Goal: Information Seeking & Learning: Learn about a topic

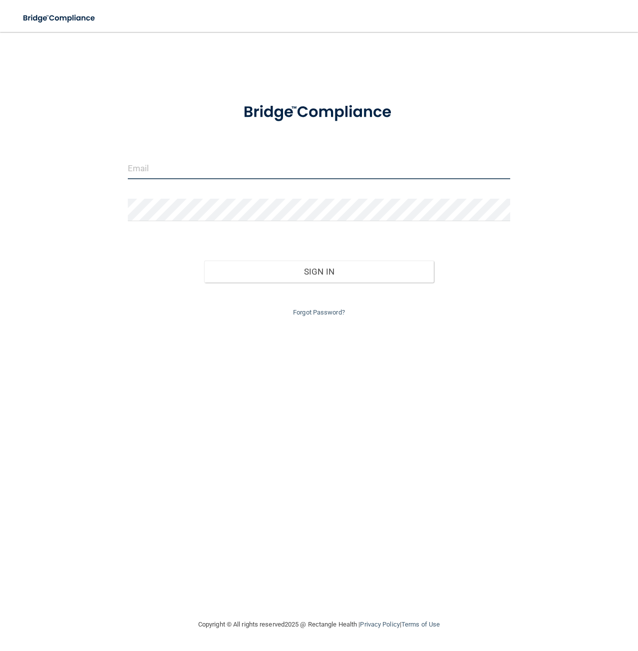
click at [186, 170] on input "email" at bounding box center [319, 168] width 383 height 22
type input "[PERSON_NAME][EMAIL_ADDRESS][DOMAIN_NAME]"
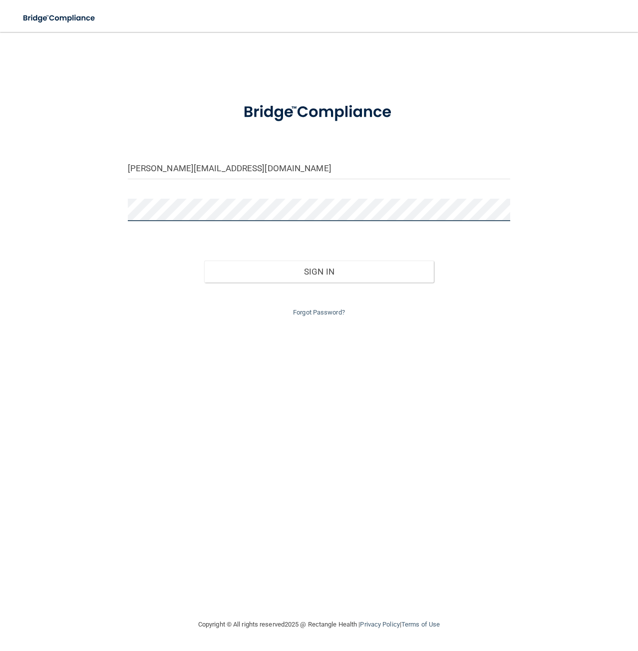
click at [204, 261] on button "Sign In" at bounding box center [319, 272] width 230 height 22
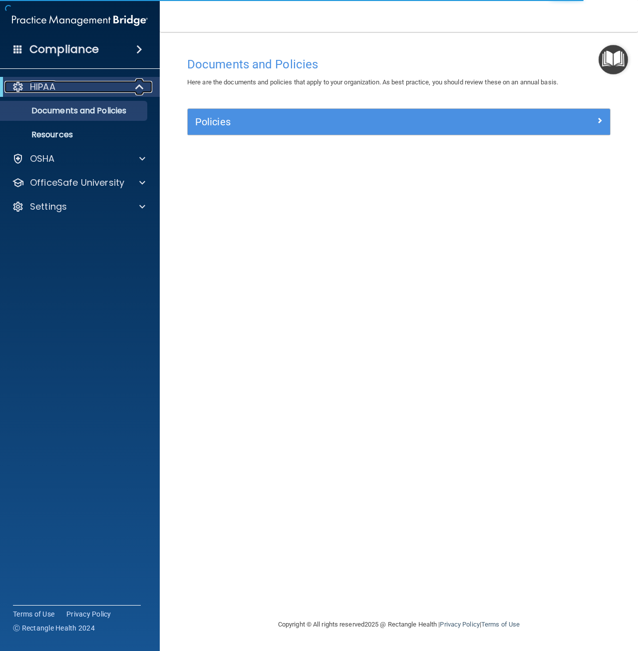
click at [73, 83] on div "HIPAA" at bounding box center [65, 87] width 123 height 12
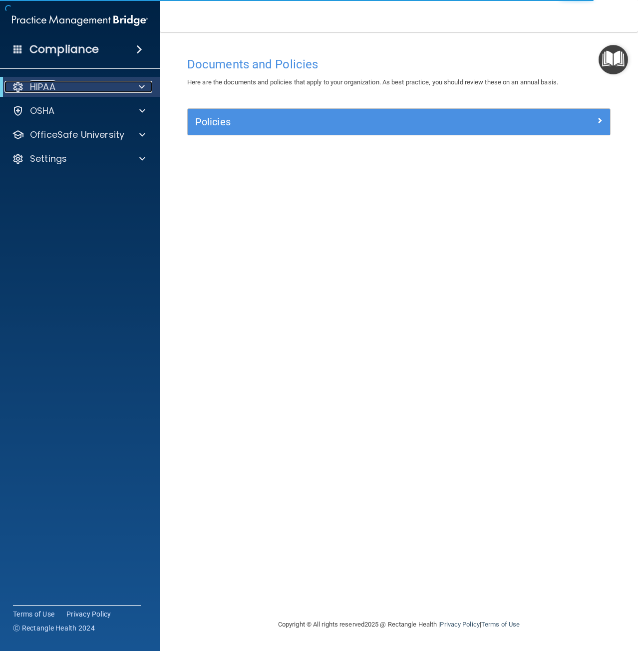
click at [73, 83] on div "HIPAA" at bounding box center [65, 87] width 123 height 12
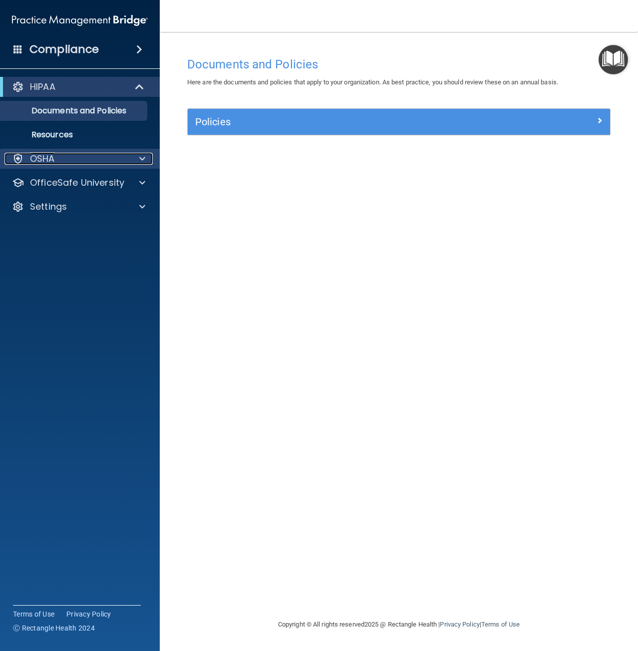
click at [104, 158] on div "OSHA" at bounding box center [66, 159] width 124 height 12
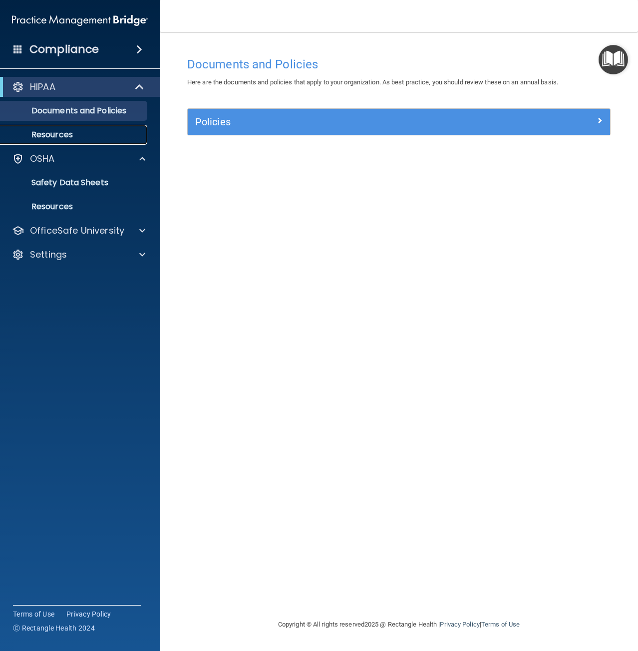
click at [61, 138] on p "Resources" at bounding box center [74, 135] width 136 height 10
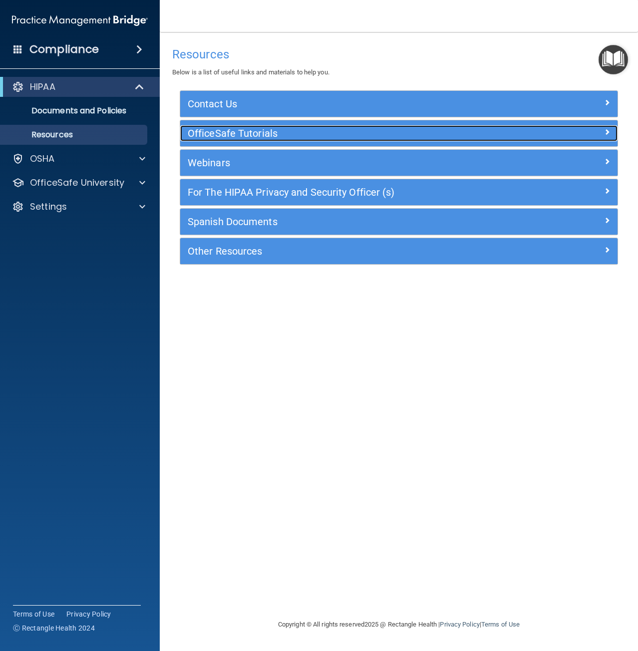
click at [606, 132] on span at bounding box center [607, 132] width 6 height 12
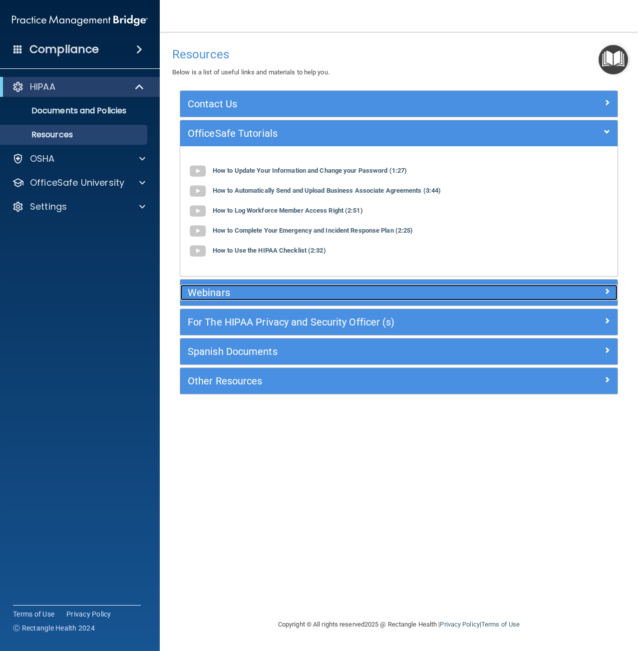
click at [342, 290] on h5 "Webinars" at bounding box center [344, 292] width 313 height 11
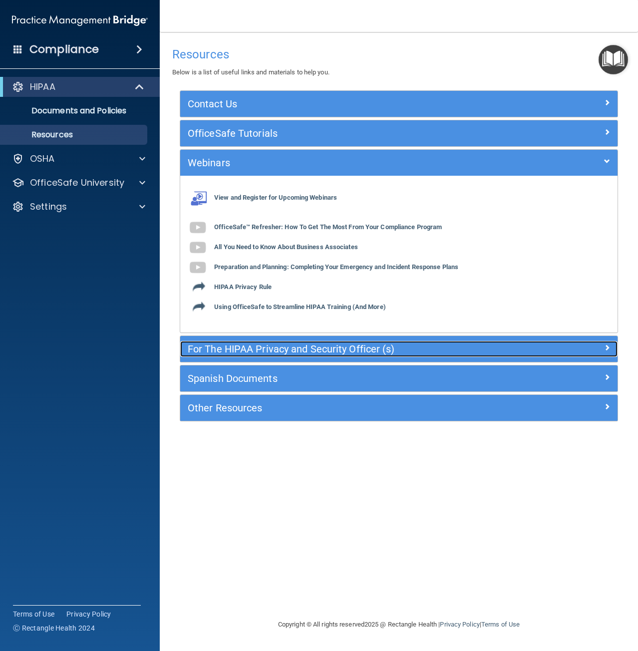
click at [308, 352] on h5 "For The HIPAA Privacy and Security Officer (s)" at bounding box center [344, 348] width 313 height 11
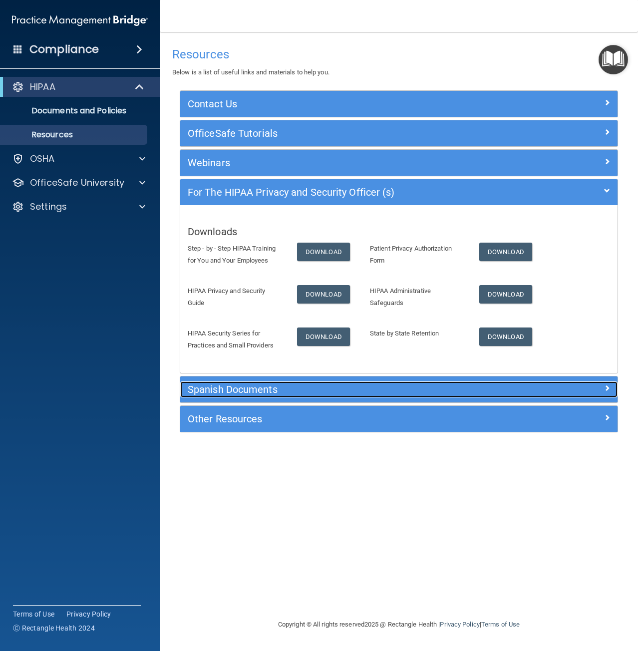
click at [303, 390] on h5 "Spanish Documents" at bounding box center [344, 389] width 313 height 11
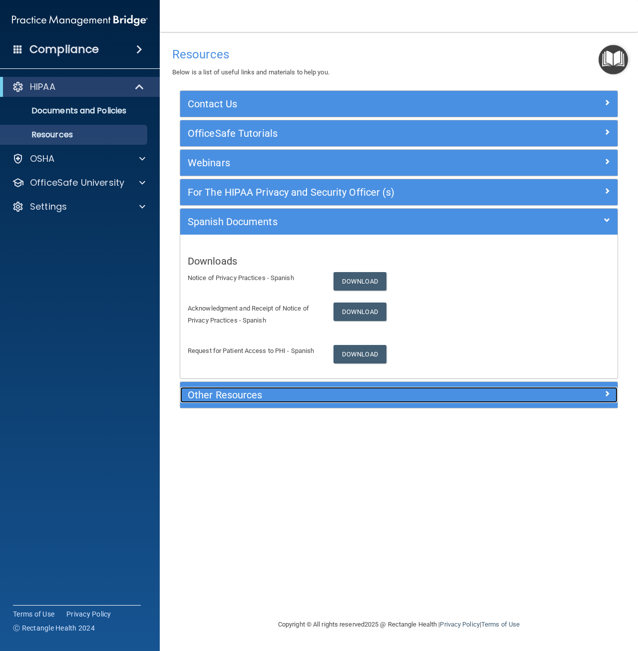
click at [297, 398] on h5 "Other Resources" at bounding box center [344, 394] width 313 height 11
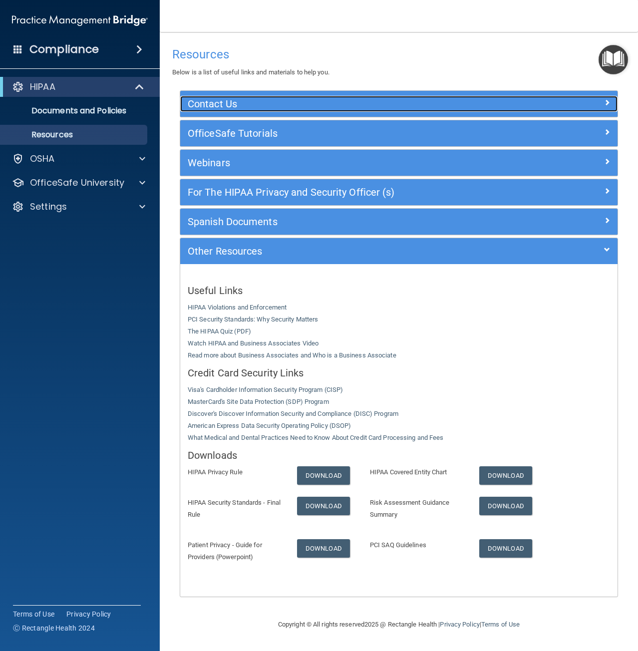
click at [249, 97] on div "Contact Us" at bounding box center [344, 104] width 328 height 16
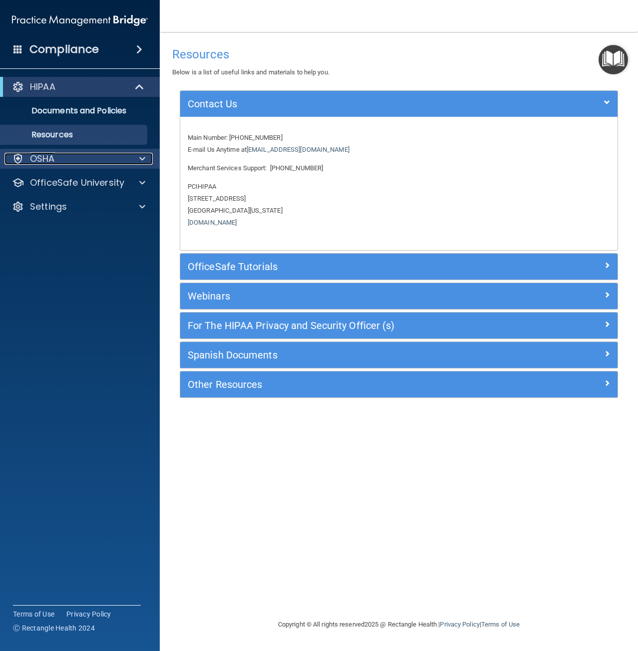
click at [74, 163] on div "OSHA" at bounding box center [66, 159] width 124 height 12
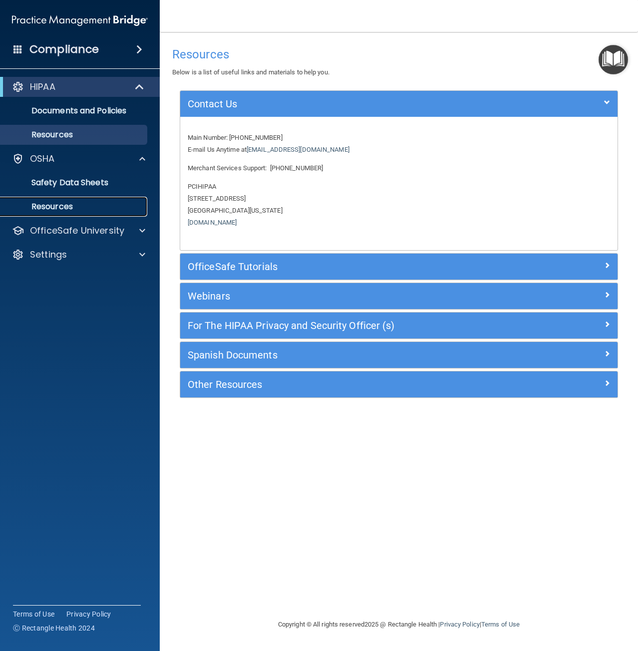
click at [71, 204] on p "Resources" at bounding box center [74, 207] width 136 height 10
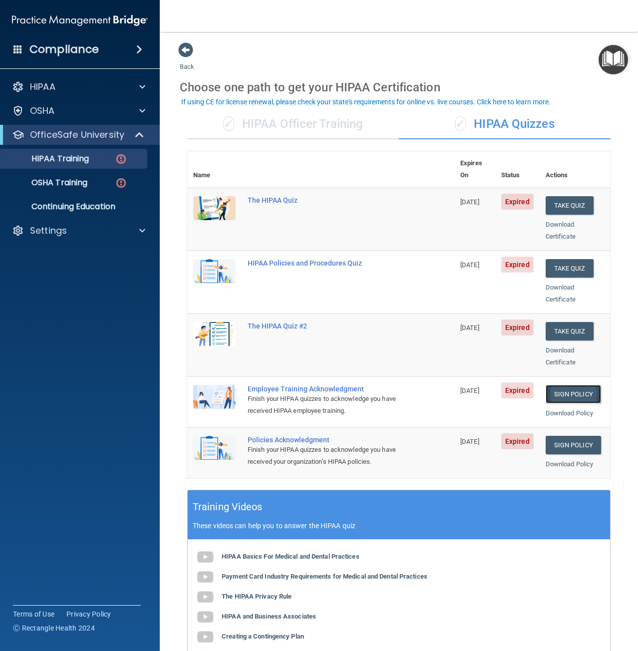
click at [567, 385] on link "Sign Policy" at bounding box center [573, 394] width 55 height 18
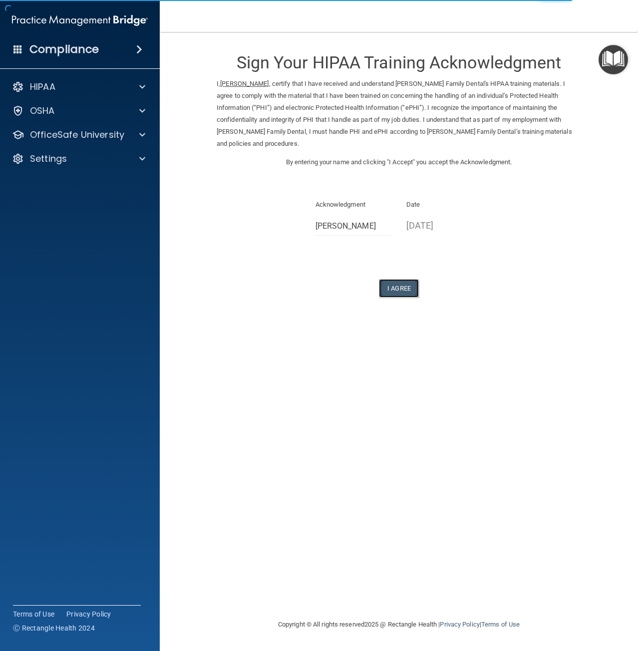
click at [396, 279] on button "I Agree" at bounding box center [399, 288] width 40 height 18
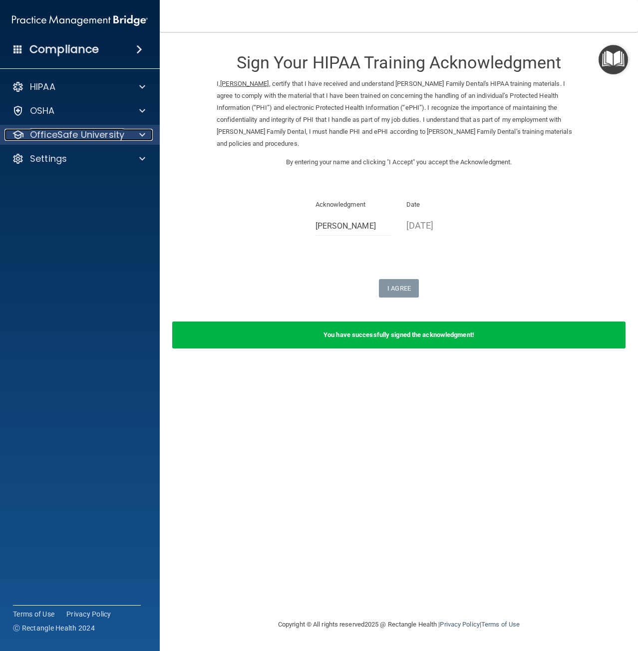
click at [133, 134] on div at bounding box center [140, 135] width 25 height 12
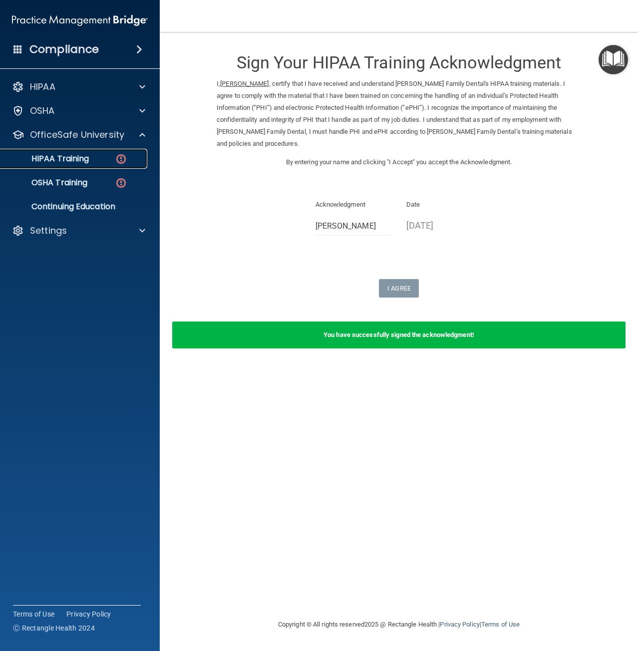
click at [80, 164] on p "HIPAA Training" at bounding box center [47, 159] width 82 height 10
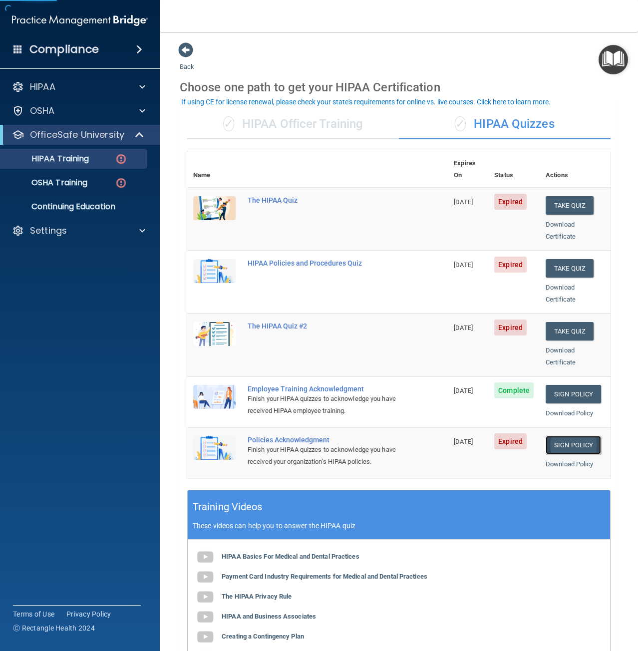
click at [573, 436] on link "Sign Policy" at bounding box center [573, 445] width 55 height 18
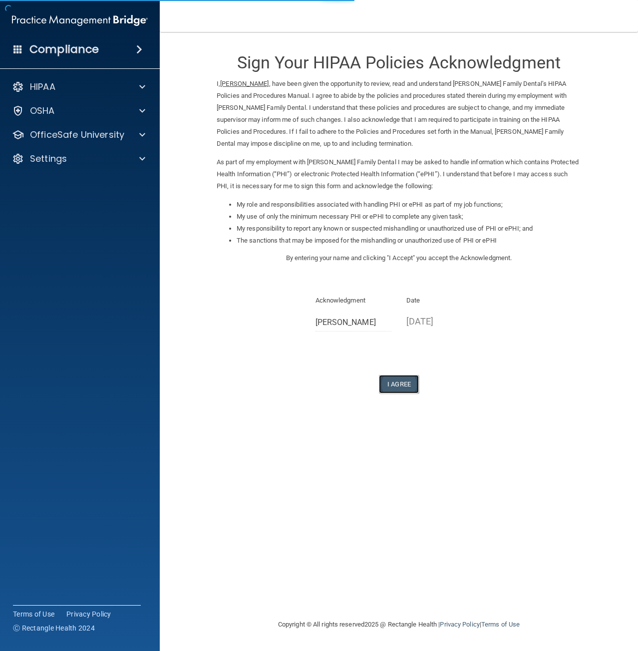
click at [408, 385] on button "I Agree" at bounding box center [399, 384] width 40 height 18
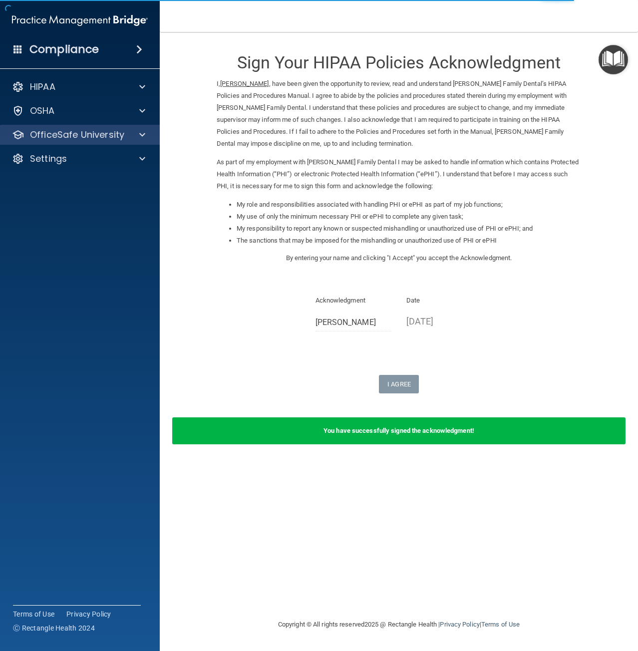
click at [119, 142] on div "OfficeSafe University" at bounding box center [80, 135] width 160 height 20
click at [144, 136] on span at bounding box center [142, 135] width 6 height 12
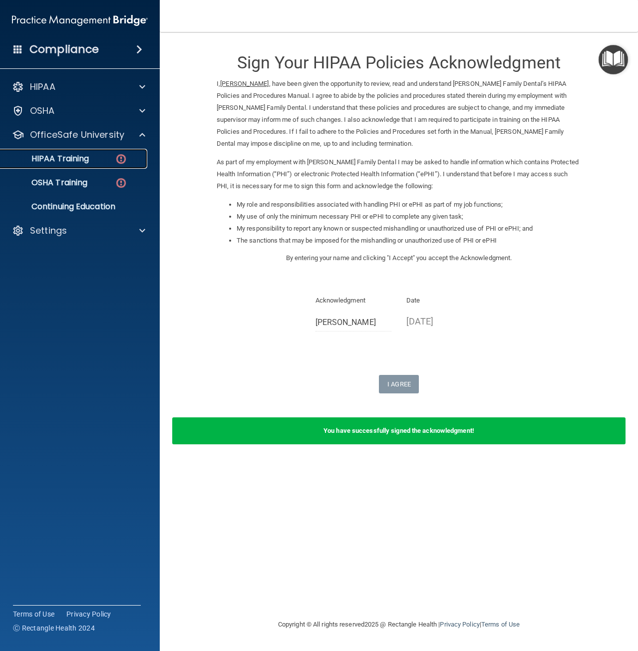
click at [90, 163] on div "HIPAA Training" at bounding box center [74, 159] width 136 height 10
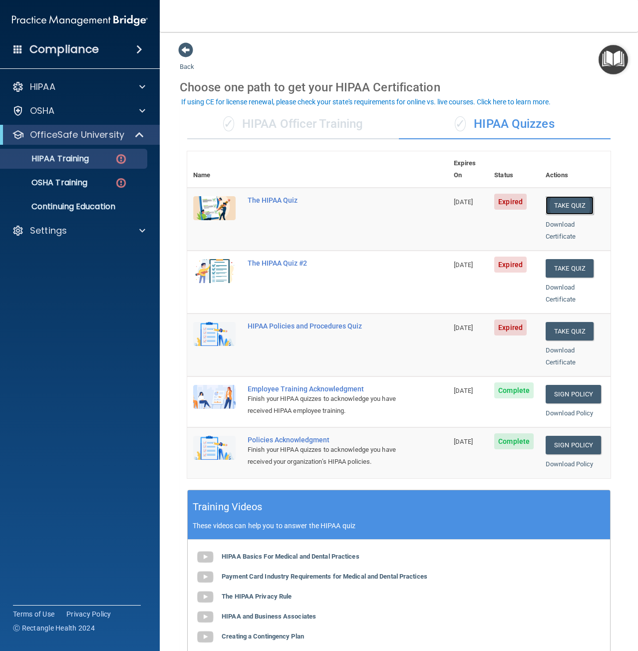
click at [562, 196] on button "Take Quiz" at bounding box center [570, 205] width 48 height 18
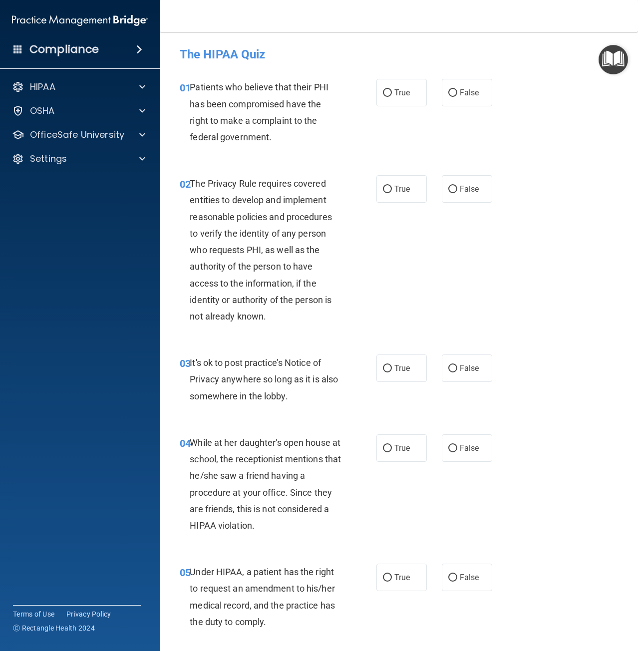
drag, startPoint x: 386, startPoint y: 94, endPoint x: 374, endPoint y: 136, distance: 43.7
click at [386, 94] on input "True" at bounding box center [387, 92] width 9 height 7
radio input "true"
click at [385, 190] on input "True" at bounding box center [387, 189] width 9 height 7
radio input "true"
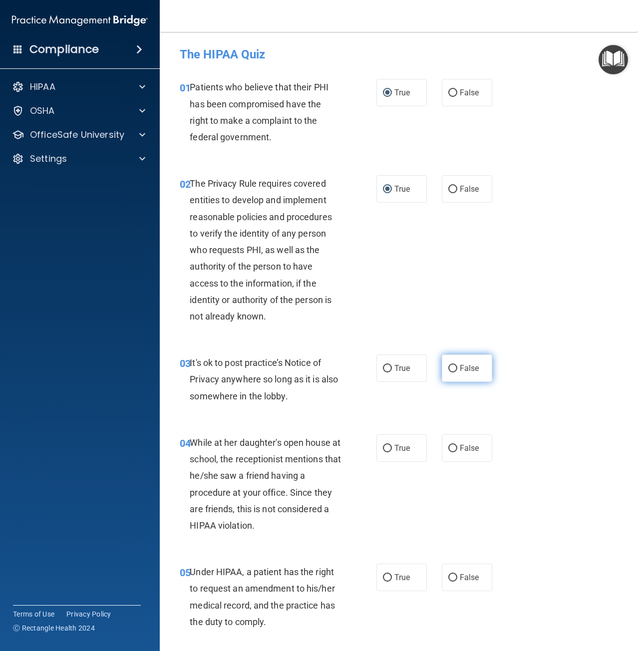
click at [448, 369] on input "False" at bounding box center [452, 368] width 9 height 7
radio input "true"
click at [450, 452] on input "False" at bounding box center [452, 448] width 9 height 7
radio input "true"
click at [464, 576] on span "False" at bounding box center [469, 576] width 19 height 9
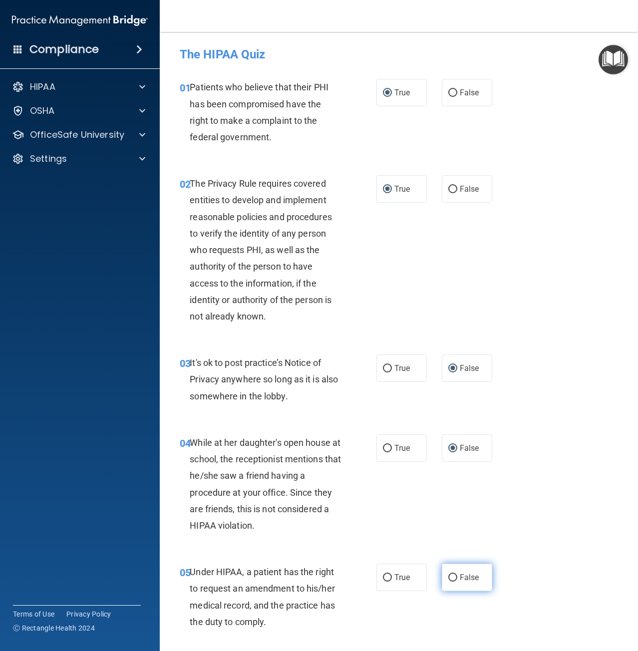
click at [457, 576] on input "False" at bounding box center [452, 577] width 9 height 7
radio input "true"
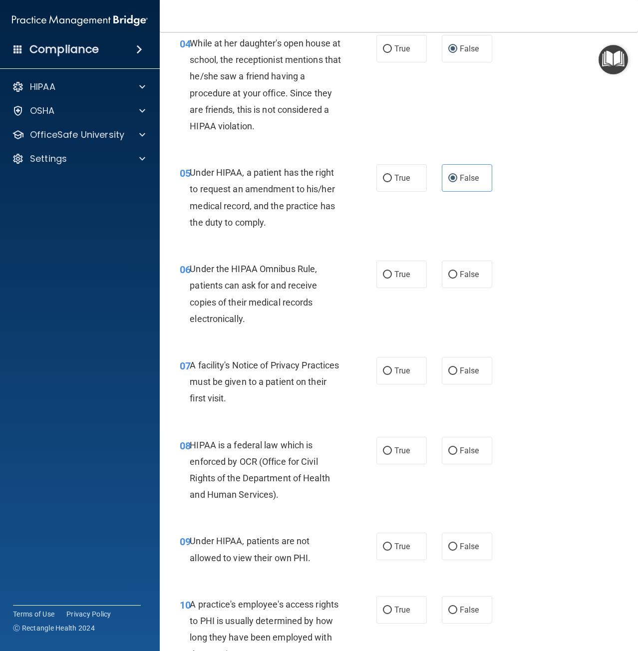
scroll to position [499, 0]
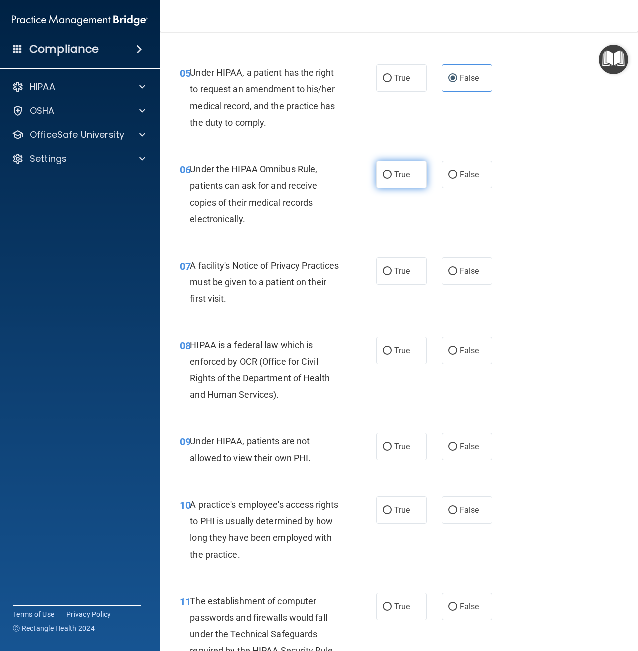
click at [393, 181] on label "True" at bounding box center [401, 174] width 50 height 27
click at [392, 179] on input "True" at bounding box center [387, 174] width 9 height 7
radio input "true"
click at [394, 276] on label "True" at bounding box center [401, 270] width 50 height 27
click at [392, 275] on input "True" at bounding box center [387, 271] width 9 height 7
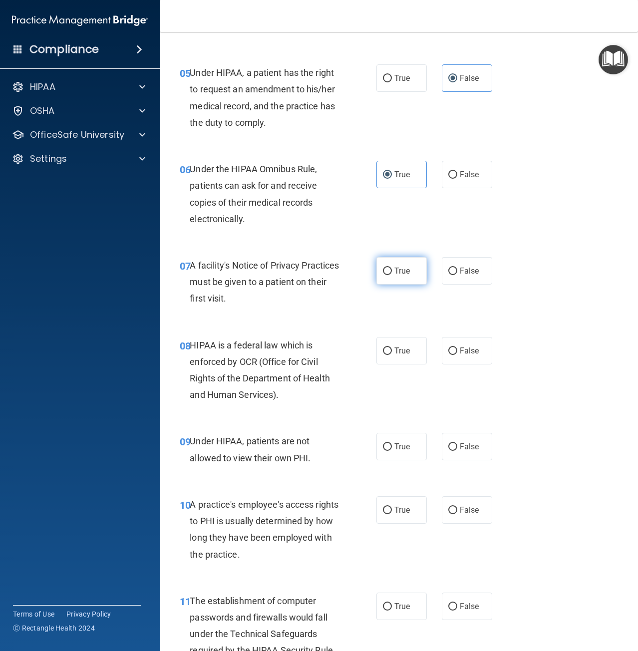
radio input "true"
click at [394, 351] on span "True" at bounding box center [401, 350] width 15 height 9
click at [392, 351] on input "True" at bounding box center [387, 350] width 9 height 7
radio input "true"
click at [448, 445] on input "False" at bounding box center [452, 446] width 9 height 7
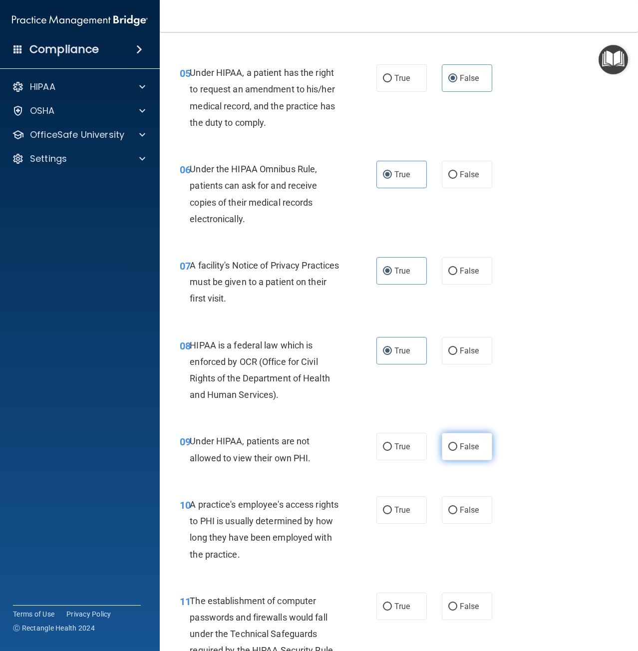
radio input "true"
click at [455, 504] on label "False" at bounding box center [467, 509] width 50 height 27
click at [455, 507] on input "False" at bounding box center [452, 510] width 9 height 7
radio input "true"
click at [398, 600] on label "True" at bounding box center [401, 605] width 50 height 27
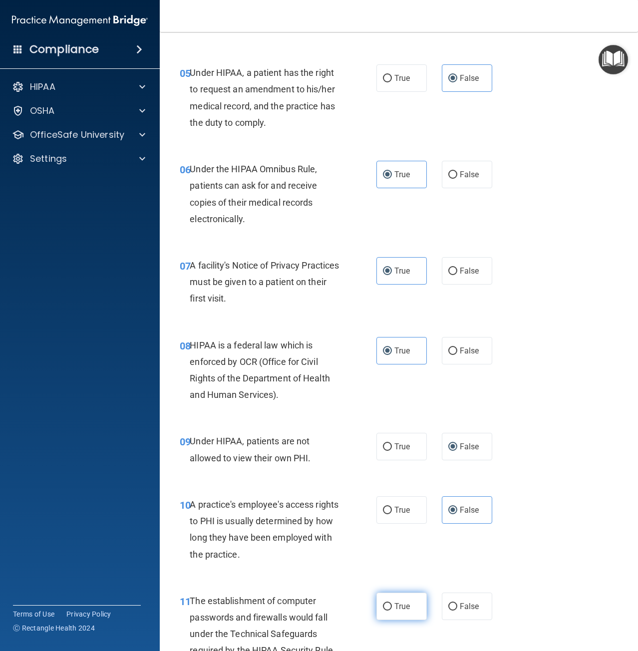
click at [392, 603] on input "True" at bounding box center [387, 606] width 9 height 7
radio input "true"
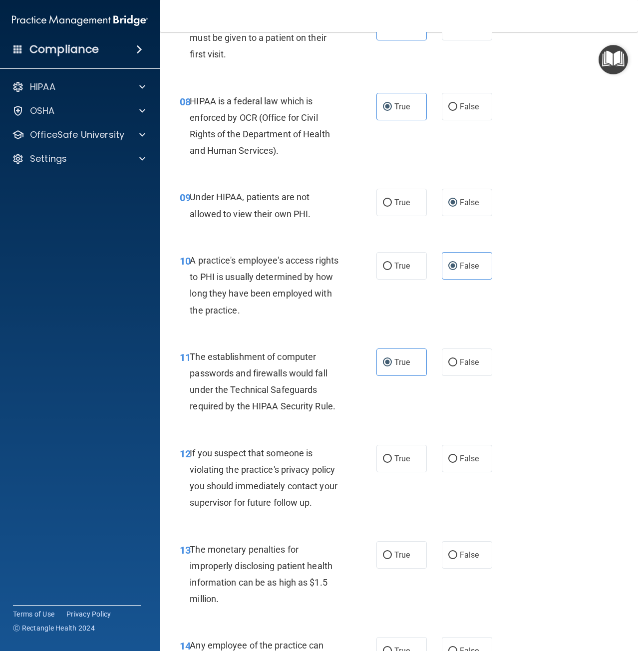
scroll to position [749, 0]
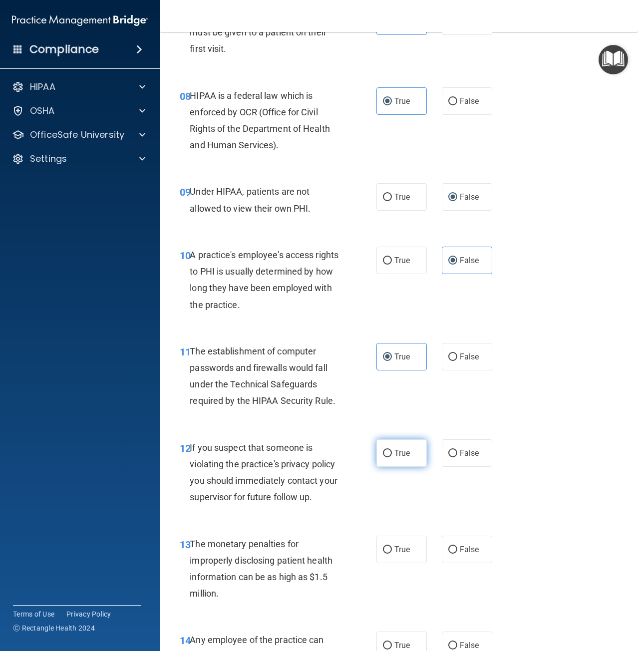
click at [403, 452] on span "True" at bounding box center [401, 452] width 15 height 9
click at [392, 452] on input "True" at bounding box center [387, 453] width 9 height 7
radio input "true"
click at [401, 549] on span "True" at bounding box center [401, 549] width 15 height 9
click at [392, 549] on input "True" at bounding box center [387, 549] width 9 height 7
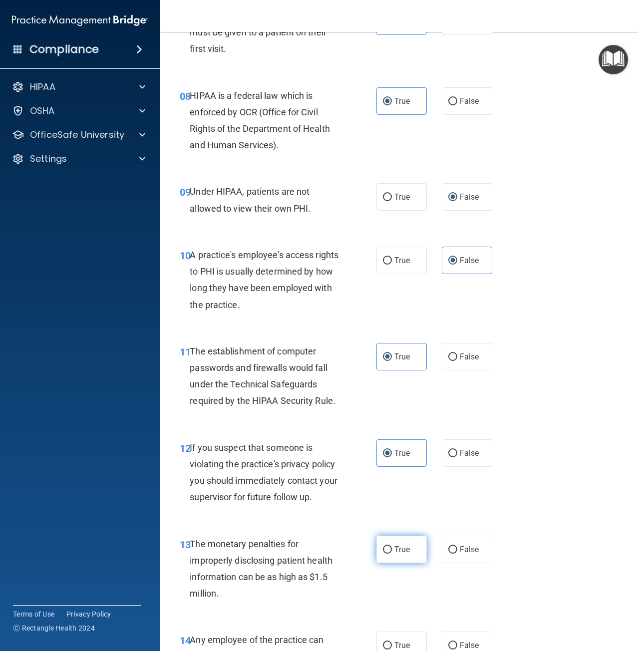
radio input "true"
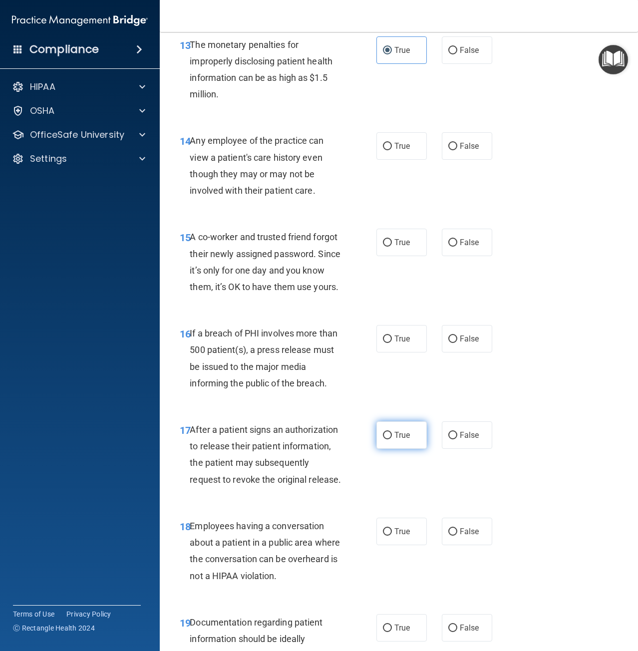
scroll to position [1298, 0]
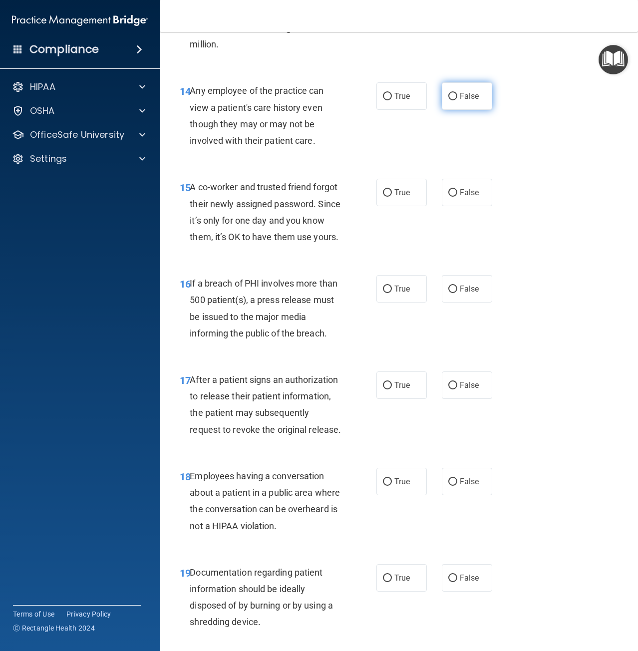
click at [453, 94] on label "False" at bounding box center [467, 95] width 50 height 27
click at [453, 94] on input "False" at bounding box center [452, 96] width 9 height 7
radio input "true"
click at [455, 187] on label "False" at bounding box center [467, 192] width 50 height 27
click at [455, 189] on input "False" at bounding box center [452, 192] width 9 height 7
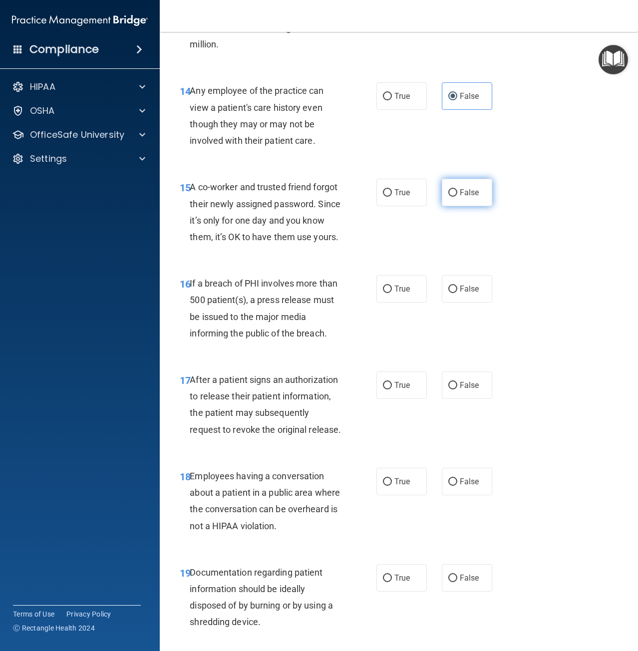
radio input "true"
click at [398, 302] on label "True" at bounding box center [401, 288] width 50 height 27
click at [392, 293] on input "True" at bounding box center [387, 288] width 9 height 7
radio input "true"
click at [389, 399] on label "True" at bounding box center [401, 384] width 50 height 27
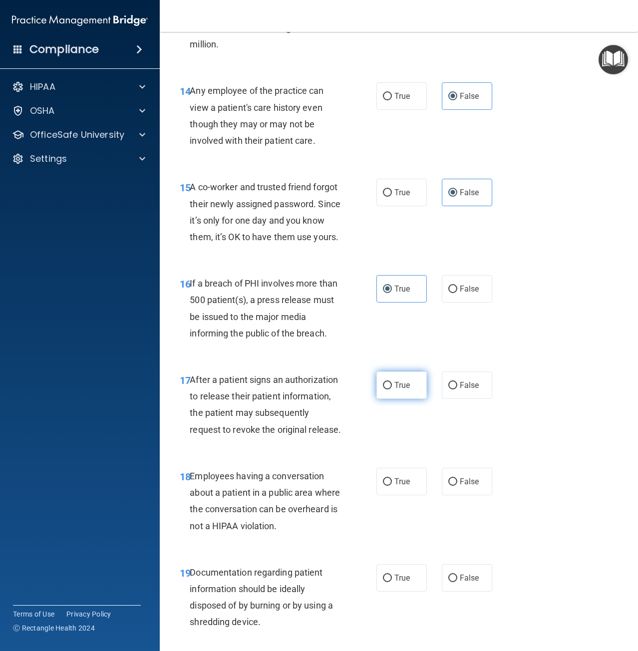
click at [389, 389] on input "True" at bounding box center [387, 385] width 9 height 7
radio input "true"
click at [448, 486] on input "False" at bounding box center [452, 481] width 9 height 7
radio input "true"
click at [406, 582] on span "True" at bounding box center [401, 577] width 15 height 9
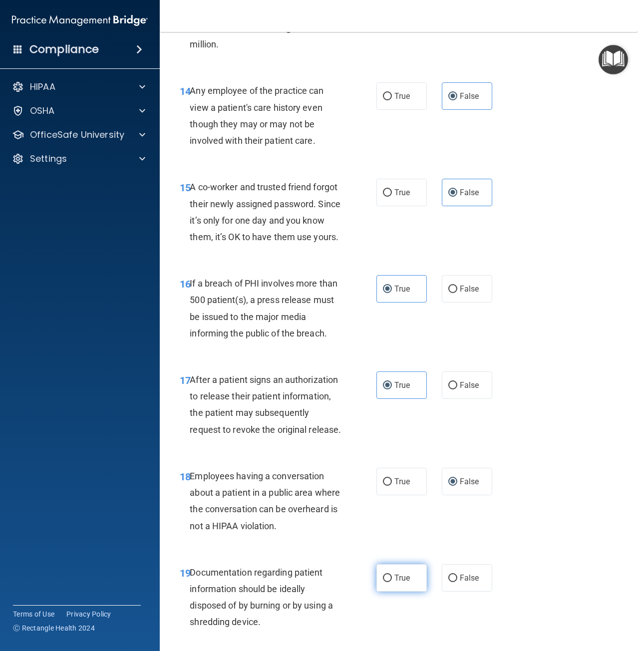
click at [392, 582] on input "True" at bounding box center [387, 577] width 9 height 7
radio input "true"
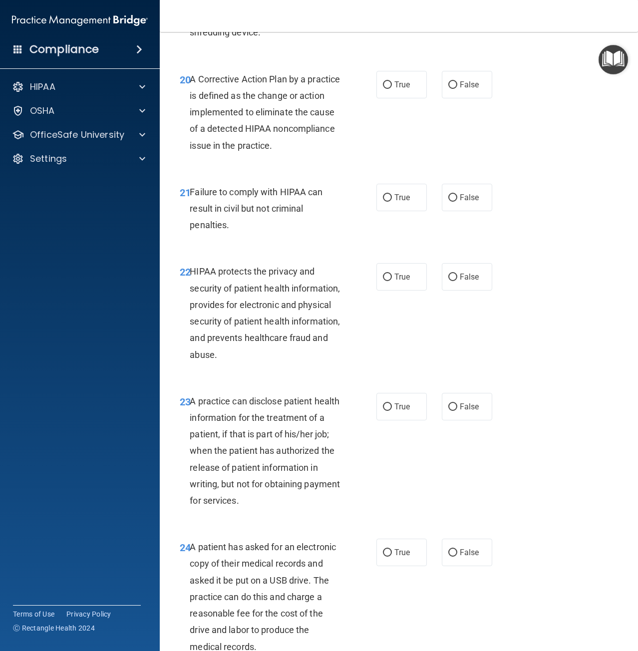
scroll to position [1897, 0]
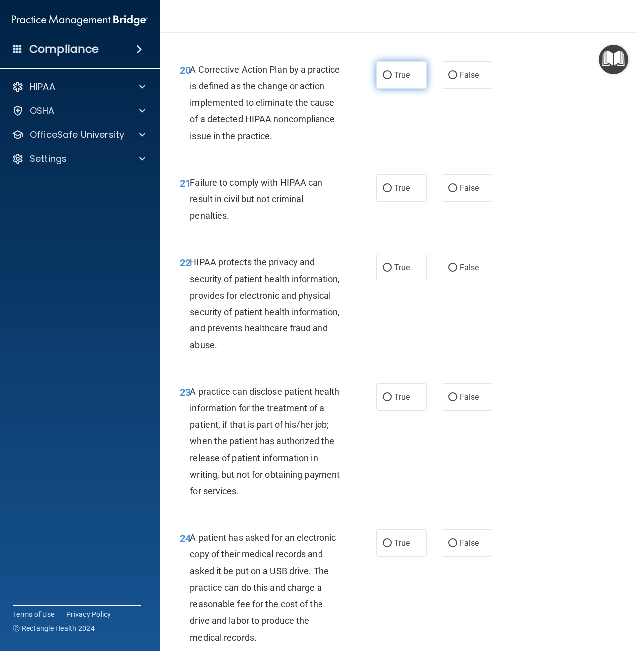
click at [376, 89] on label "True" at bounding box center [401, 74] width 50 height 27
click at [383, 79] on input "True" at bounding box center [387, 75] width 9 height 7
radio input "true"
click at [458, 202] on label "False" at bounding box center [467, 187] width 50 height 27
click at [457, 192] on input "False" at bounding box center [452, 188] width 9 height 7
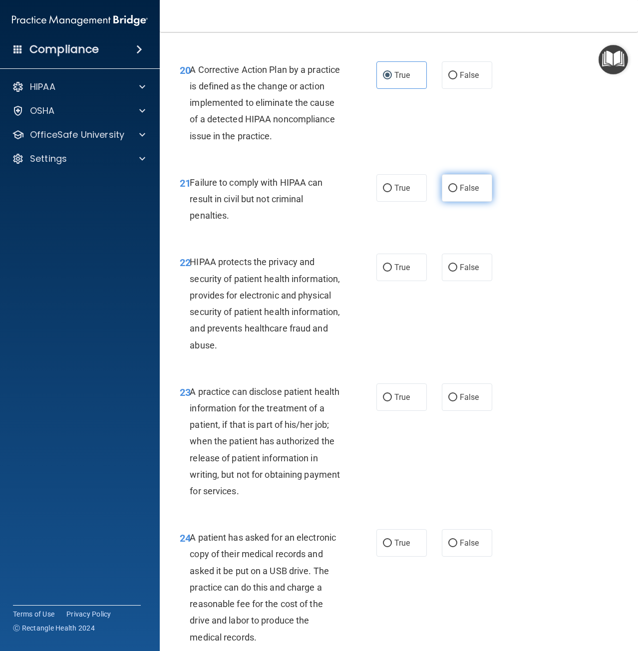
radio input "true"
click at [411, 281] on label "True" at bounding box center [401, 267] width 50 height 27
click at [392, 272] on input "True" at bounding box center [387, 267] width 9 height 7
radio input "true"
click at [452, 411] on label "False" at bounding box center [467, 396] width 50 height 27
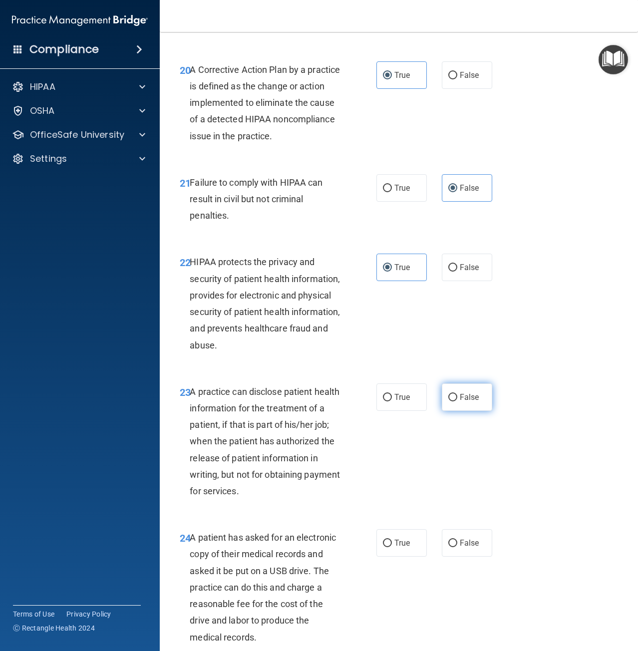
click at [452, 401] on input "False" at bounding box center [452, 397] width 9 height 7
radio input "true"
click at [390, 557] on label "True" at bounding box center [401, 542] width 50 height 27
click at [390, 547] on input "True" at bounding box center [387, 543] width 9 height 7
radio input "true"
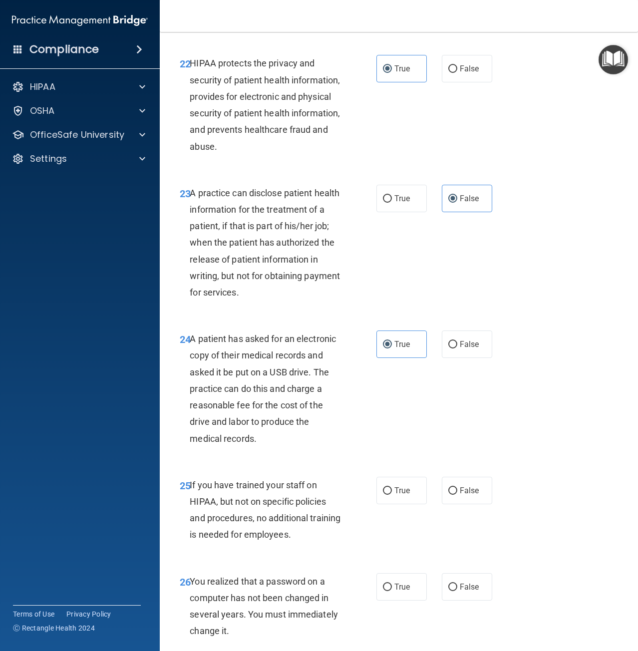
scroll to position [2096, 0]
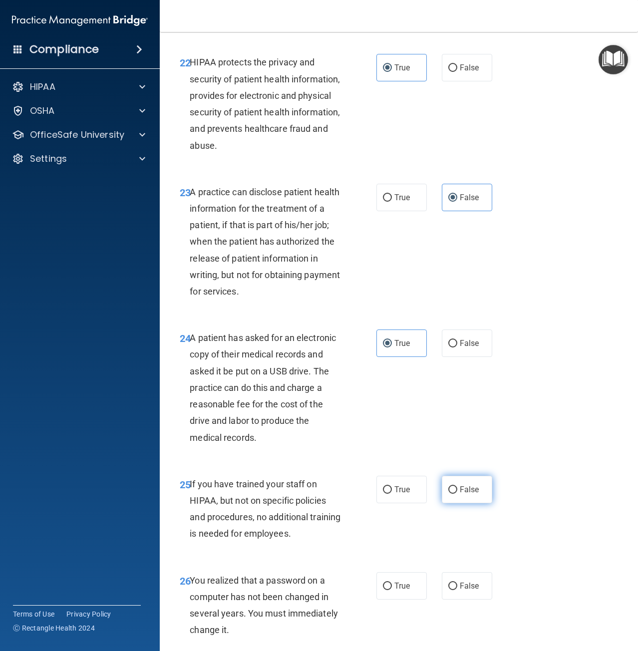
click at [473, 537] on div "25 If you have trained your staff on HIPAA, but not on specific policies and pr…" at bounding box center [398, 511] width 453 height 96
click at [468, 503] on label "False" at bounding box center [467, 489] width 50 height 27
click at [457, 494] on input "False" at bounding box center [452, 489] width 9 height 7
radio input "true"
click at [419, 599] on label "True" at bounding box center [401, 585] width 50 height 27
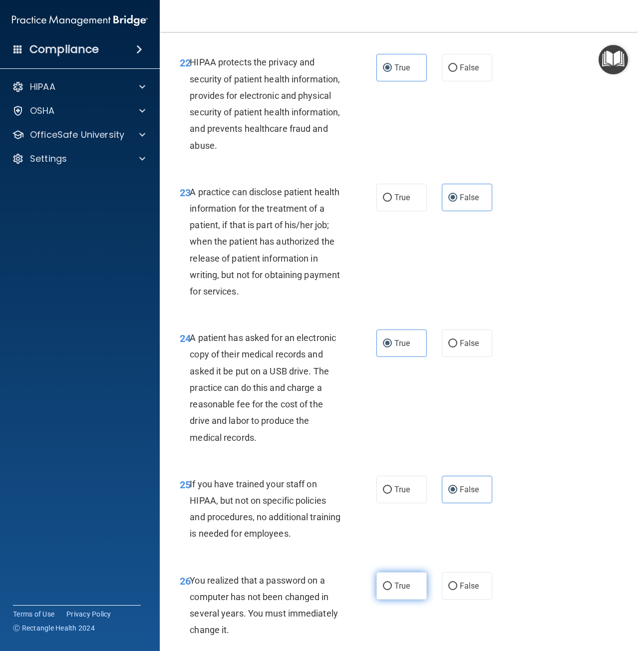
click at [392, 590] on input "True" at bounding box center [387, 585] width 9 height 7
radio input "true"
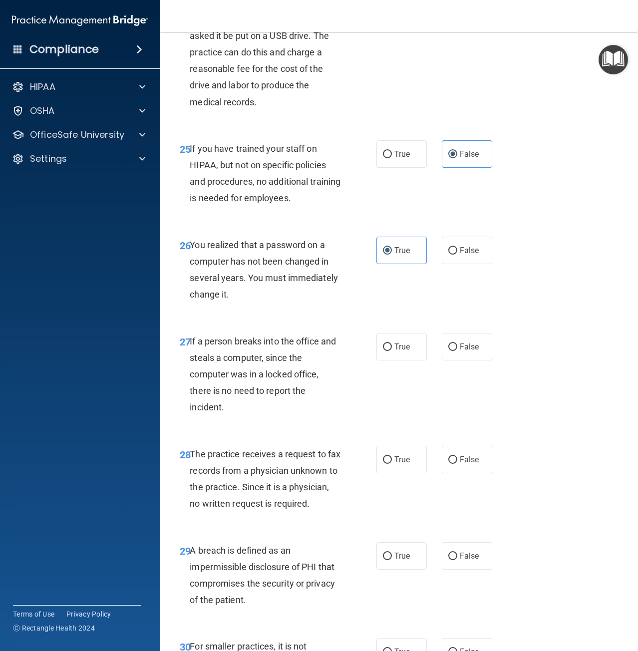
scroll to position [2446, 0]
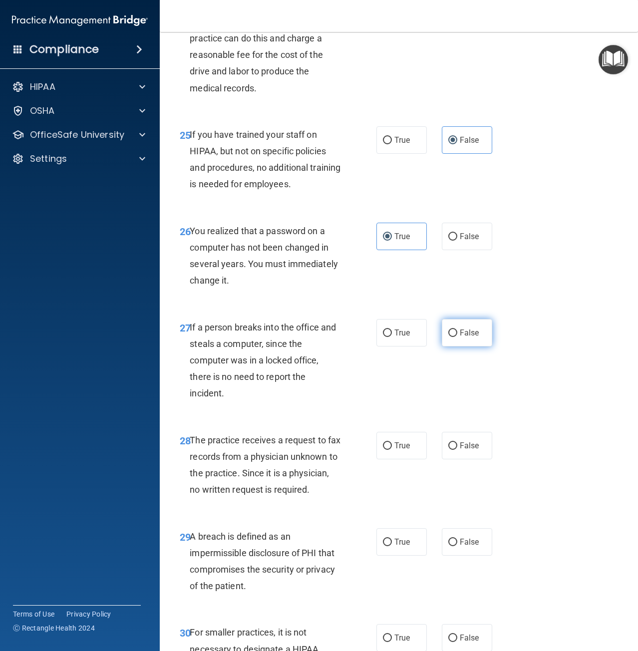
click at [460, 337] on span "False" at bounding box center [469, 332] width 19 height 9
click at [457, 337] on input "False" at bounding box center [452, 332] width 9 height 7
radio input "true"
click at [460, 450] on span "False" at bounding box center [469, 445] width 19 height 9
click at [457, 450] on input "False" at bounding box center [452, 445] width 9 height 7
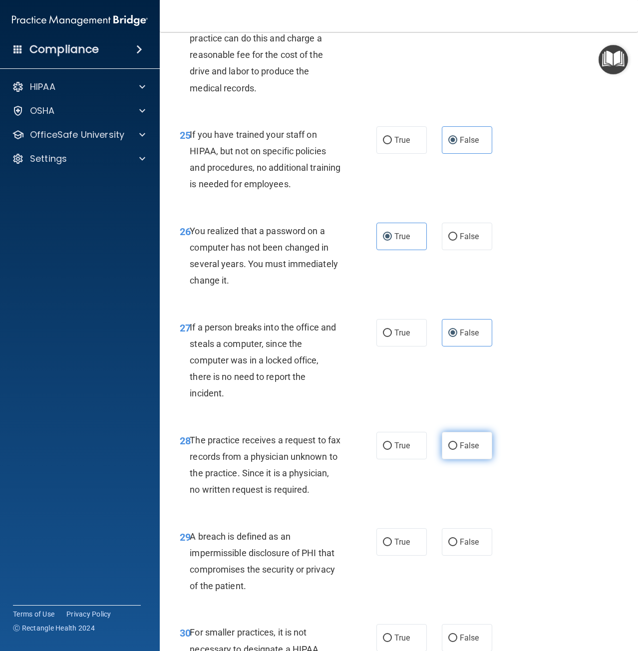
radio input "true"
click at [401, 556] on label "True" at bounding box center [401, 541] width 50 height 27
click at [392, 546] on input "True" at bounding box center [387, 542] width 9 height 7
radio input "true"
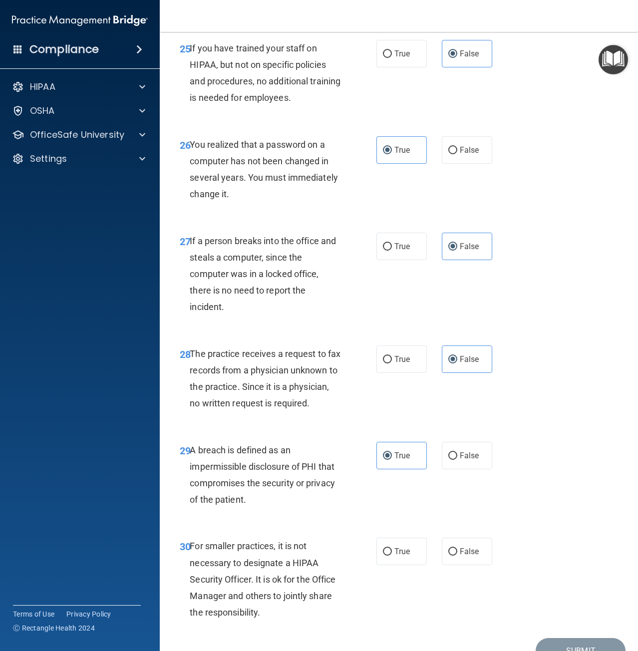
scroll to position [2634, 0]
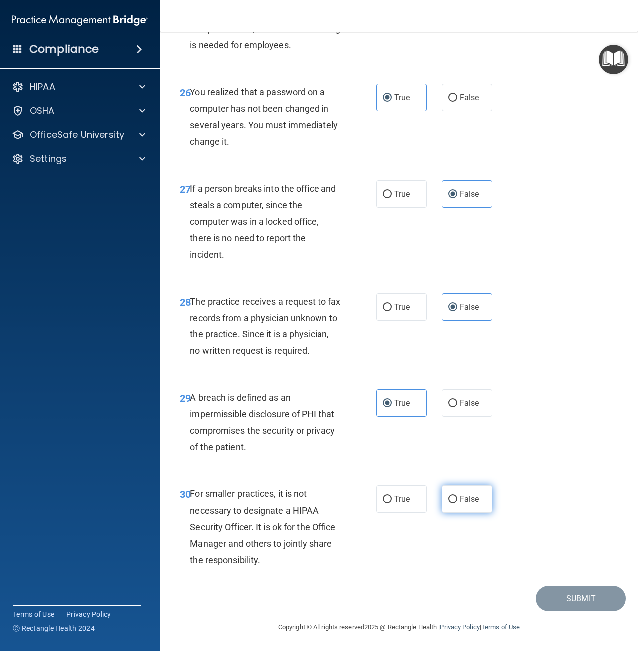
drag, startPoint x: 468, startPoint y: 500, endPoint x: 462, endPoint y: 503, distance: 6.5
click at [467, 501] on span "False" at bounding box center [469, 498] width 19 height 9
click at [457, 501] on input "False" at bounding box center [452, 499] width 9 height 7
radio input "true"
drag, startPoint x: 595, startPoint y: 599, endPoint x: 578, endPoint y: 598, distance: 17.0
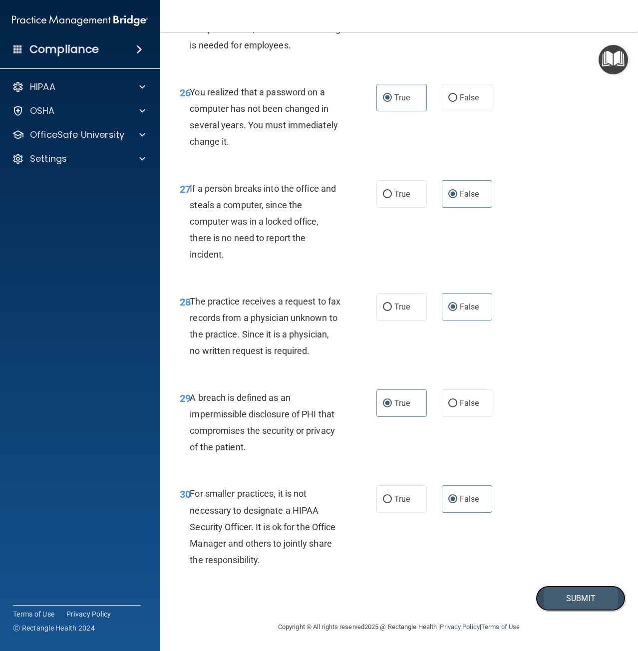
click at [595, 600] on button "Submit" at bounding box center [581, 597] width 90 height 25
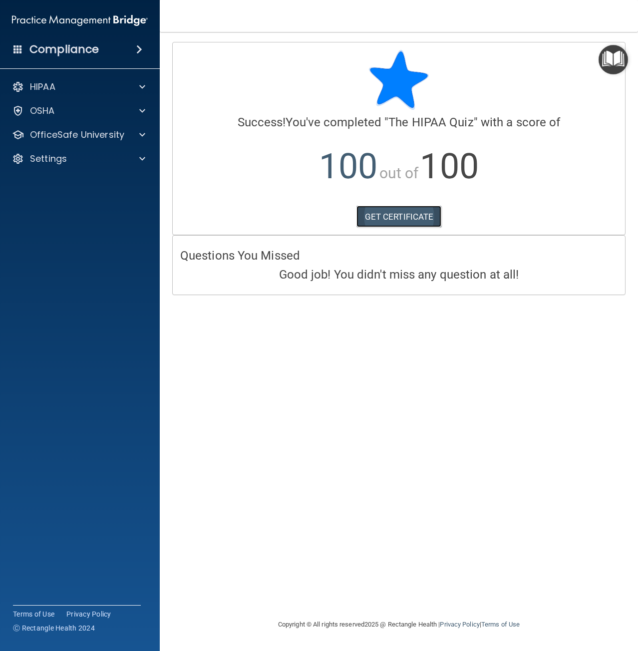
click at [401, 214] on link "GET CERTIFICATE" at bounding box center [398, 217] width 85 height 22
click at [102, 129] on p "OfficeSafe University" at bounding box center [77, 135] width 94 height 12
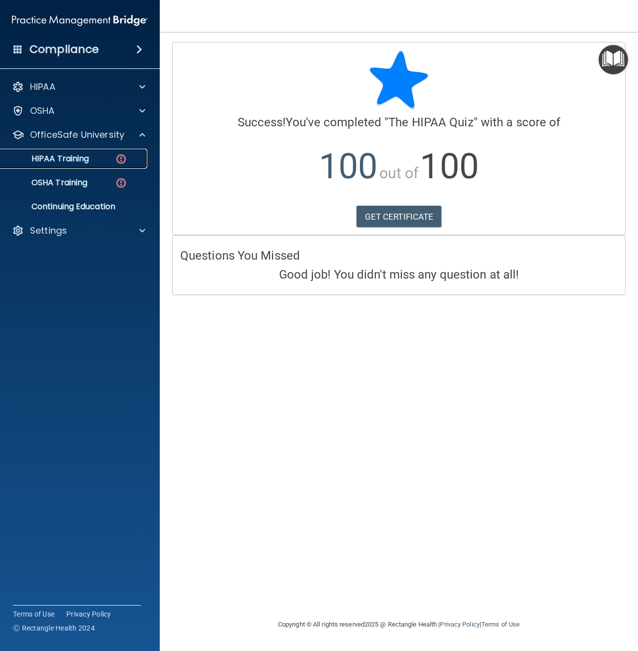
click at [115, 152] on link "HIPAA Training" at bounding box center [68, 159] width 157 height 20
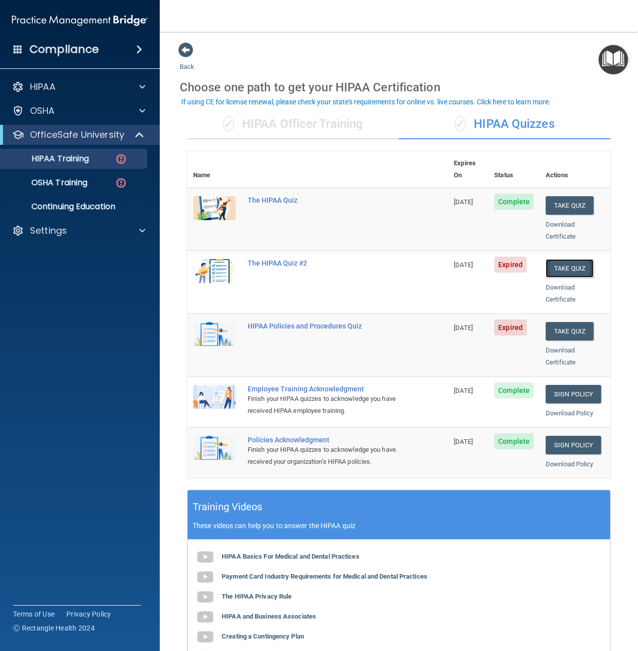
click at [570, 259] on button "Take Quiz" at bounding box center [570, 268] width 48 height 18
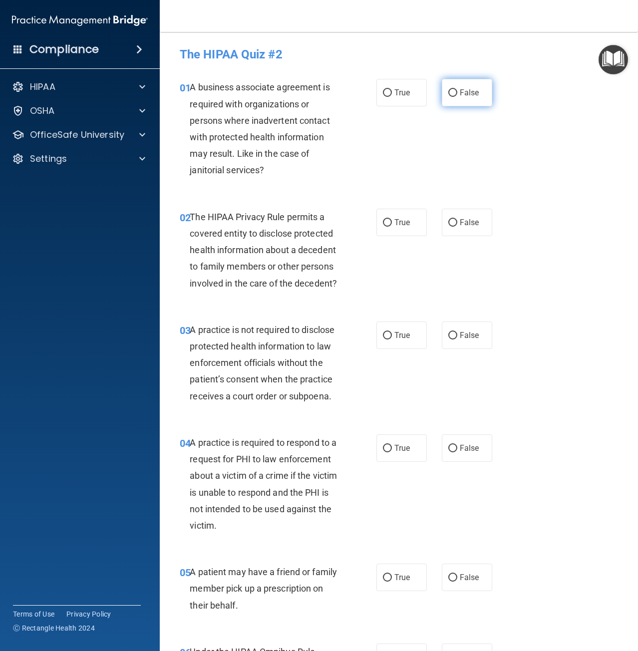
click at [453, 89] on label "False" at bounding box center [467, 92] width 50 height 27
click at [453, 89] on input "False" at bounding box center [452, 92] width 9 height 7
radio input "true"
click at [394, 223] on span "True" at bounding box center [401, 222] width 15 height 9
click at [460, 334] on span "False" at bounding box center [469, 334] width 19 height 9
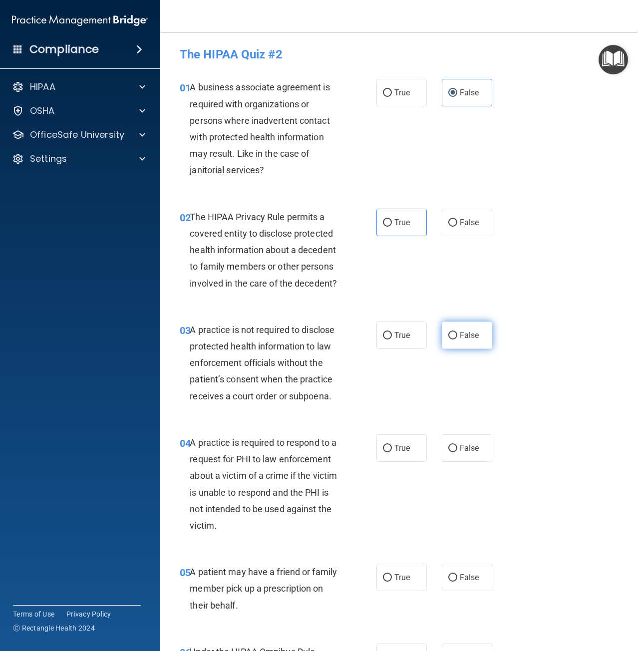
click at [457, 334] on input "False" at bounding box center [452, 335] width 9 height 7
radio input "true"
click at [399, 455] on label "True" at bounding box center [401, 447] width 50 height 27
click at [392, 452] on input "True" at bounding box center [387, 448] width 9 height 7
radio input "true"
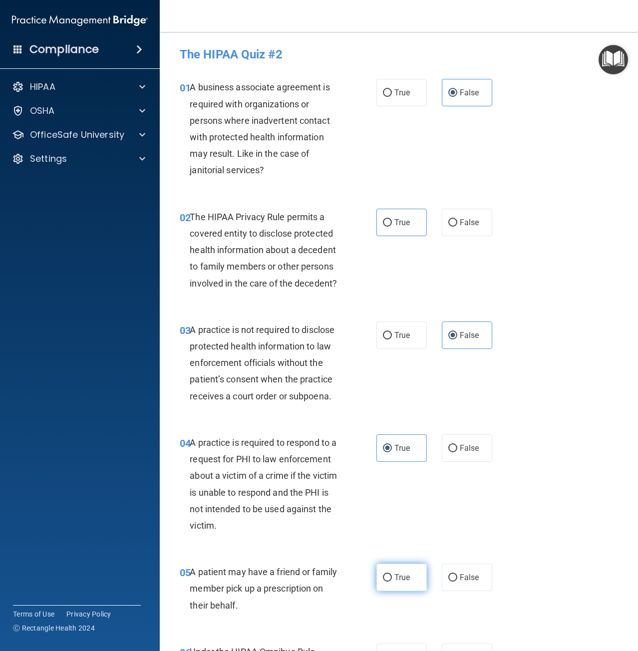
click at [391, 583] on label "True" at bounding box center [401, 577] width 50 height 27
click at [391, 581] on input "True" at bounding box center [387, 577] width 9 height 7
radio input "true"
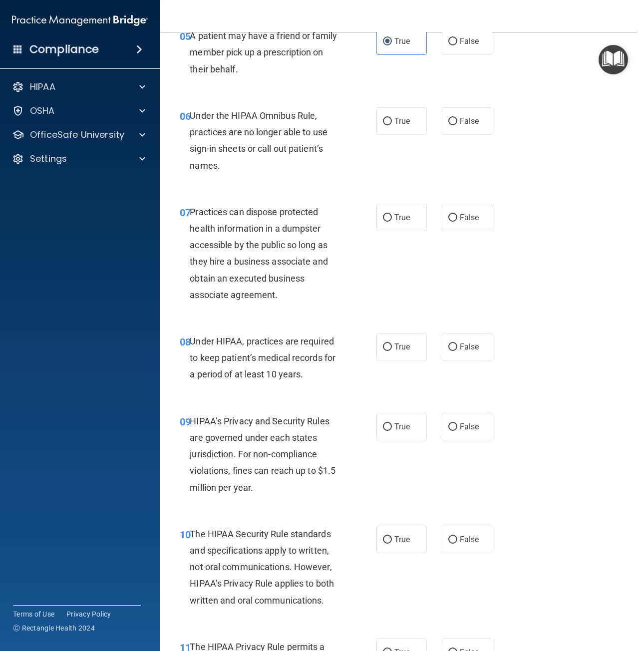
scroll to position [549, 0]
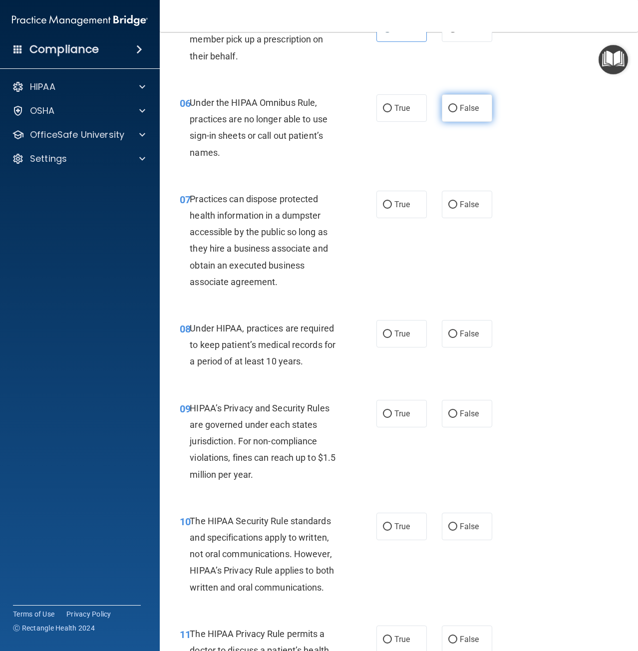
click at [466, 111] on span "False" at bounding box center [469, 107] width 19 height 9
click at [457, 111] on input "False" at bounding box center [452, 108] width 9 height 7
radio input "true"
click at [476, 197] on label "False" at bounding box center [467, 204] width 50 height 27
click at [457, 201] on input "False" at bounding box center [452, 204] width 9 height 7
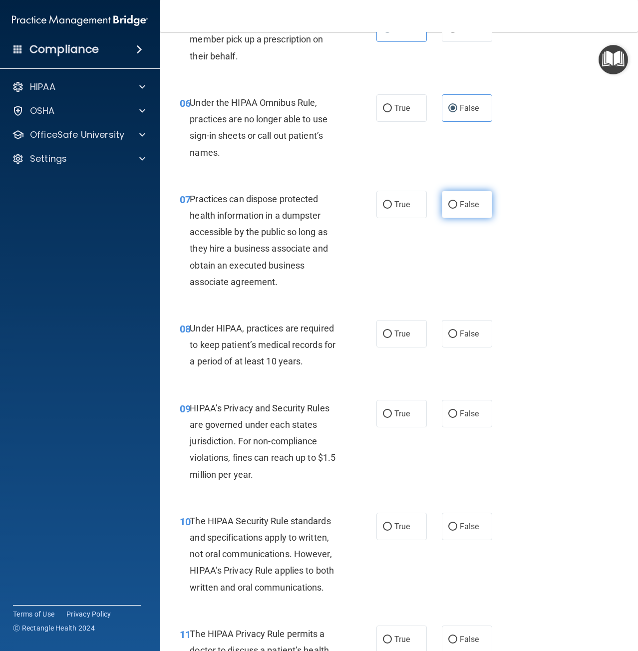
radio input "true"
click at [464, 340] on label "False" at bounding box center [467, 333] width 50 height 27
click at [457, 338] on input "False" at bounding box center [452, 333] width 9 height 7
radio input "true"
click at [459, 420] on label "False" at bounding box center [467, 413] width 50 height 27
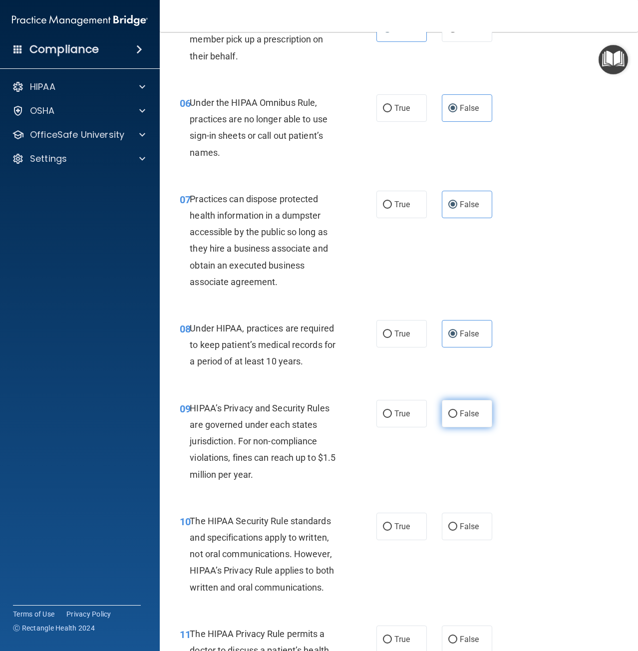
click at [457, 418] on input "False" at bounding box center [452, 413] width 9 height 7
radio input "true"
click at [398, 539] on label "True" at bounding box center [401, 526] width 50 height 27
click at [392, 531] on input "True" at bounding box center [387, 526] width 9 height 7
radio input "true"
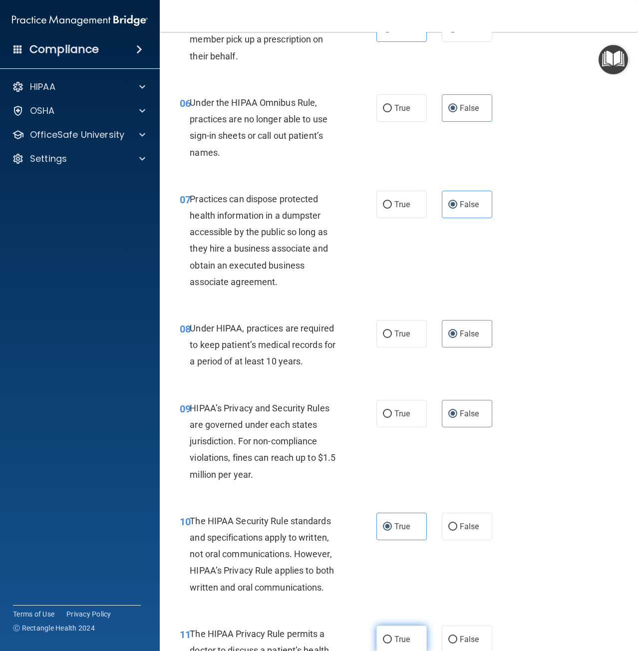
click at [401, 636] on span "True" at bounding box center [401, 638] width 15 height 9
click at [392, 636] on input "True" at bounding box center [387, 639] width 9 height 7
radio input "true"
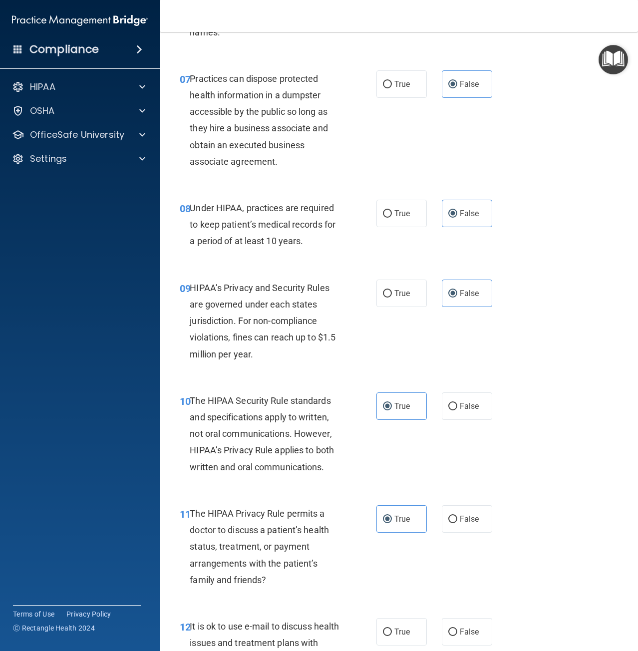
scroll to position [799, 0]
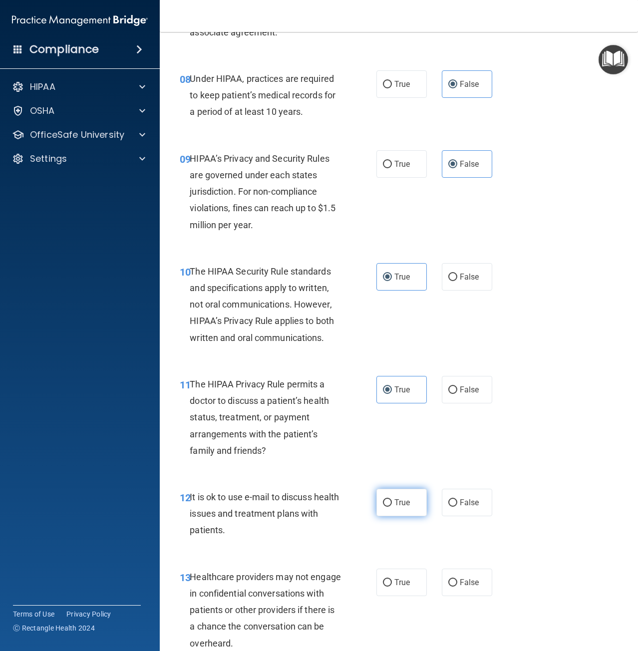
click at [392, 509] on label "True" at bounding box center [401, 502] width 50 height 27
click at [392, 507] on input "True" at bounding box center [387, 502] width 9 height 7
radio input "true"
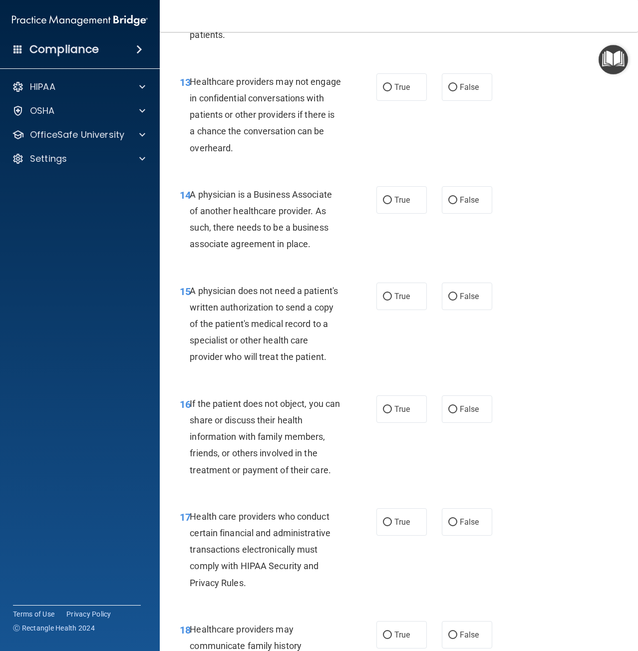
scroll to position [1298, 0]
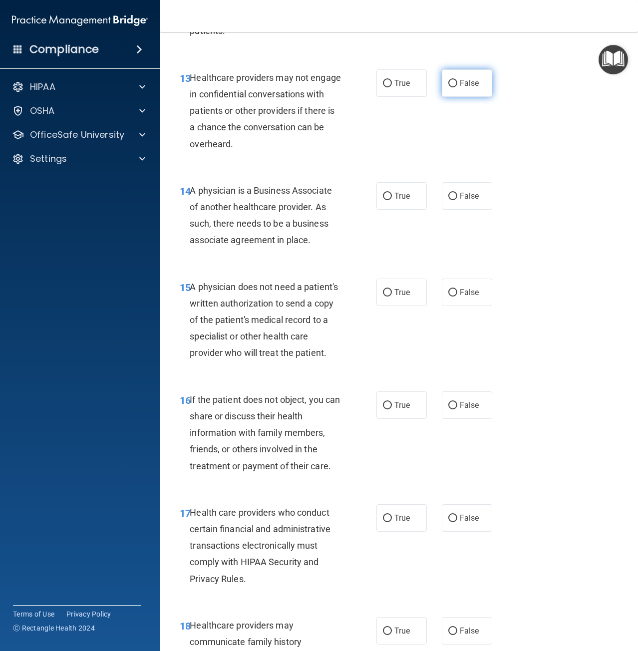
click at [454, 88] on label "False" at bounding box center [467, 82] width 50 height 27
click at [454, 87] on input "False" at bounding box center [452, 83] width 9 height 7
radio input "true"
click at [469, 198] on span "False" at bounding box center [469, 195] width 19 height 9
click at [457, 198] on input "False" at bounding box center [452, 196] width 9 height 7
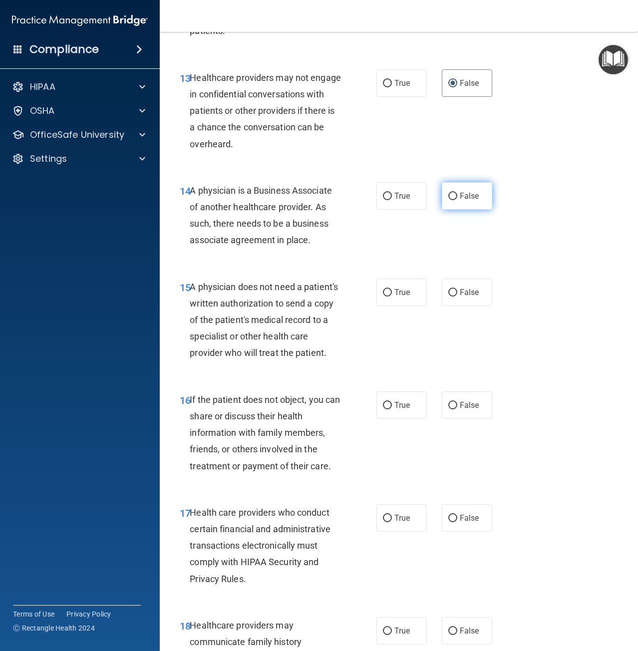
radio input "true"
click at [393, 298] on label "True" at bounding box center [401, 292] width 50 height 27
click at [392, 296] on input "True" at bounding box center [387, 292] width 9 height 7
radio input "true"
click at [394, 410] on span "True" at bounding box center [401, 404] width 15 height 9
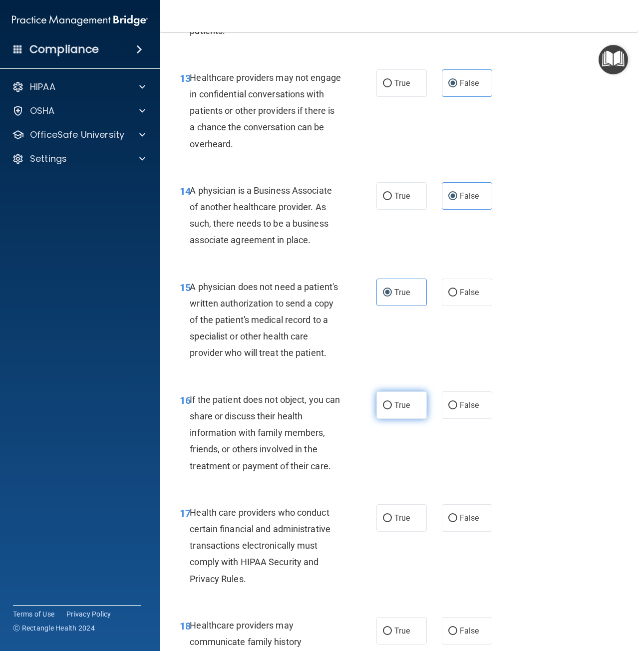
click at [392, 409] on input "True" at bounding box center [387, 405] width 9 height 7
radio input "true"
click at [399, 523] on span "True" at bounding box center [401, 517] width 15 height 9
click at [392, 522] on input "True" at bounding box center [387, 518] width 9 height 7
radio input "true"
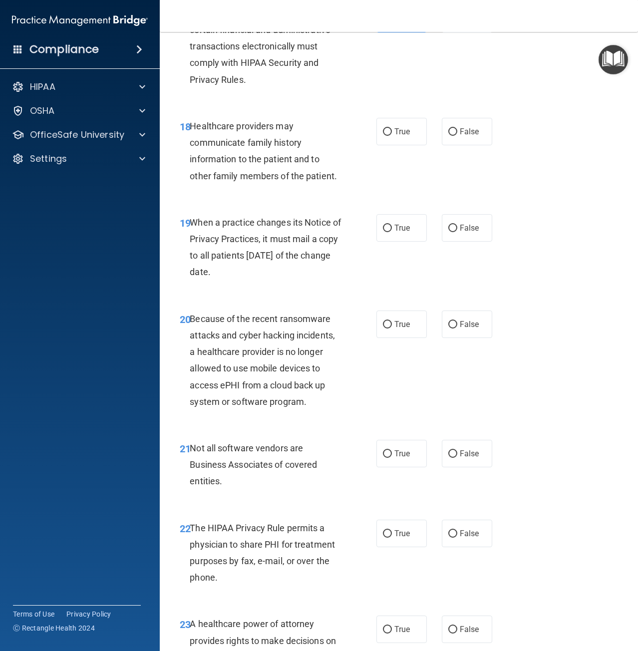
scroll to position [1847, 0]
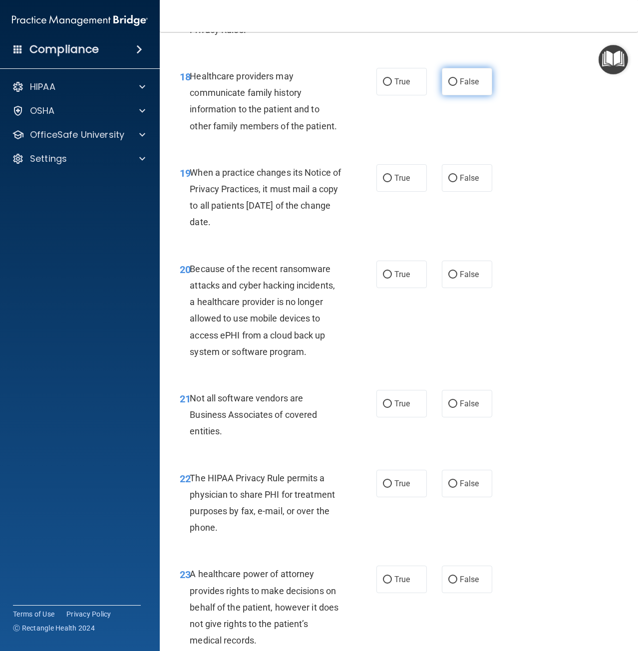
click at [459, 95] on label "False" at bounding box center [467, 81] width 50 height 27
click at [457, 86] on input "False" at bounding box center [452, 81] width 9 height 7
radio input "true"
click at [464, 183] on span "False" at bounding box center [469, 177] width 19 height 9
click at [457, 182] on input "False" at bounding box center [452, 178] width 9 height 7
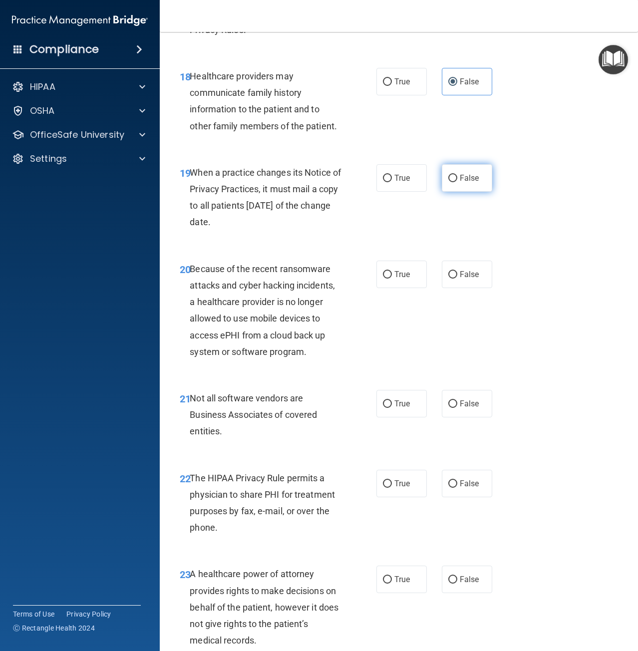
radio input "true"
click at [463, 288] on label "False" at bounding box center [467, 274] width 50 height 27
click at [457, 279] on input "False" at bounding box center [452, 274] width 9 height 7
radio input "true"
click at [403, 408] on span "True" at bounding box center [401, 403] width 15 height 9
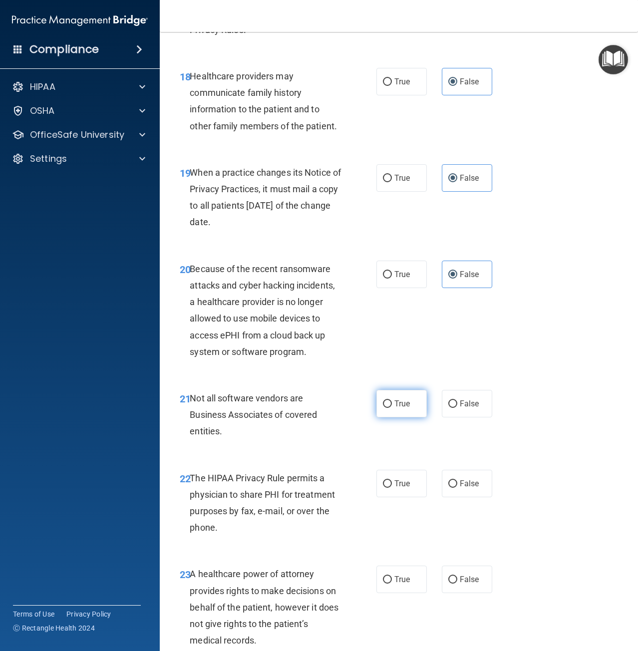
click at [392, 408] on input "True" at bounding box center [387, 403] width 9 height 7
radio input "true"
click at [398, 518] on div "22 The HIPAA Privacy Rule permits a physician to share PHI for treatment purpos…" at bounding box center [398, 505] width 453 height 96
click at [400, 497] on label "True" at bounding box center [401, 483] width 50 height 27
click at [392, 488] on input "True" at bounding box center [387, 483] width 9 height 7
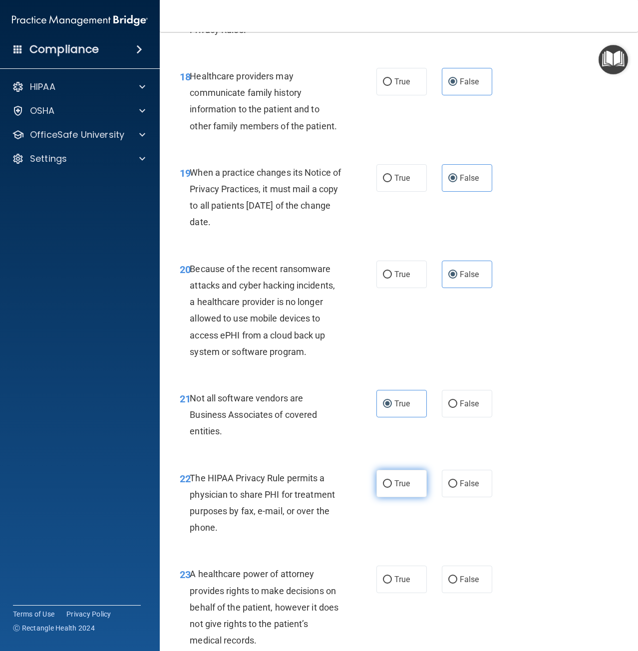
radio input "true"
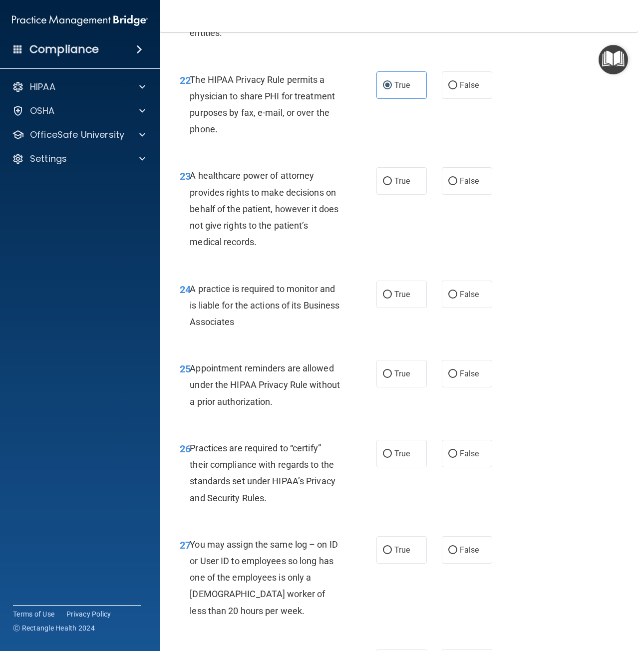
scroll to position [2246, 0]
click at [400, 325] on div "24 A practice is required to monitor and is liable for the actions of its Busin…" at bounding box center [398, 307] width 453 height 80
click at [400, 307] on label "True" at bounding box center [401, 293] width 50 height 27
click at [392, 297] on input "True" at bounding box center [387, 293] width 9 height 7
radio input "true"
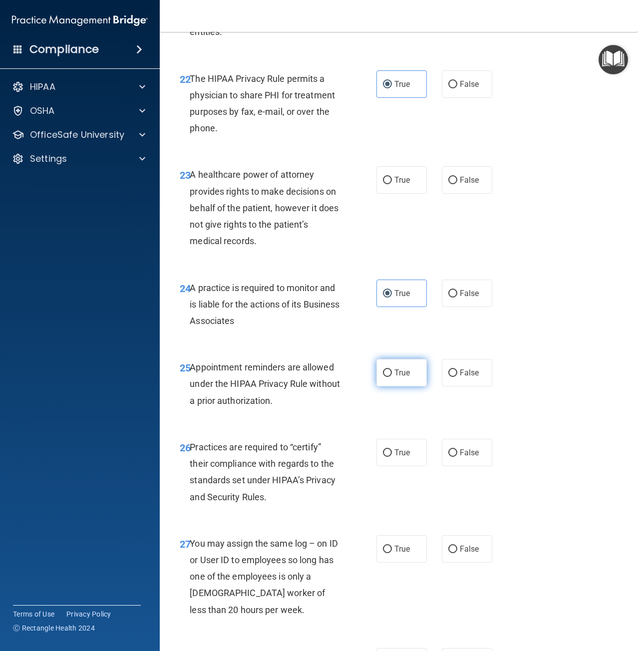
click at [394, 377] on span "True" at bounding box center [401, 372] width 15 height 9
click at [392, 377] on input "True" at bounding box center [387, 372] width 9 height 7
radio input "true"
click at [462, 298] on span "False" at bounding box center [469, 292] width 19 height 9
click at [457, 297] on input "False" at bounding box center [452, 293] width 9 height 7
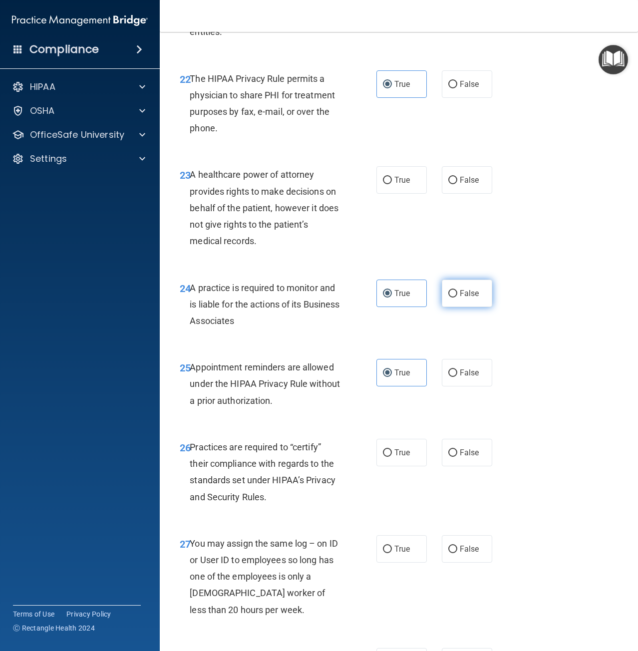
radio input "true"
radio input "false"
click at [463, 386] on label "False" at bounding box center [467, 372] width 50 height 27
click at [457, 377] on input "False" at bounding box center [452, 372] width 9 height 7
radio input "true"
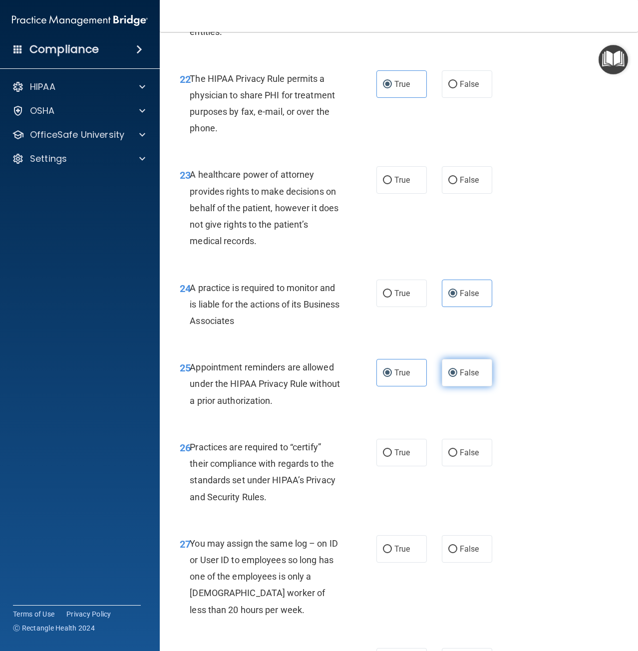
radio input "false"
click at [394, 194] on label "True" at bounding box center [401, 179] width 50 height 27
click at [392, 184] on input "True" at bounding box center [387, 180] width 9 height 7
radio input "true"
click at [404, 377] on span "True" at bounding box center [401, 372] width 15 height 9
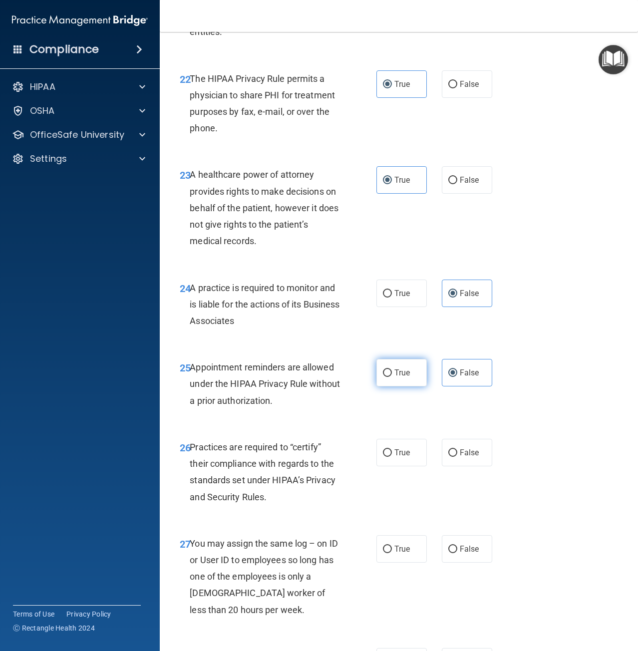
click at [392, 377] on input "True" at bounding box center [387, 372] width 9 height 7
radio input "true"
radio input "false"
click at [477, 466] on label "False" at bounding box center [467, 452] width 50 height 27
click at [457, 457] on input "False" at bounding box center [452, 452] width 9 height 7
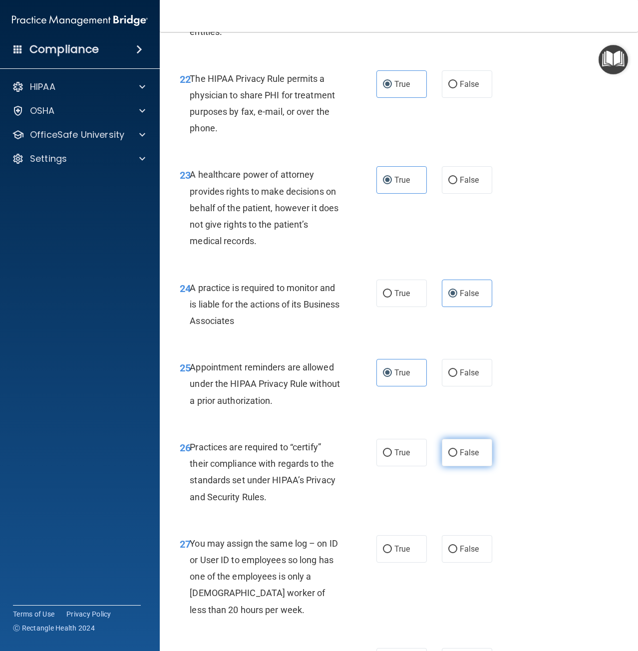
radio input "true"
click at [476, 562] on label "False" at bounding box center [467, 548] width 50 height 27
click at [457, 553] on input "False" at bounding box center [452, 549] width 9 height 7
radio input "true"
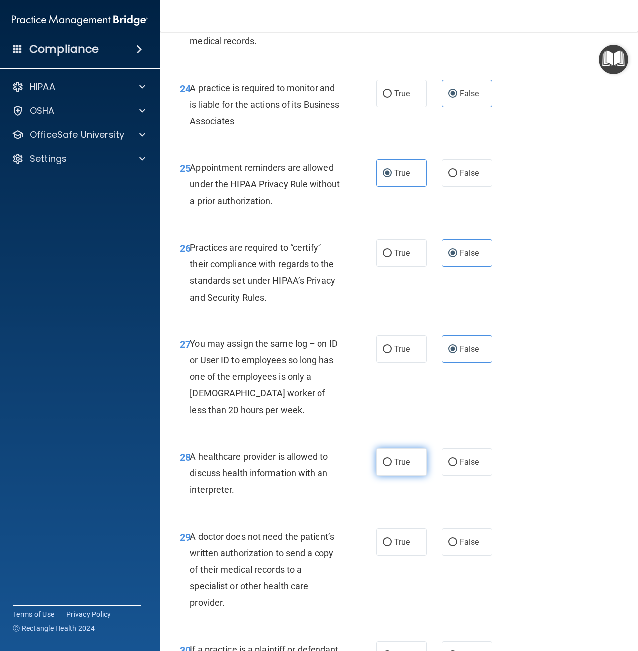
click at [401, 476] on label "True" at bounding box center [401, 461] width 50 height 27
click at [392, 466] on input "True" at bounding box center [387, 462] width 9 height 7
radio input "true"
click at [399, 551] on label "True" at bounding box center [401, 541] width 50 height 27
click at [392, 546] on input "True" at bounding box center [387, 542] width 9 height 7
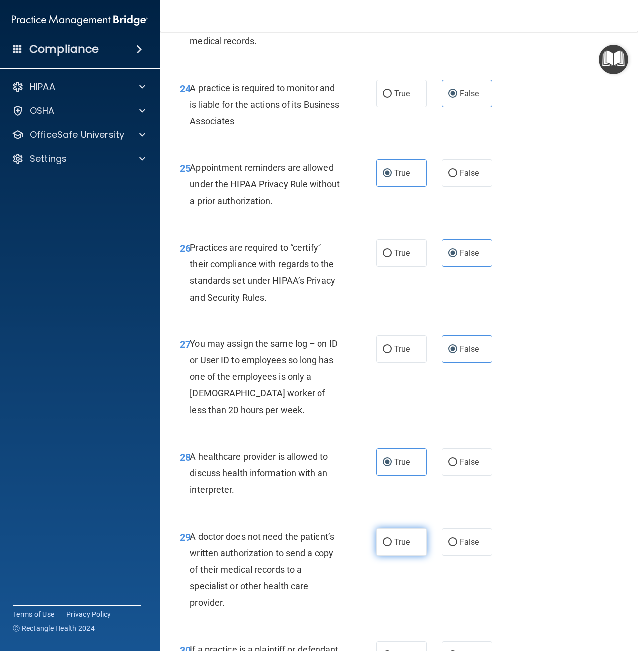
radio input "true"
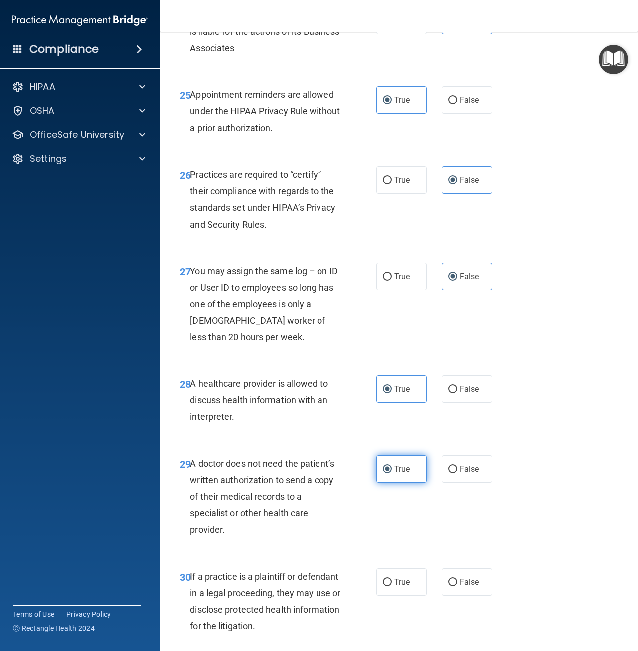
scroll to position [2601, 0]
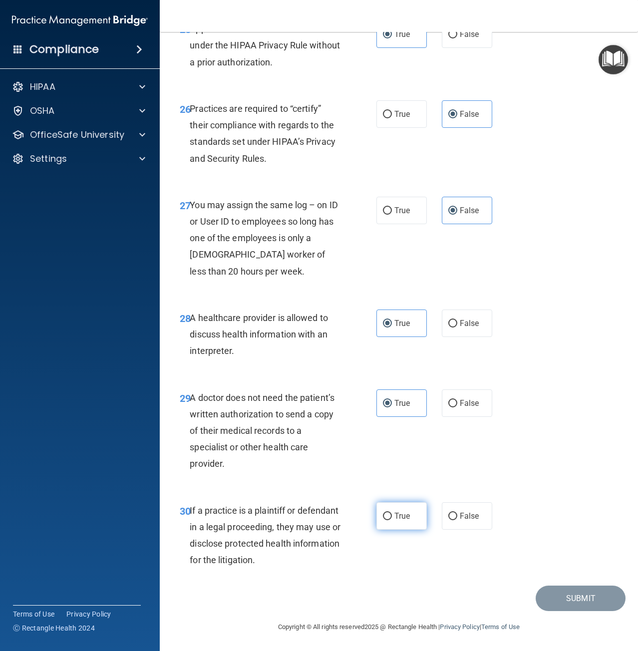
click at [397, 524] on label "True" at bounding box center [401, 515] width 50 height 27
click at [392, 520] on input "True" at bounding box center [387, 516] width 9 height 7
radio input "true"
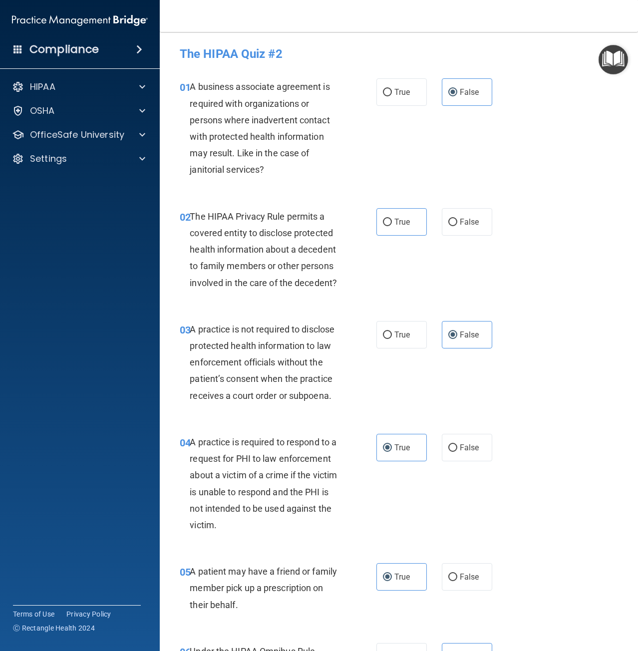
scroll to position [0, 0]
click at [407, 214] on label "True" at bounding box center [401, 222] width 50 height 27
click at [392, 219] on input "True" at bounding box center [387, 222] width 9 height 7
radio input "true"
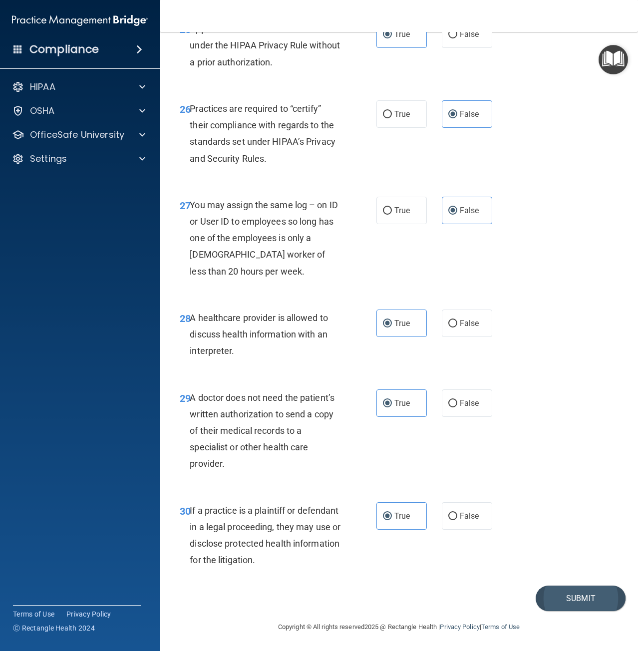
scroll to position [2601, 0]
click at [563, 599] on button "Submit" at bounding box center [581, 597] width 90 height 25
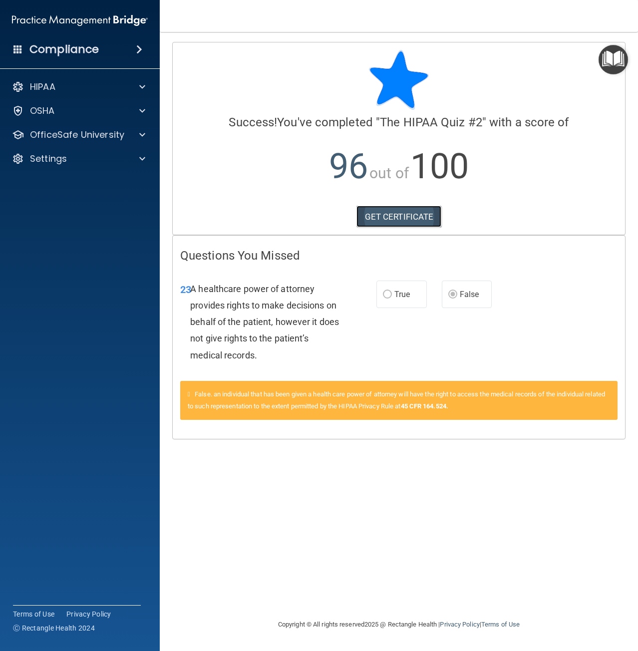
click at [398, 217] on link "GET CERTIFICATE" at bounding box center [398, 217] width 85 height 22
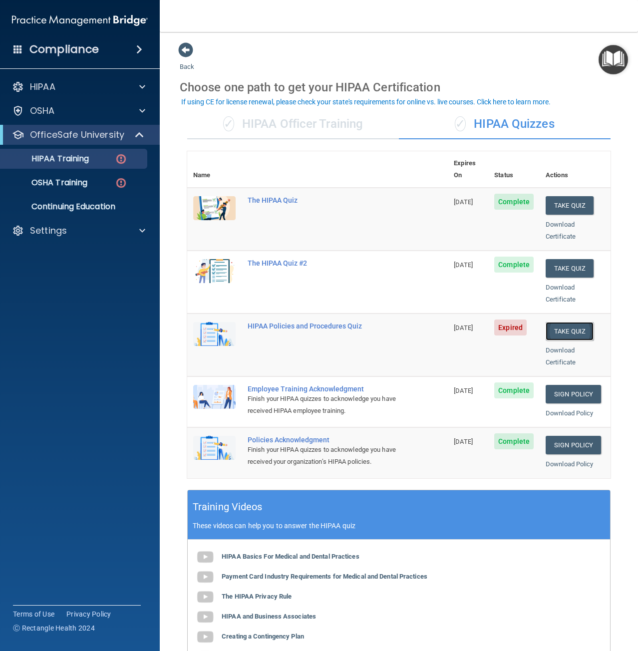
click at [551, 322] on button "Take Quiz" at bounding box center [570, 331] width 48 height 18
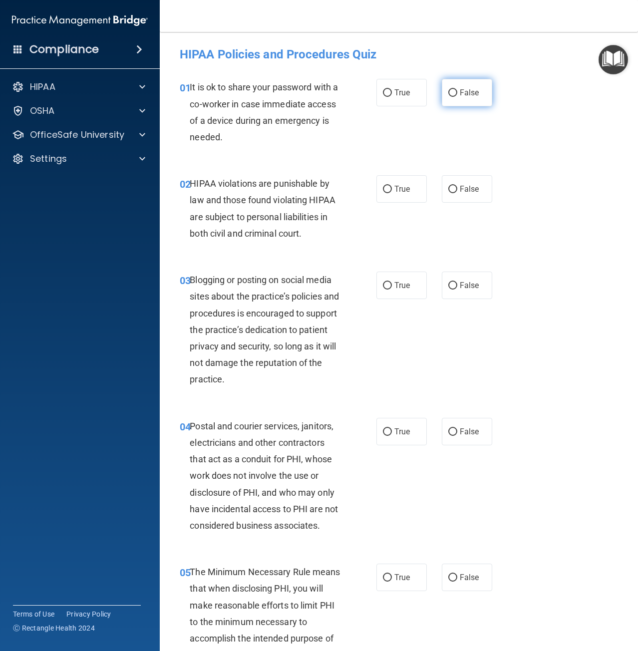
click at [468, 95] on span "False" at bounding box center [469, 92] width 19 height 9
click at [457, 95] on input "False" at bounding box center [452, 92] width 9 height 7
radio input "true"
click at [413, 199] on label "True" at bounding box center [401, 188] width 50 height 27
click at [392, 193] on input "True" at bounding box center [387, 189] width 9 height 7
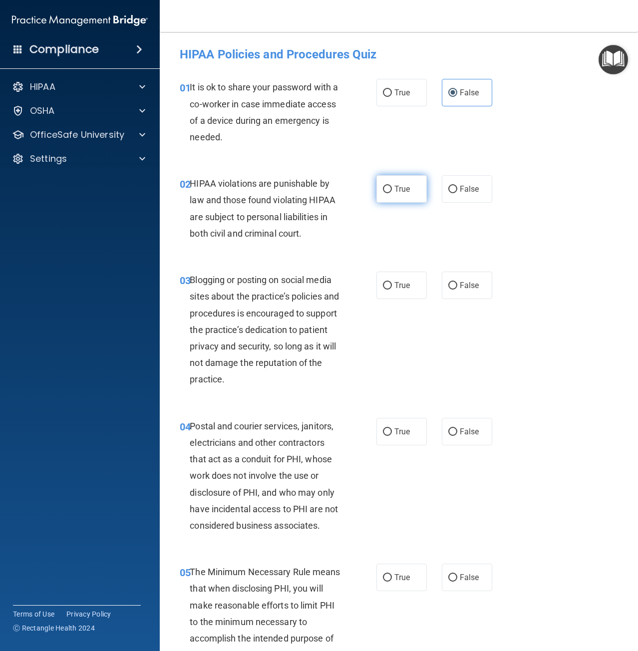
radio input "true"
click at [460, 284] on span "False" at bounding box center [469, 285] width 19 height 9
click at [456, 284] on input "False" at bounding box center [452, 285] width 9 height 7
radio input "true"
click at [388, 431] on label "True" at bounding box center [401, 431] width 50 height 27
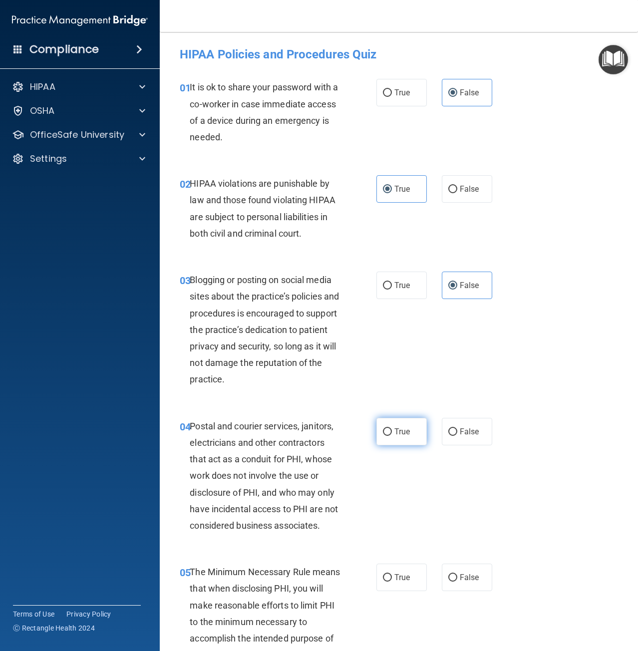
click at [388, 431] on input "True" at bounding box center [387, 431] width 9 height 7
radio input "true"
click at [394, 581] on span "True" at bounding box center [401, 576] width 15 height 9
click at [392, 581] on input "True" at bounding box center [387, 577] width 9 height 7
radio input "true"
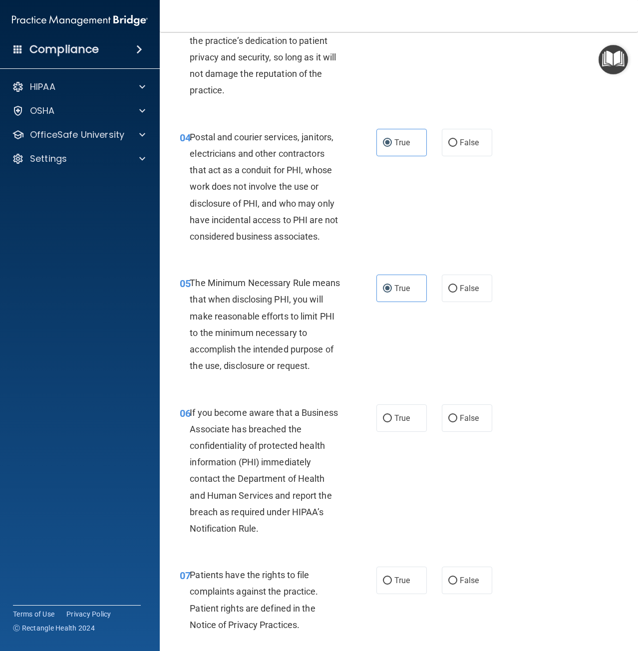
scroll to position [449, 0]
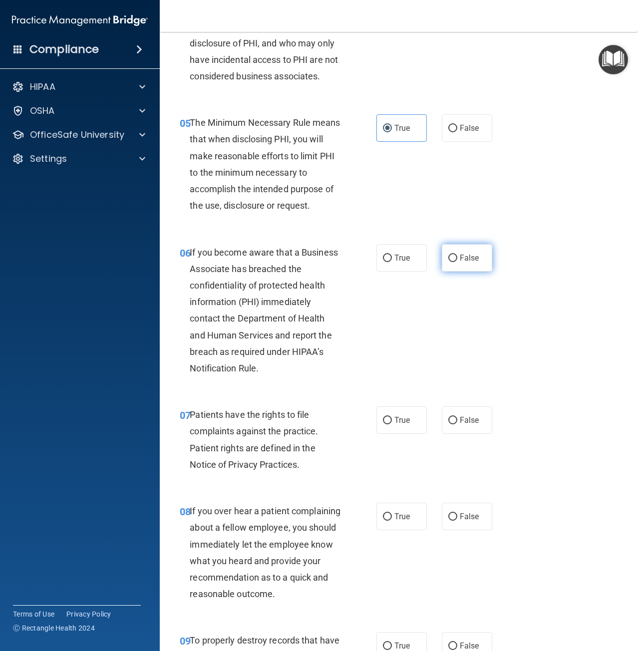
click at [454, 251] on label "False" at bounding box center [467, 257] width 50 height 27
click at [454, 255] on input "False" at bounding box center [452, 258] width 9 height 7
radio input "true"
click at [384, 427] on label "True" at bounding box center [401, 419] width 50 height 27
click at [384, 424] on input "True" at bounding box center [387, 420] width 9 height 7
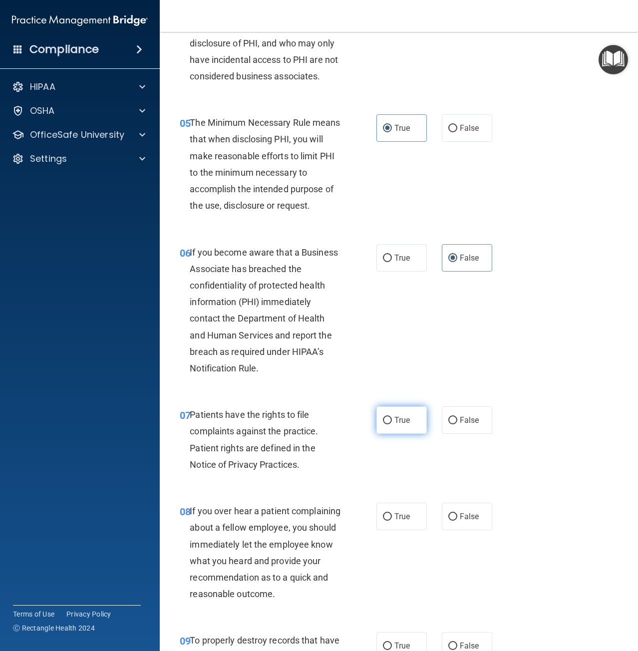
radio input "true"
click at [463, 512] on span "False" at bounding box center [469, 516] width 19 height 9
click at [457, 513] on input "False" at bounding box center [452, 516] width 9 height 7
radio input "true"
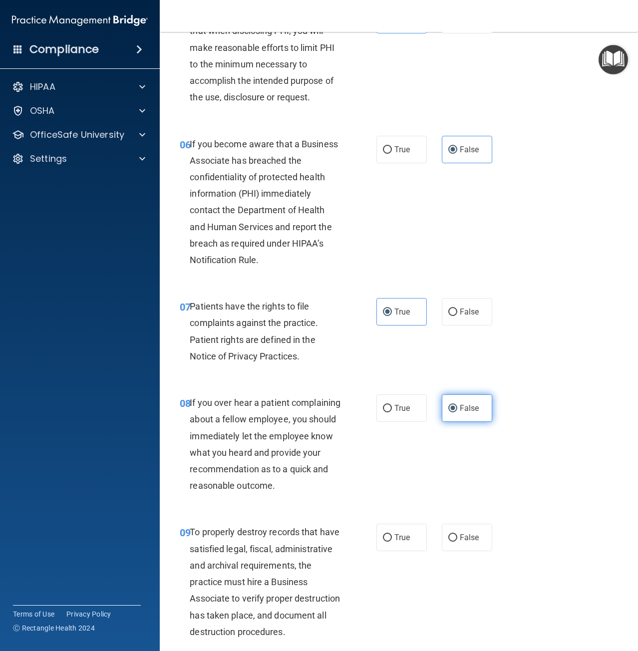
scroll to position [649, 0]
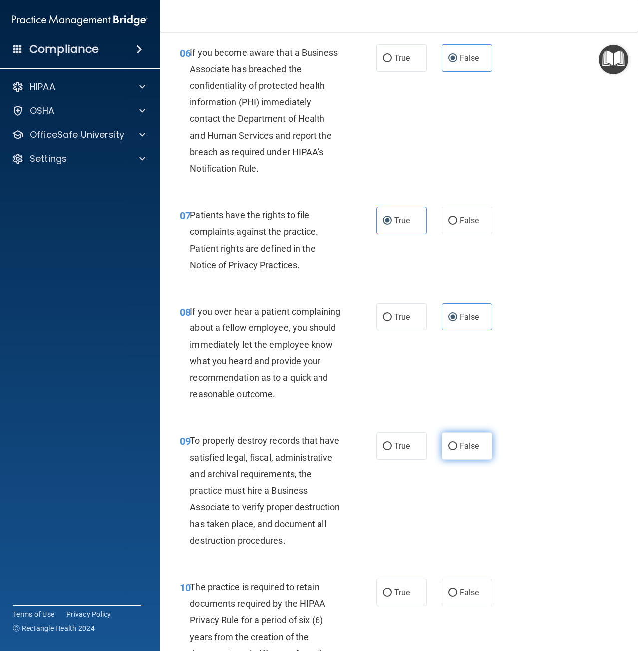
click at [469, 457] on label "False" at bounding box center [467, 445] width 50 height 27
click at [457, 450] on input "False" at bounding box center [452, 446] width 9 height 7
radio input "true"
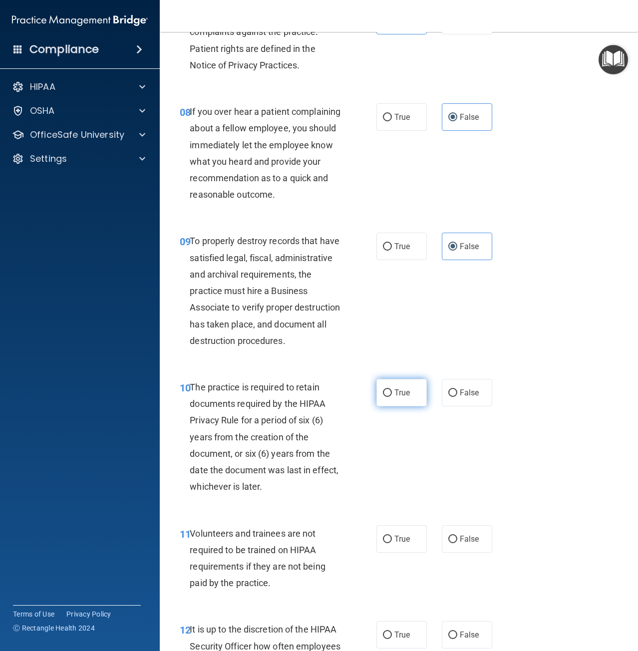
click at [401, 406] on label "True" at bounding box center [401, 392] width 50 height 27
click at [392, 397] on input "True" at bounding box center [387, 392] width 9 height 7
radio input "true"
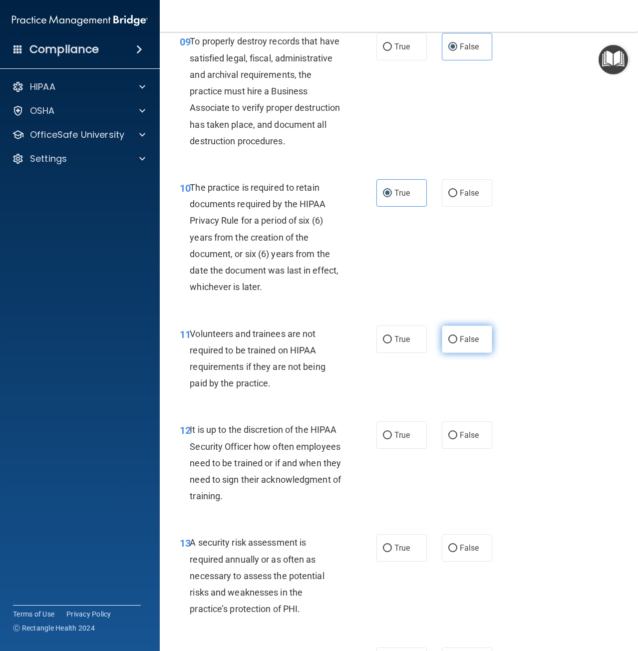
click at [470, 344] on span "False" at bounding box center [469, 338] width 19 height 9
click at [457, 343] on input "False" at bounding box center [452, 339] width 9 height 7
radio input "true"
click at [466, 440] on span "False" at bounding box center [469, 434] width 19 height 9
click at [457, 439] on input "False" at bounding box center [452, 435] width 9 height 7
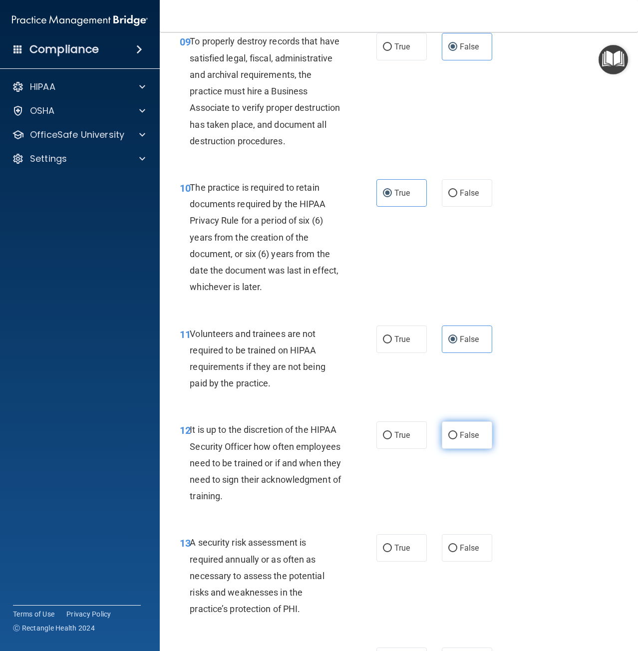
radio input "true"
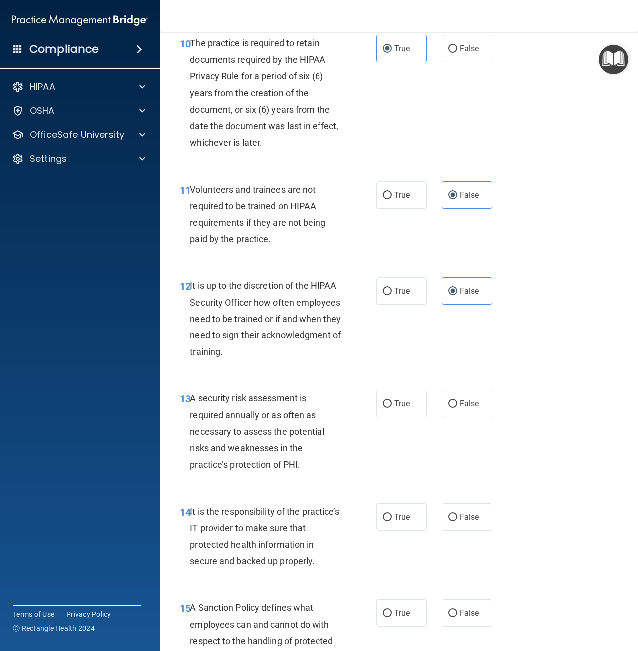
scroll to position [1198, 0]
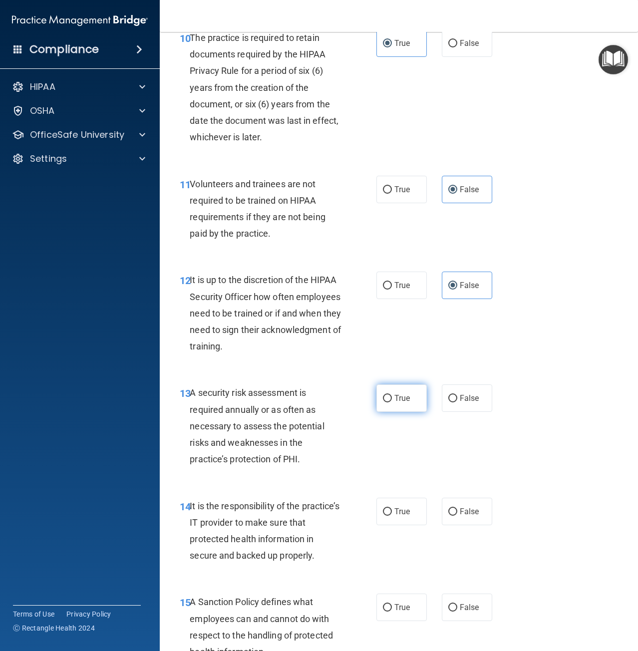
click at [394, 403] on span "True" at bounding box center [401, 397] width 15 height 9
click at [392, 402] on input "True" at bounding box center [387, 398] width 9 height 7
radio input "true"
click at [456, 525] on label "False" at bounding box center [467, 511] width 50 height 27
click at [456, 516] on input "False" at bounding box center [452, 511] width 9 height 7
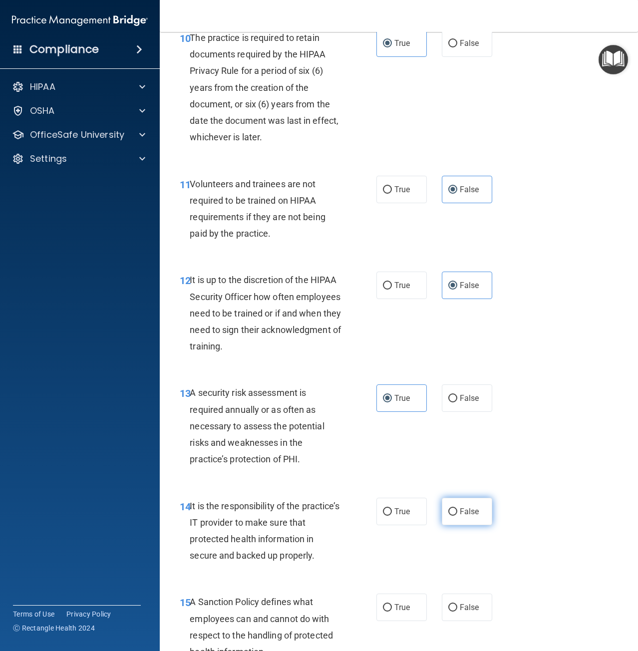
radio input "true"
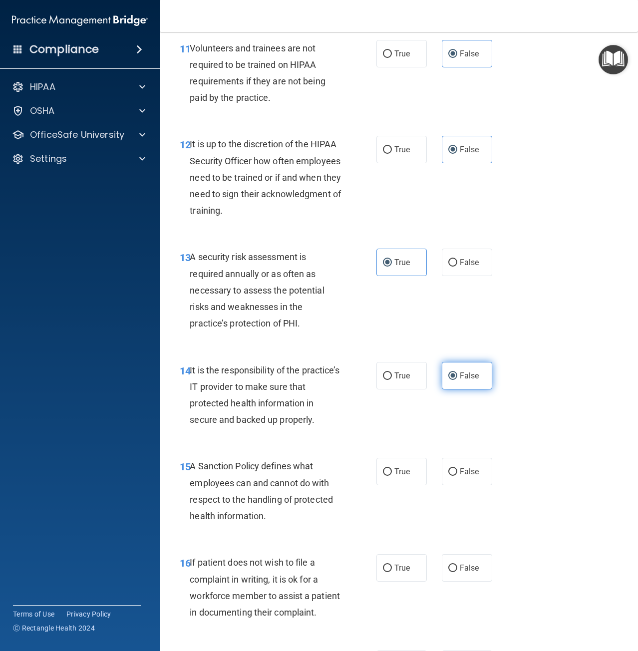
scroll to position [1348, 0]
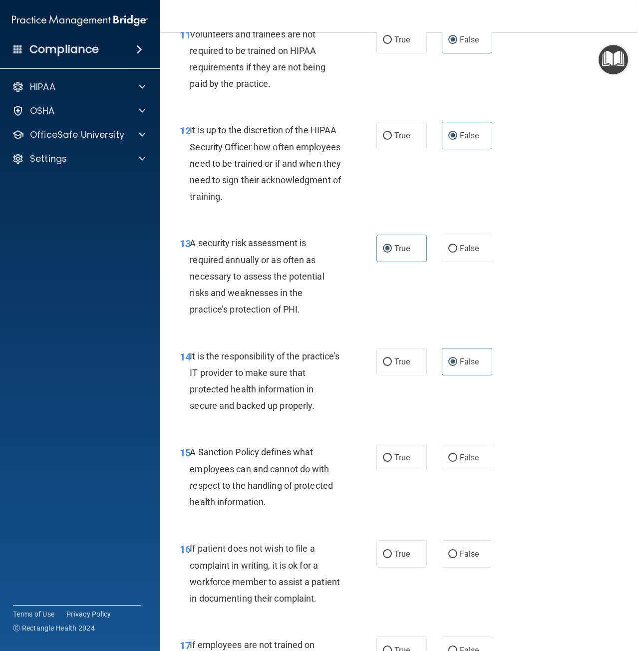
drag, startPoint x: 450, startPoint y: 489, endPoint x: 409, endPoint y: 560, distance: 81.8
click at [449, 462] on input "False" at bounding box center [452, 457] width 9 height 7
radio input "true"
drag, startPoint x: 402, startPoint y: 585, endPoint x: 407, endPoint y: 570, distance: 16.3
click at [401, 559] on span "True" at bounding box center [401, 553] width 15 height 9
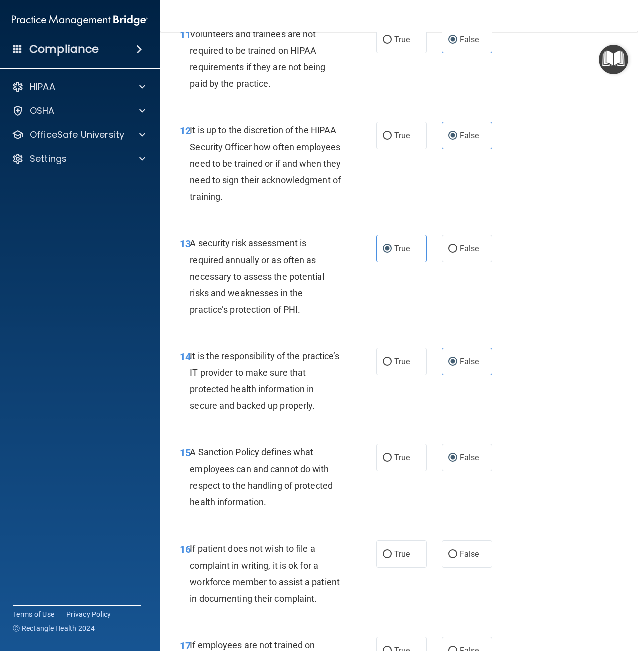
click at [392, 558] on input "True" at bounding box center [387, 554] width 9 height 7
radio input "true"
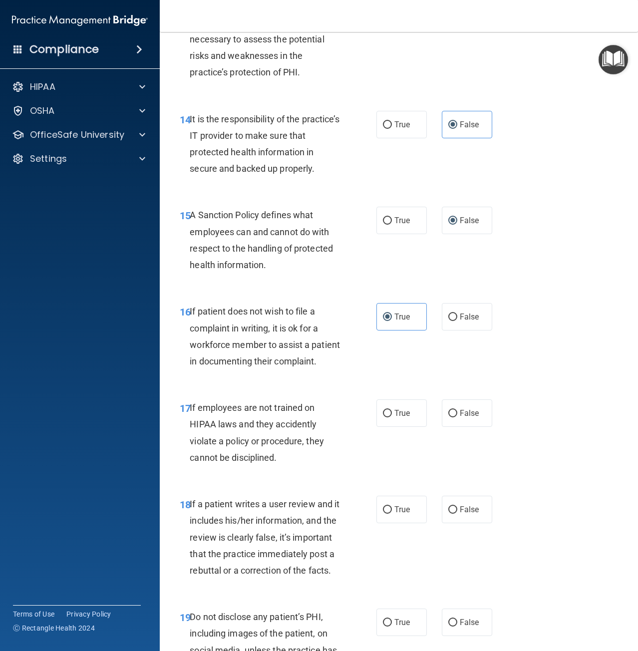
scroll to position [1647, 0]
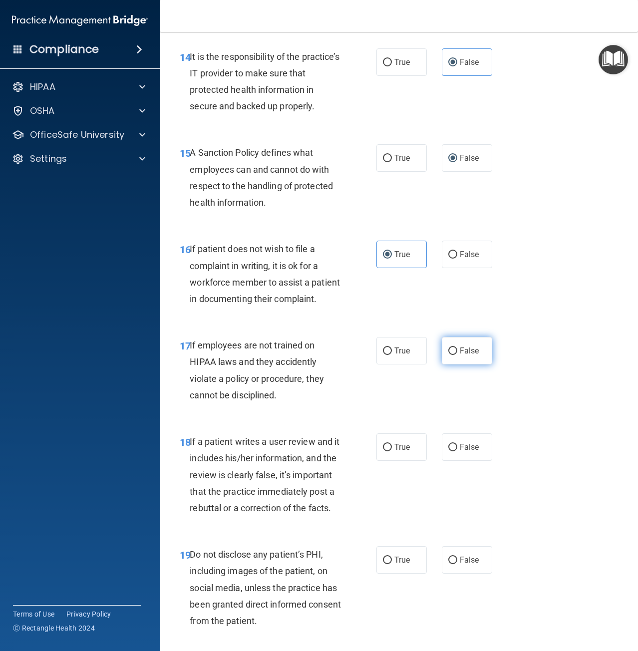
click at [472, 355] on span "False" at bounding box center [469, 350] width 19 height 9
click at [457, 355] on input "False" at bounding box center [452, 350] width 9 height 7
radio input "true"
click at [462, 461] on label "False" at bounding box center [467, 446] width 50 height 27
click at [457, 451] on input "False" at bounding box center [452, 447] width 9 height 7
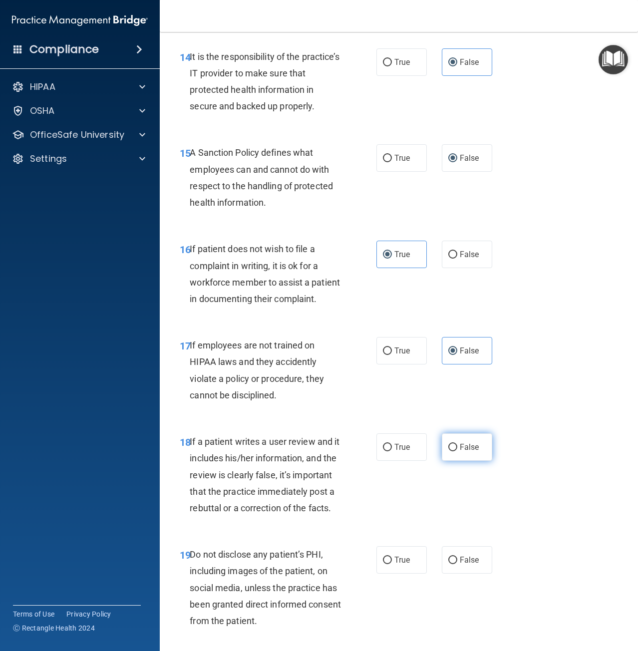
radio input "true"
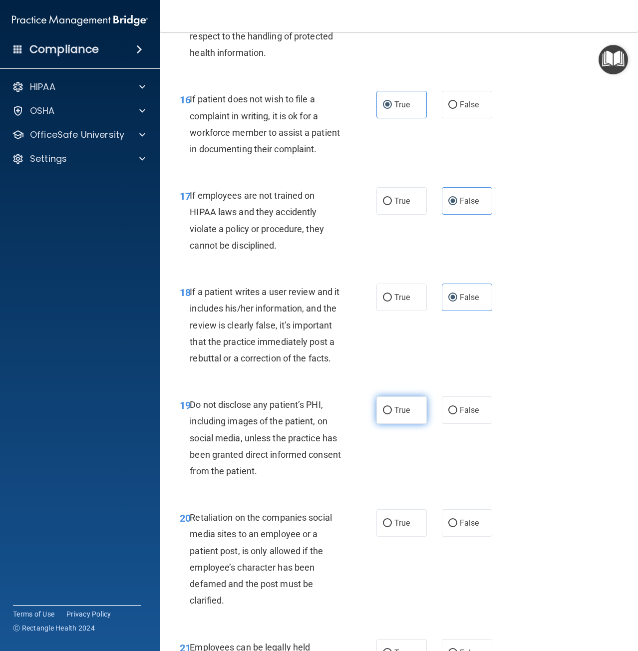
click at [394, 424] on label "True" at bounding box center [401, 409] width 50 height 27
click at [392, 414] on input "True" at bounding box center [387, 410] width 9 height 7
radio input "true"
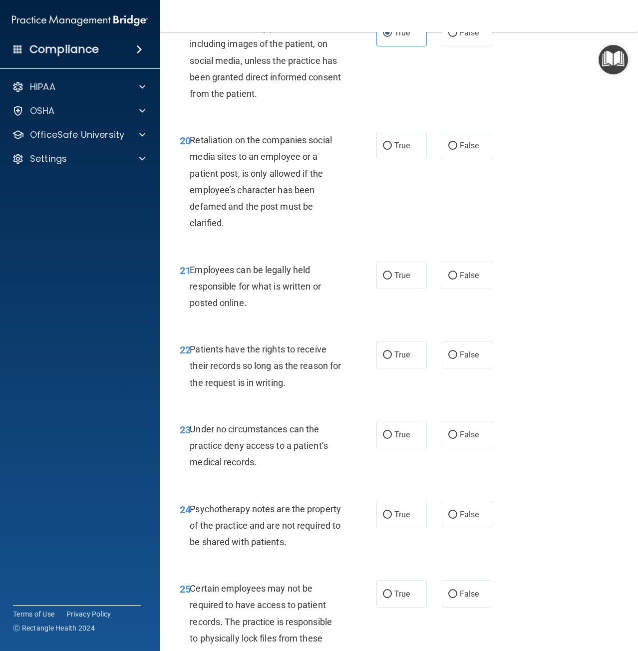
scroll to position [2196, 0]
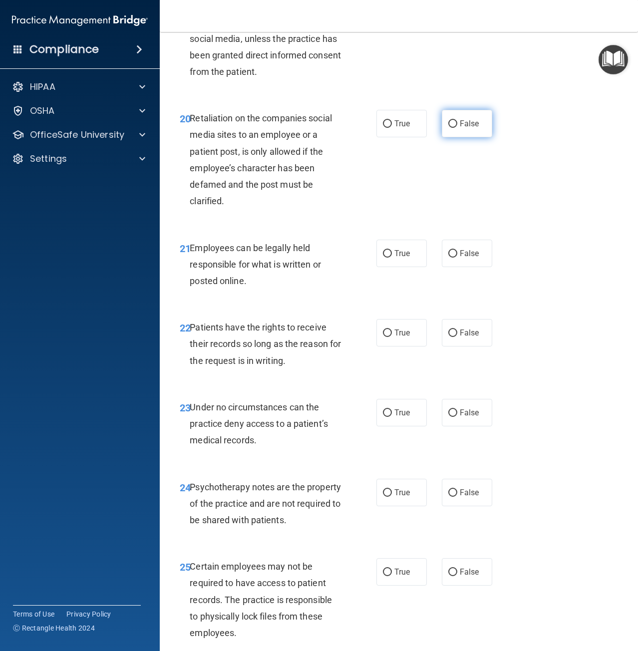
click at [456, 137] on label "False" at bounding box center [467, 123] width 50 height 27
click at [456, 128] on input "False" at bounding box center [452, 123] width 9 height 7
radio input "true"
click at [462, 305] on div "21 Employees can be legally held responsible for what is written or posted onli…" at bounding box center [398, 267] width 453 height 80
click at [470, 258] on span "False" at bounding box center [469, 253] width 19 height 9
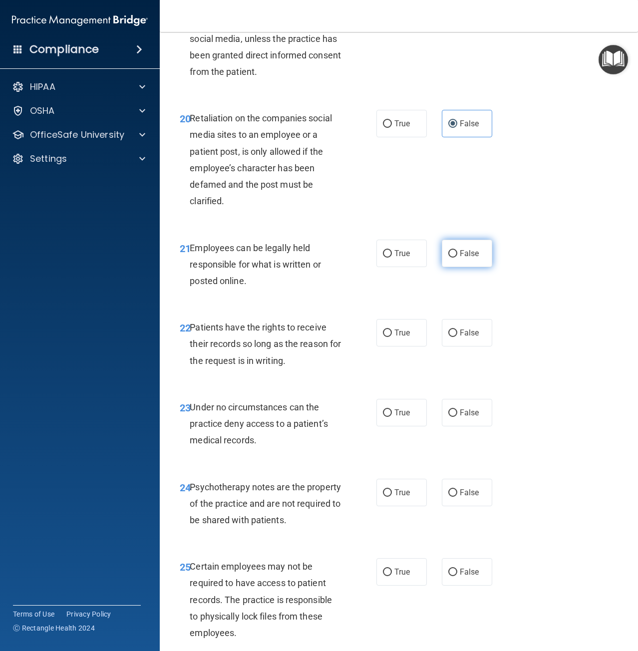
click at [457, 258] on input "False" at bounding box center [452, 253] width 9 height 7
radio input "true"
click at [410, 267] on label "True" at bounding box center [401, 253] width 50 height 27
click at [392, 258] on input "True" at bounding box center [387, 253] width 9 height 7
radio input "true"
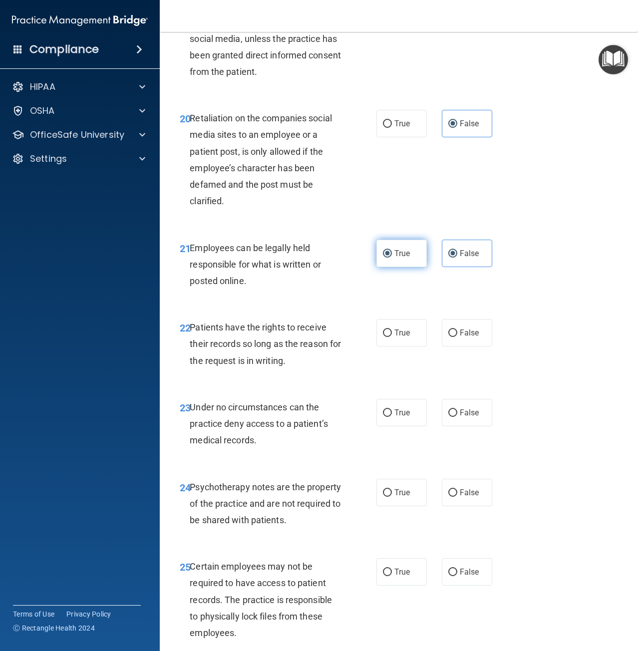
radio input "false"
click at [477, 346] on label "False" at bounding box center [467, 332] width 50 height 27
click at [457, 337] on input "False" at bounding box center [452, 332] width 9 height 7
radio input "true"
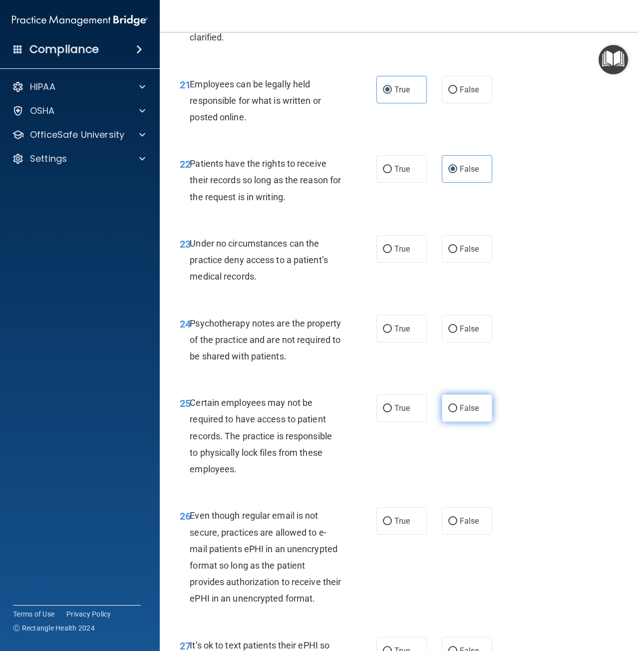
scroll to position [2396, 0]
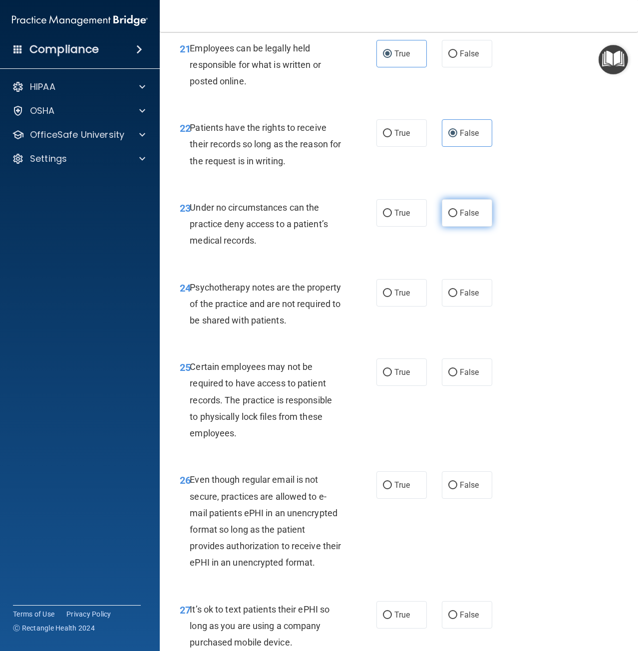
click at [466, 227] on label "False" at bounding box center [467, 212] width 50 height 27
click at [457, 217] on input "False" at bounding box center [452, 213] width 9 height 7
radio input "true"
click at [412, 346] on div "24 Psychotherapy notes are the property of the practice and are not required to…" at bounding box center [398, 307] width 453 height 80
click at [408, 306] on label "True" at bounding box center [401, 292] width 50 height 27
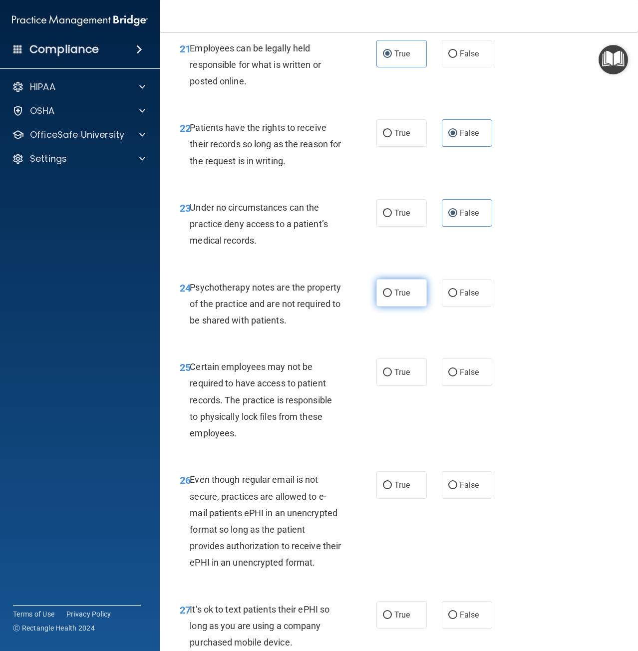
click at [392, 297] on input "True" at bounding box center [387, 292] width 9 height 7
radio input "true"
click at [394, 457] on div "25 Certain employees may not be required to have access to patient records. The…" at bounding box center [398, 402] width 453 height 113
click at [403, 377] on span "True" at bounding box center [401, 371] width 15 height 9
click at [392, 376] on input "True" at bounding box center [387, 372] width 9 height 7
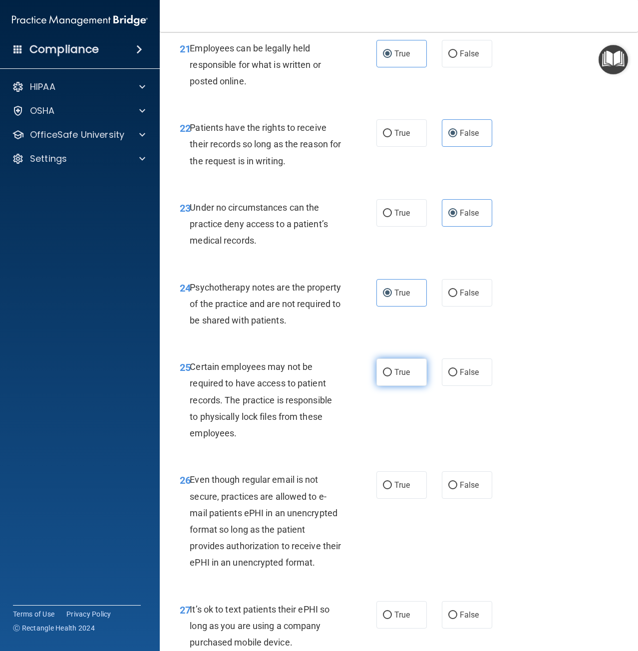
radio input "true"
click at [394, 499] on label "True" at bounding box center [401, 484] width 50 height 27
click at [392, 489] on input "True" at bounding box center [387, 485] width 9 height 7
radio input "true"
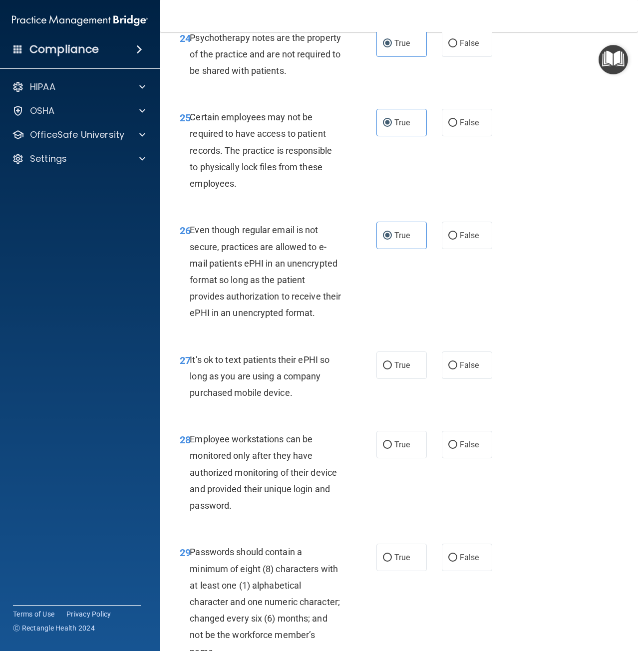
scroll to position [2845, 0]
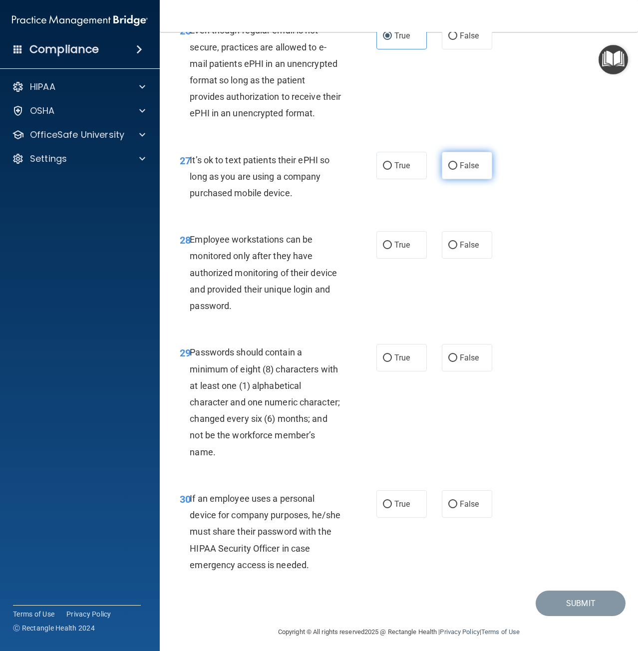
click at [465, 170] on span "False" at bounding box center [469, 165] width 19 height 9
click at [457, 170] on input "False" at bounding box center [452, 165] width 9 height 7
radio input "true"
click at [466, 259] on label "False" at bounding box center [467, 244] width 50 height 27
click at [457, 249] on input "False" at bounding box center [452, 245] width 9 height 7
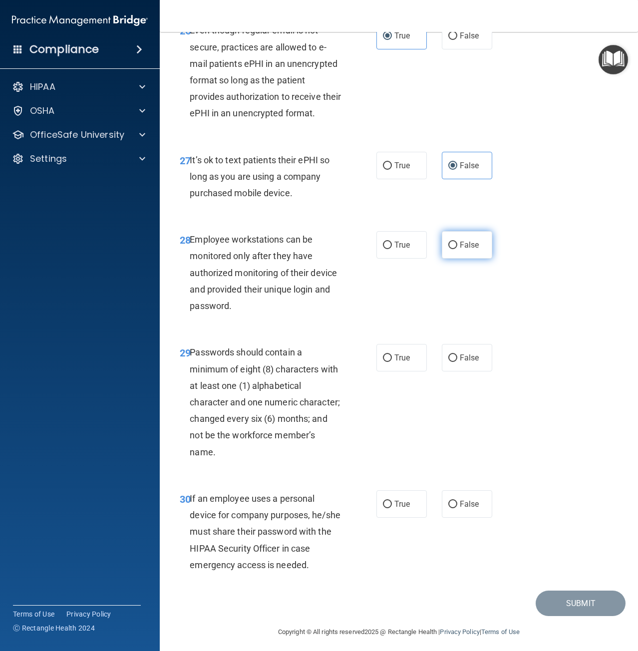
radio input "true"
click at [392, 371] on label "True" at bounding box center [401, 357] width 50 height 27
click at [392, 362] on input "True" at bounding box center [387, 357] width 9 height 7
radio input "true"
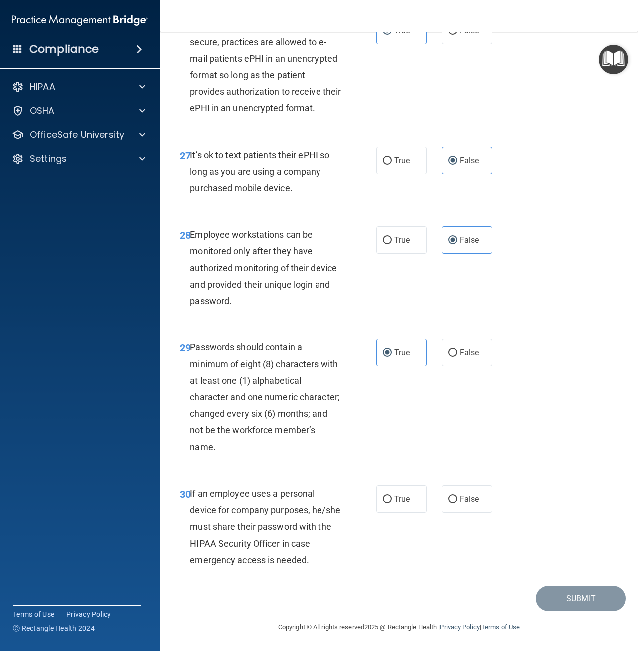
scroll to position [2916, 0]
click at [461, 493] on label "False" at bounding box center [467, 498] width 50 height 27
click at [457, 496] on input "False" at bounding box center [452, 499] width 9 height 7
radio input "true"
click at [583, 588] on button "Submit" at bounding box center [581, 597] width 90 height 25
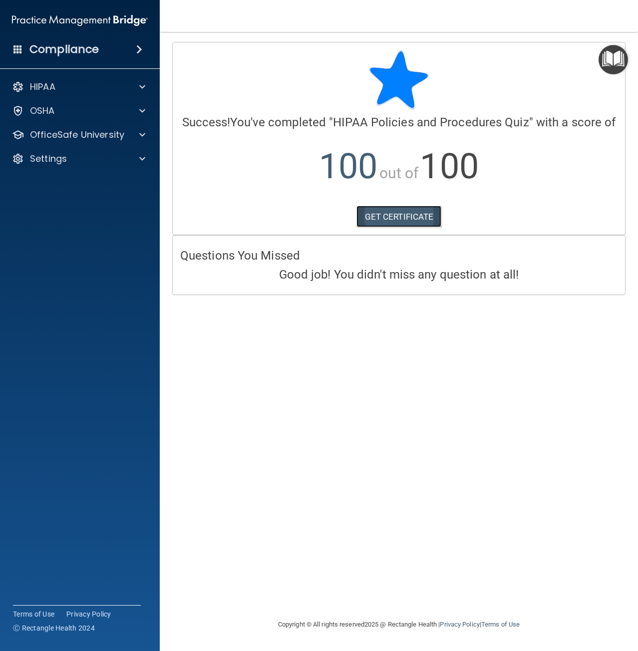
click at [383, 209] on link "GET CERTIFICATE" at bounding box center [398, 217] width 85 height 22
click at [105, 138] on p "OfficeSafe University" at bounding box center [77, 135] width 94 height 12
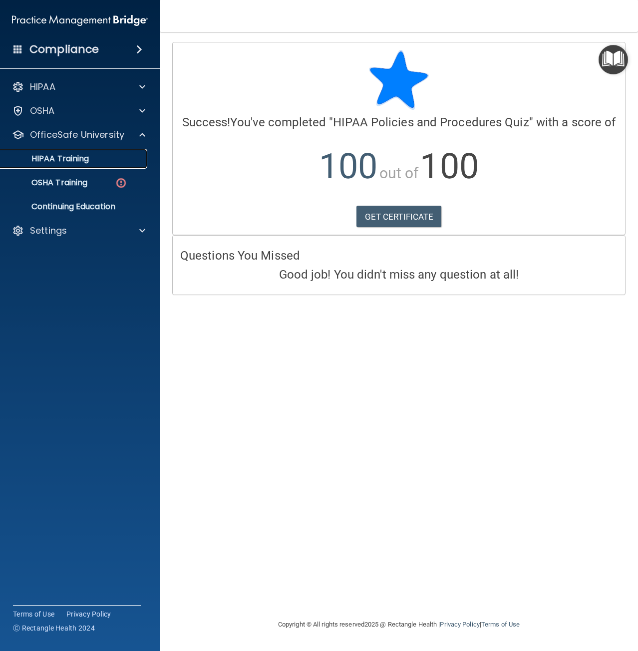
click at [105, 164] on link "HIPAA Training" at bounding box center [68, 159] width 157 height 20
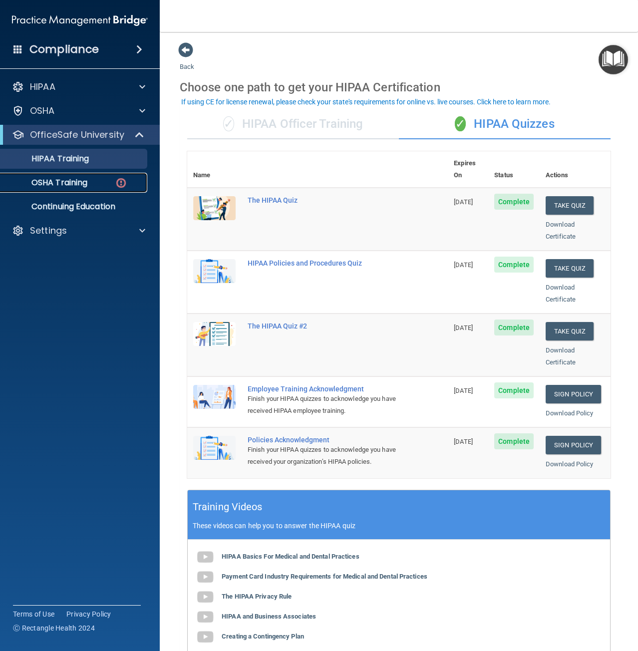
click at [57, 185] on p "OSHA Training" at bounding box center [46, 183] width 81 height 10
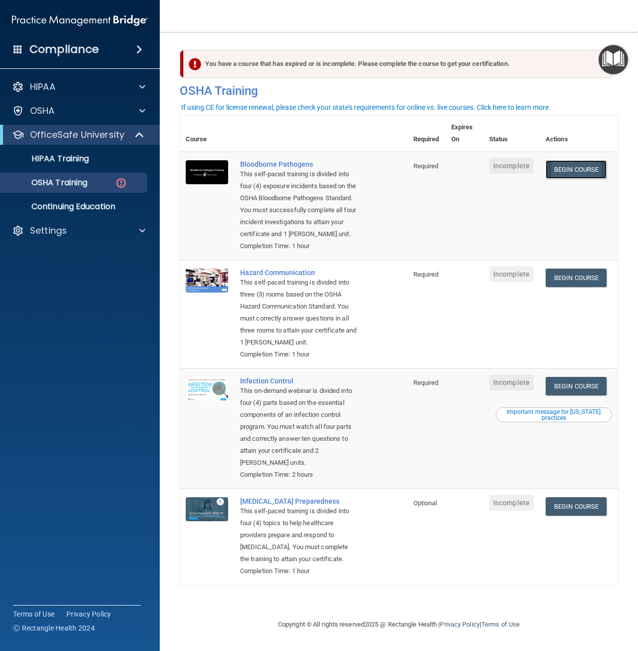
click at [595, 177] on link "Begin Course" at bounding box center [576, 169] width 61 height 18
click at [598, 395] on link "Begin Course" at bounding box center [576, 386] width 61 height 18
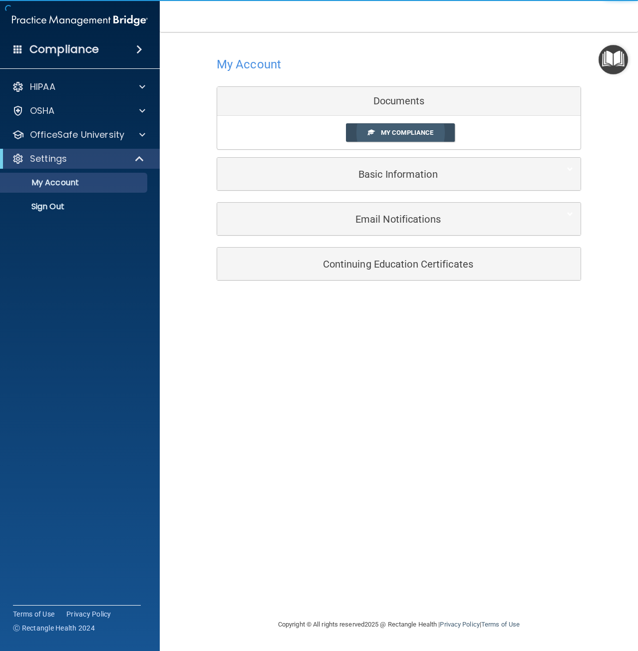
click at [423, 130] on span "My Compliance" at bounding box center [407, 132] width 52 height 7
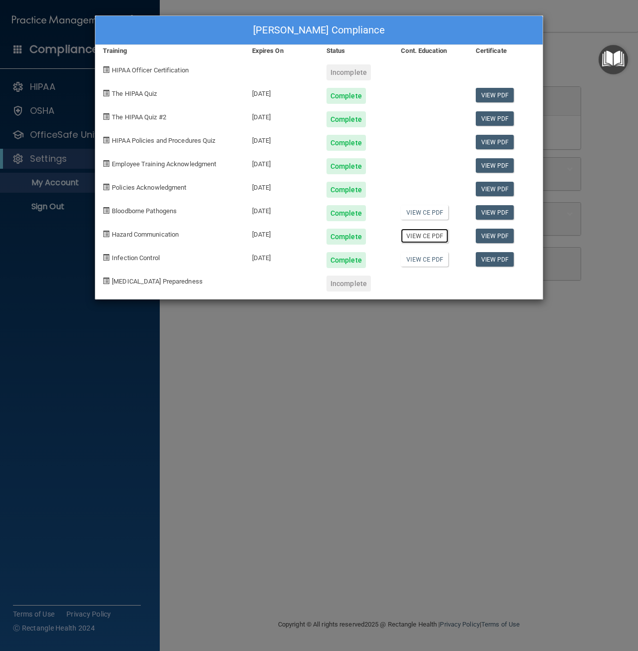
click at [420, 236] on link "View CE PDF" at bounding box center [424, 236] width 47 height 14
click at [411, 213] on link "View CE PDF" at bounding box center [424, 212] width 47 height 14
click at [588, 100] on div "Lisa Sanchez's Compliance Training Expires On Status Cont. Education Certificat…" at bounding box center [319, 325] width 638 height 651
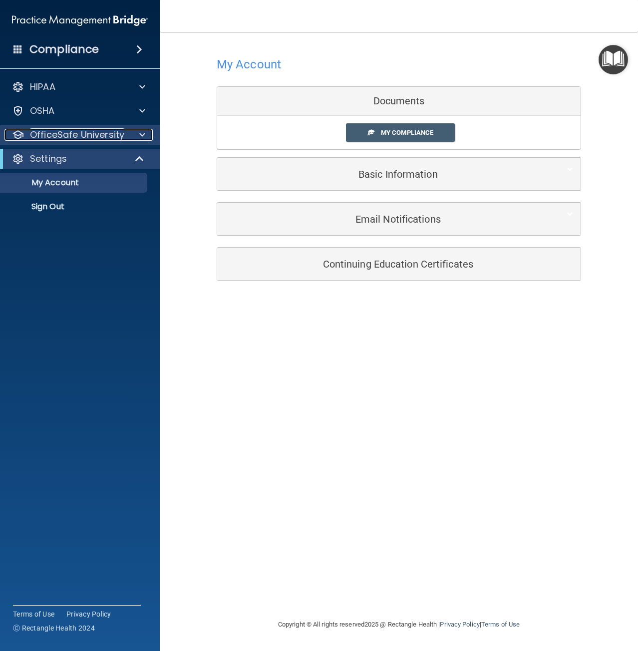
click at [75, 130] on p "OfficeSafe University" at bounding box center [77, 135] width 94 height 12
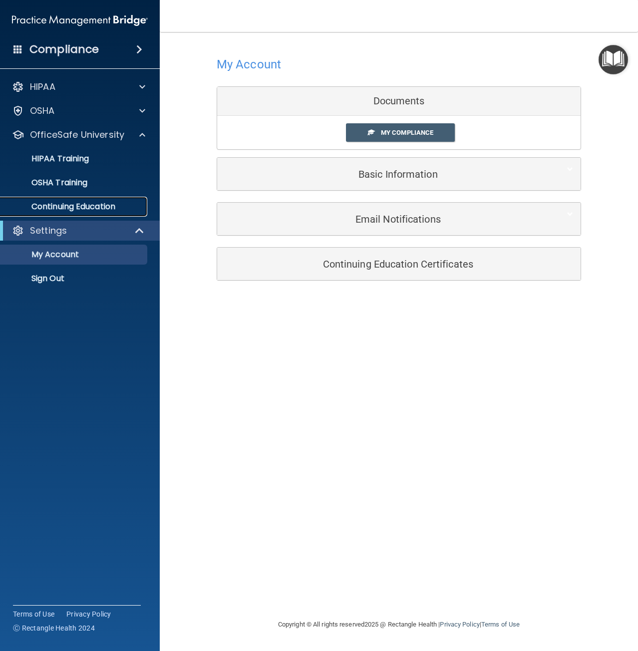
click at [98, 199] on link "Continuing Education" at bounding box center [68, 207] width 157 height 20
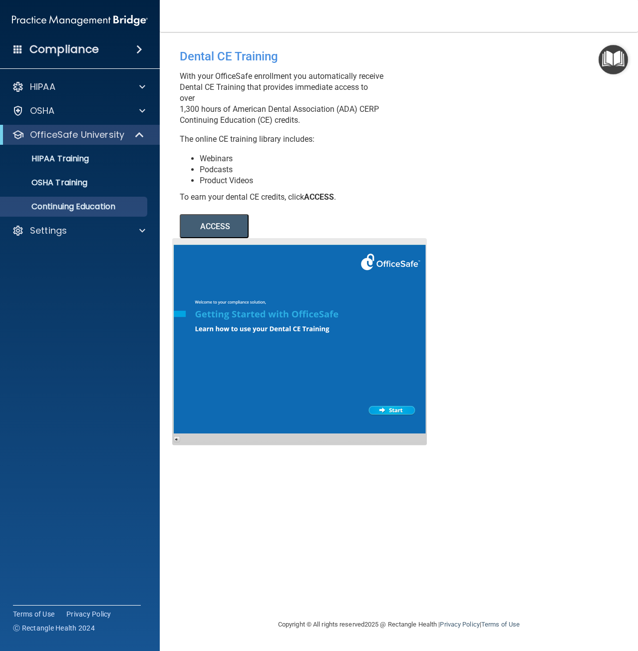
click at [224, 218] on button "ACCESS" at bounding box center [214, 226] width 69 height 24
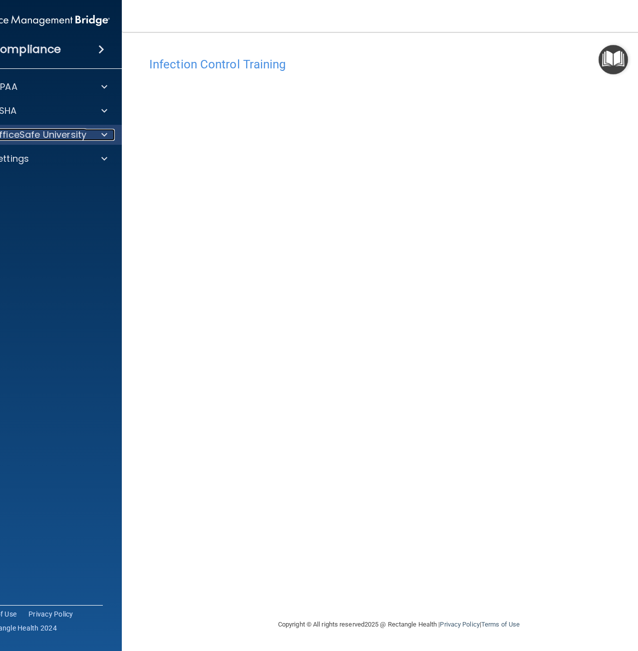
click at [47, 138] on p "OfficeSafe University" at bounding box center [39, 135] width 94 height 12
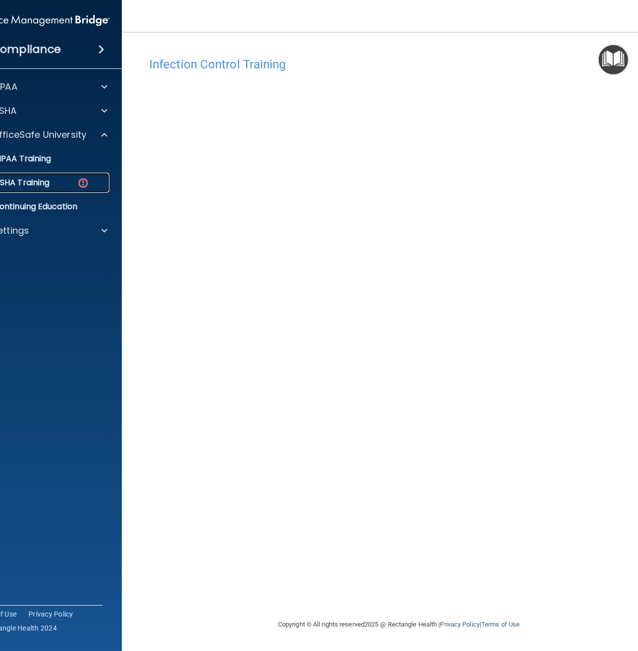
click at [48, 186] on p "OSHA Training" at bounding box center [9, 183] width 81 height 10
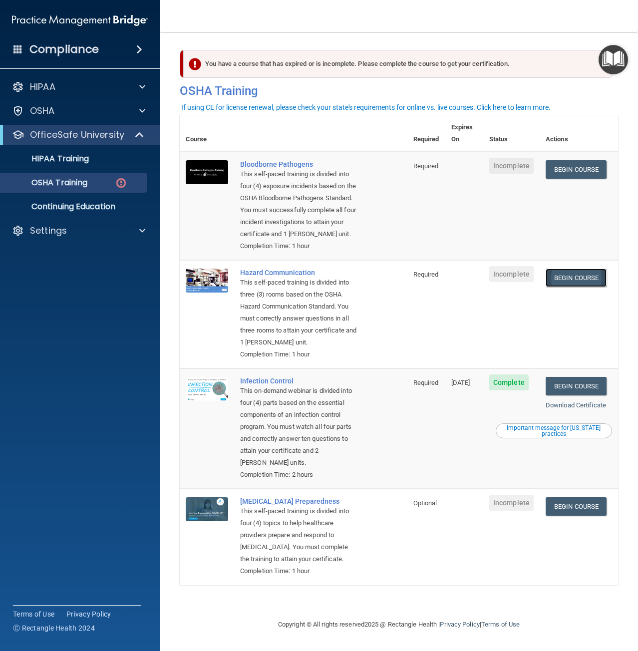
click at [581, 283] on link "Begin Course" at bounding box center [576, 278] width 61 height 18
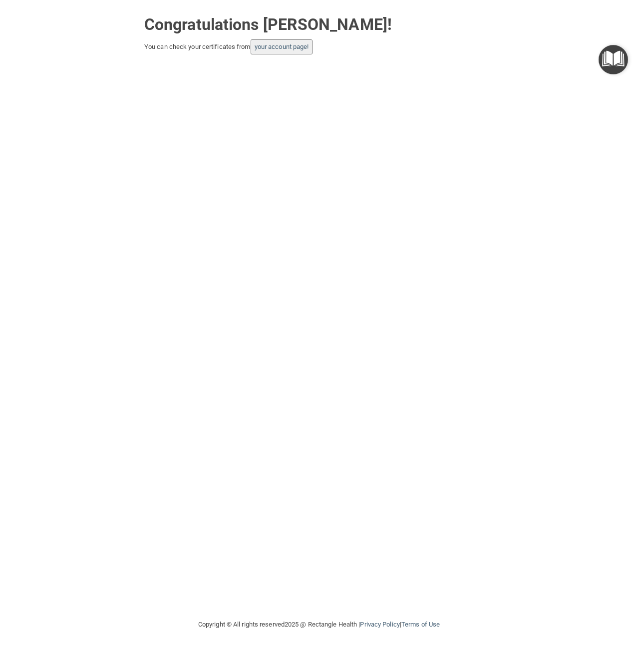
click at [289, 54] on button "your account page!" at bounding box center [282, 46] width 62 height 15
click at [290, 48] on link "your account page!" at bounding box center [282, 46] width 54 height 7
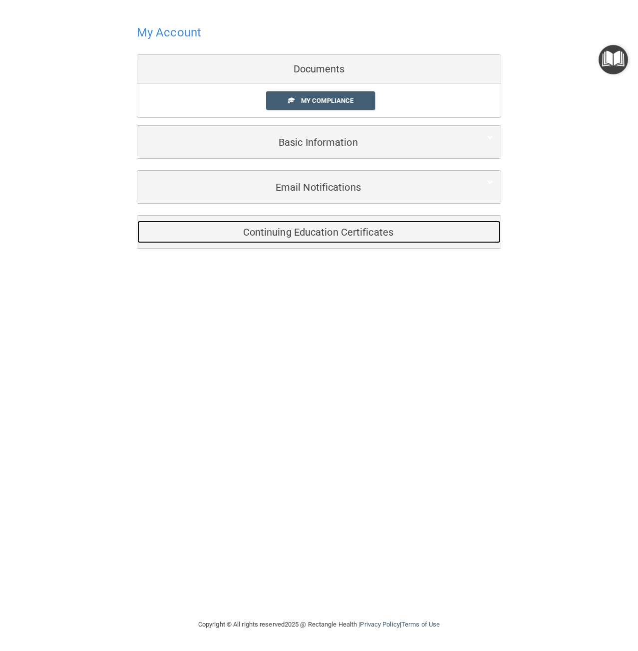
click at [315, 233] on h5 "Continuing Education Certificates" at bounding box center [304, 232] width 318 height 11
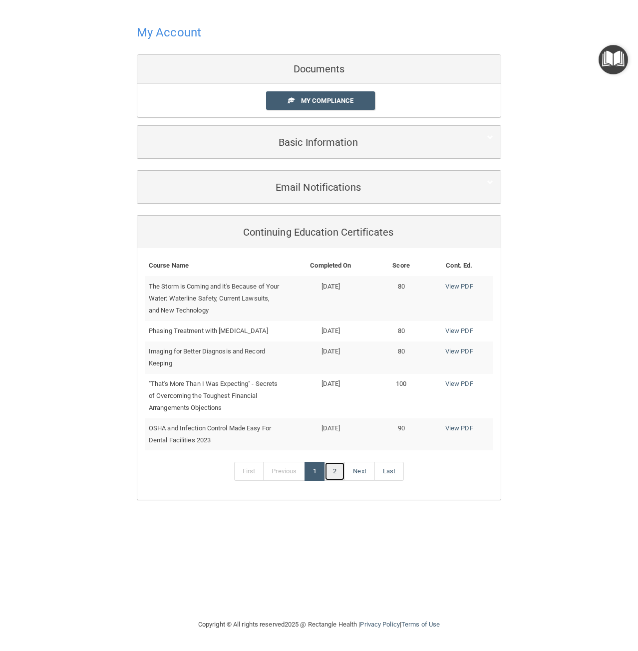
click at [338, 475] on link "2" at bounding box center [334, 471] width 20 height 19
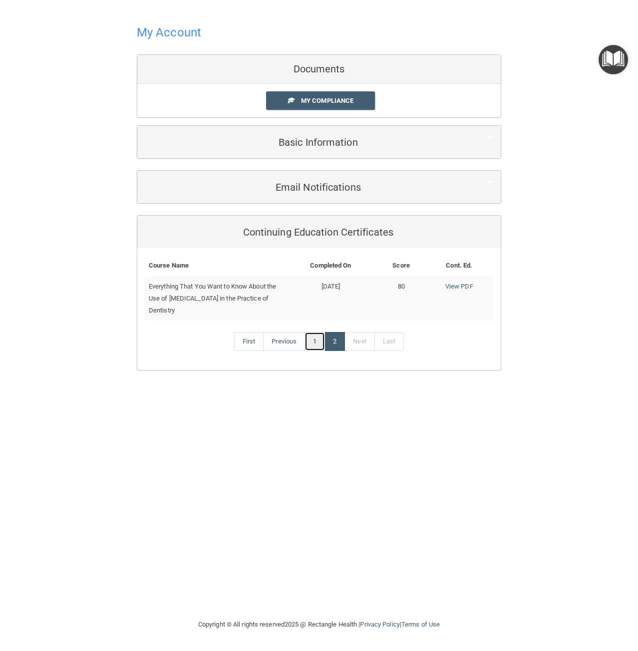
click at [311, 342] on link "1" at bounding box center [314, 341] width 20 height 19
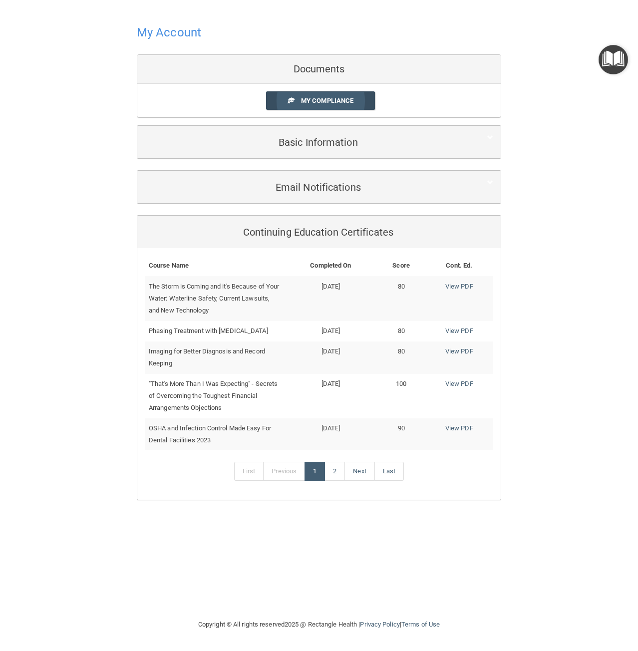
click at [332, 107] on link "My Compliance" at bounding box center [320, 100] width 109 height 18
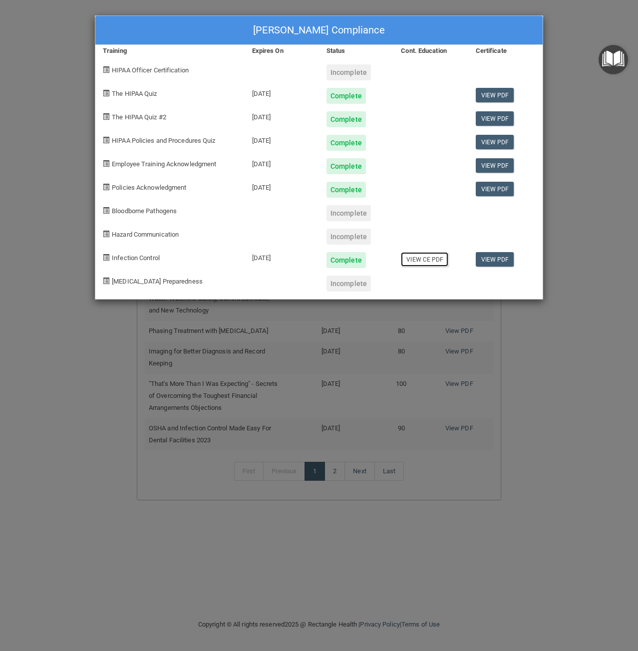
click at [427, 259] on link "View CE PDF" at bounding box center [424, 259] width 47 height 14
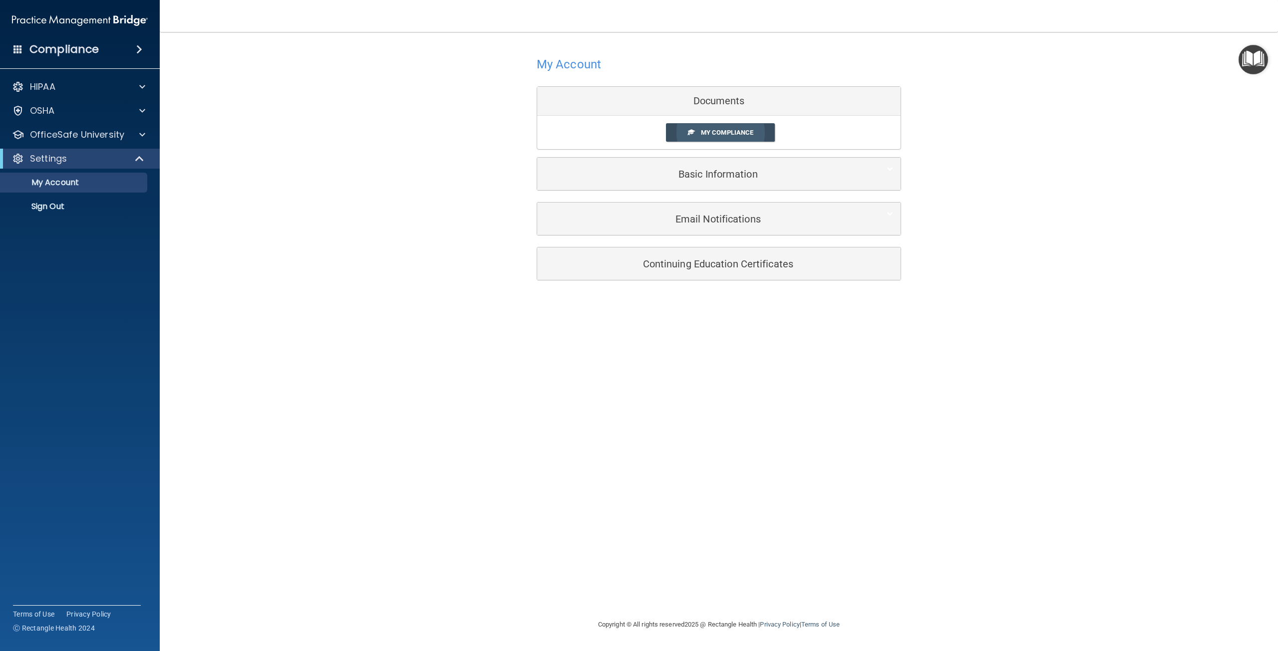
click at [637, 130] on link "My Compliance" at bounding box center [720, 132] width 109 height 18
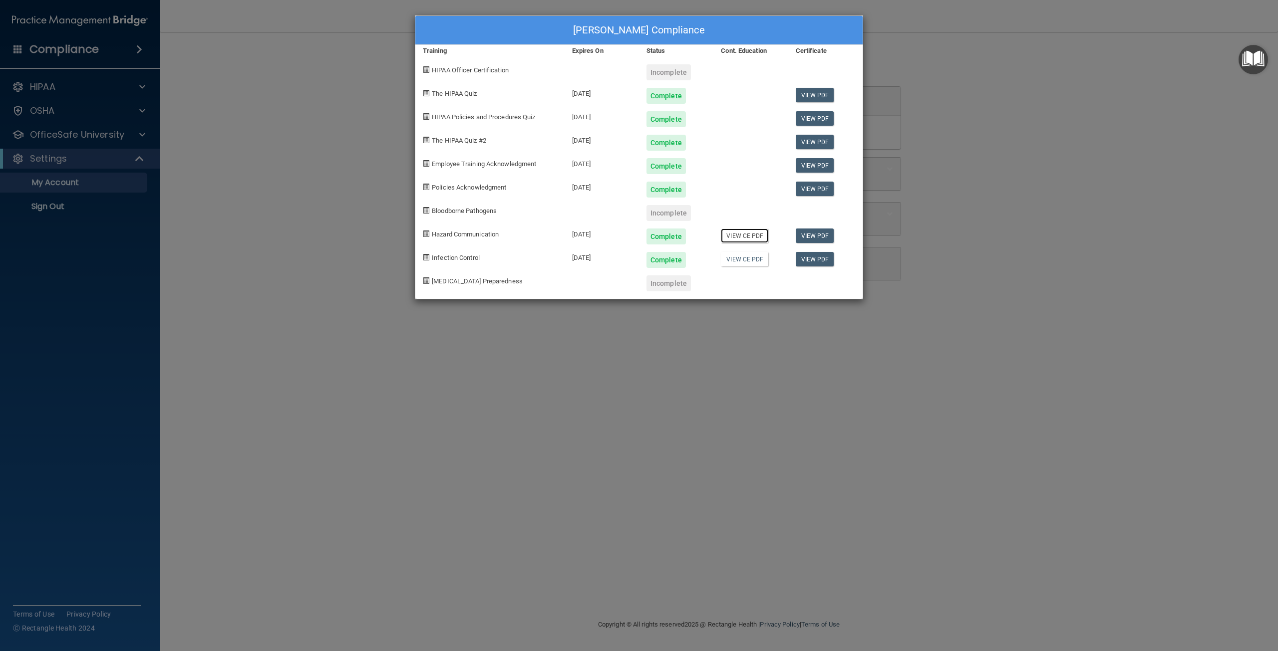
click at [637, 235] on link "View CE PDF" at bounding box center [744, 236] width 47 height 14
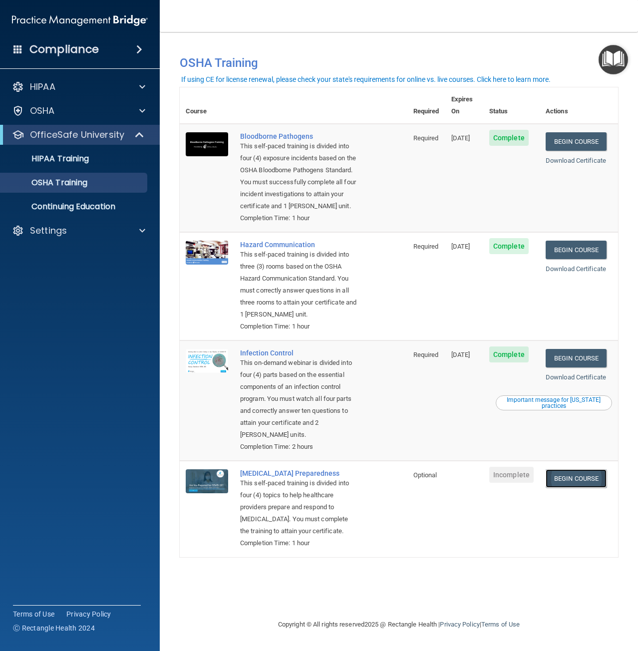
click at [591, 487] on link "Begin Course" at bounding box center [576, 478] width 61 height 18
click at [383, 525] on td "COVID-19 Preparedness This self-paced training is divided into four (4) topics …" at bounding box center [320, 509] width 173 height 96
click at [585, 478] on link "Begin Course" at bounding box center [576, 478] width 61 height 18
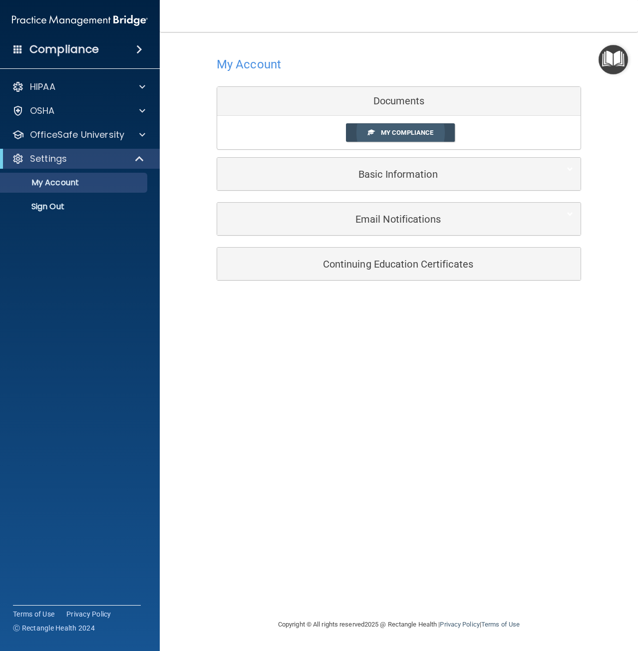
click at [400, 134] on span "My Compliance" at bounding box center [407, 132] width 52 height 7
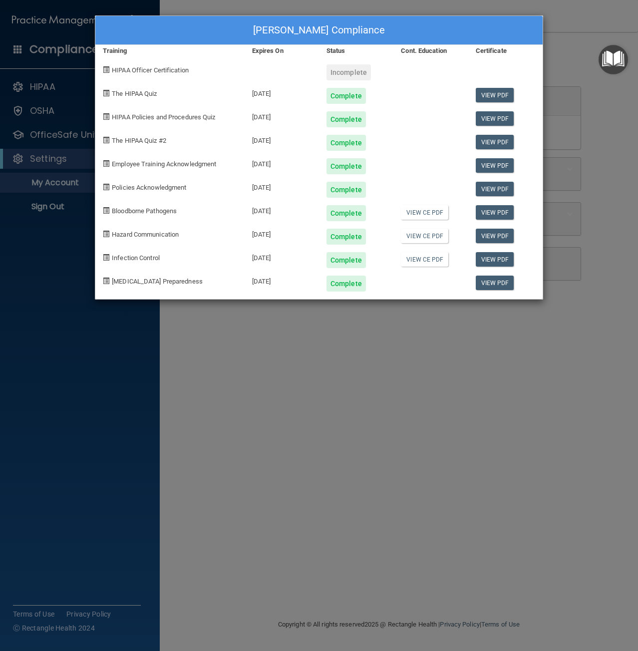
click at [402, 292] on div "[PERSON_NAME] Compliance Training Expires On Status Cont. Education Certificate…" at bounding box center [319, 157] width 448 height 284
click at [580, 111] on div "[PERSON_NAME] Compliance Training Expires On Status Cont. Education Certificate…" at bounding box center [319, 325] width 638 height 651
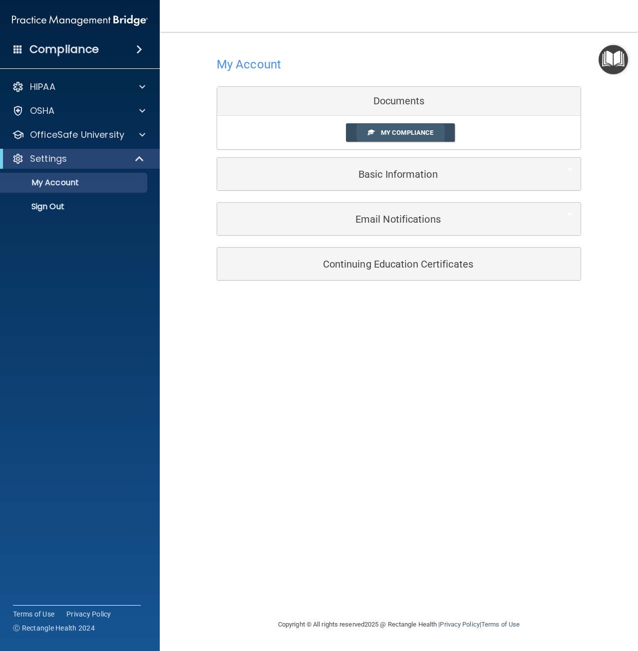
click at [424, 127] on link "My Compliance" at bounding box center [400, 132] width 109 height 18
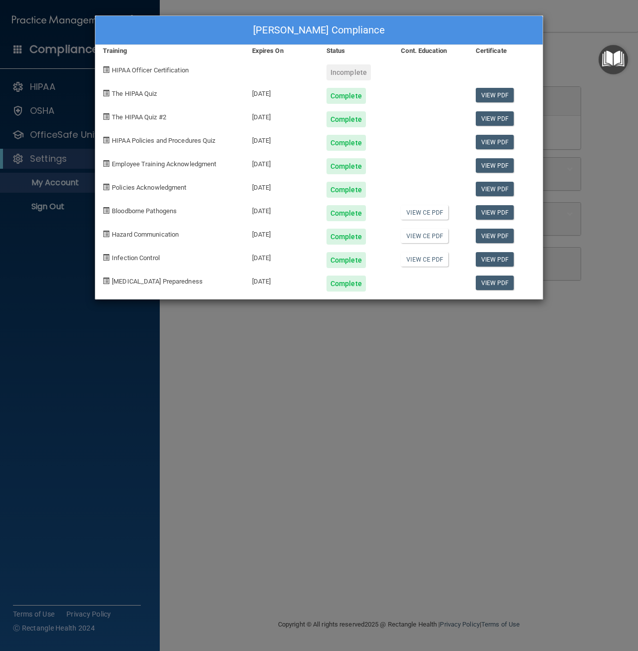
click at [444, 304] on div "[PERSON_NAME] Compliance Training Expires On Status Cont. Education Certificate…" at bounding box center [319, 325] width 638 height 651
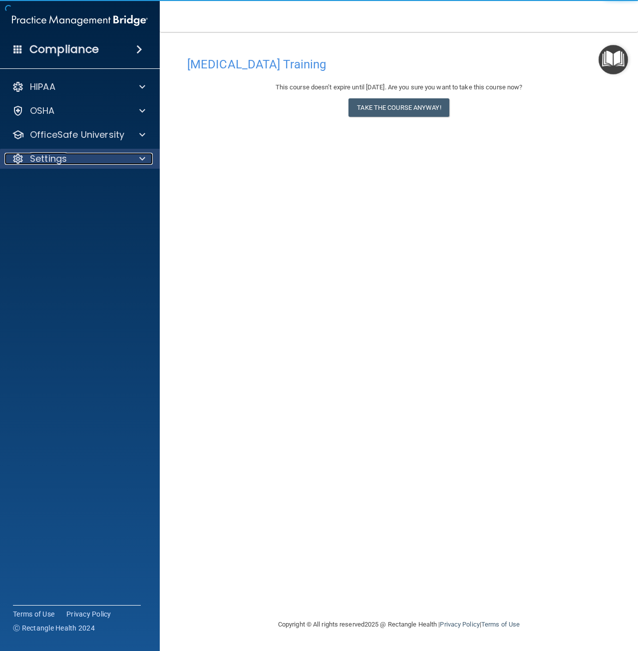
click at [87, 153] on div "Settings" at bounding box center [66, 159] width 124 height 12
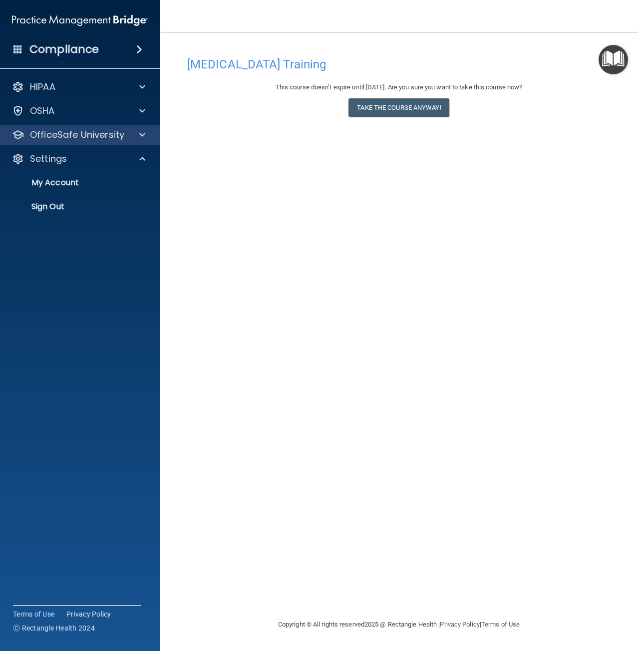
click at [94, 144] on div "OfficeSafe University" at bounding box center [80, 135] width 160 height 20
click at [97, 139] on p "OfficeSafe University" at bounding box center [77, 135] width 94 height 12
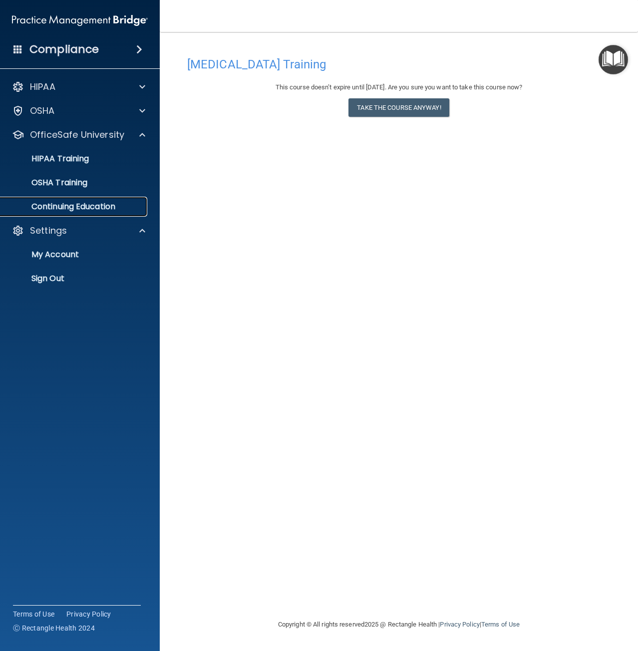
click at [99, 204] on p "Continuing Education" at bounding box center [74, 207] width 136 height 10
